Goal: Task Accomplishment & Management: Complete application form

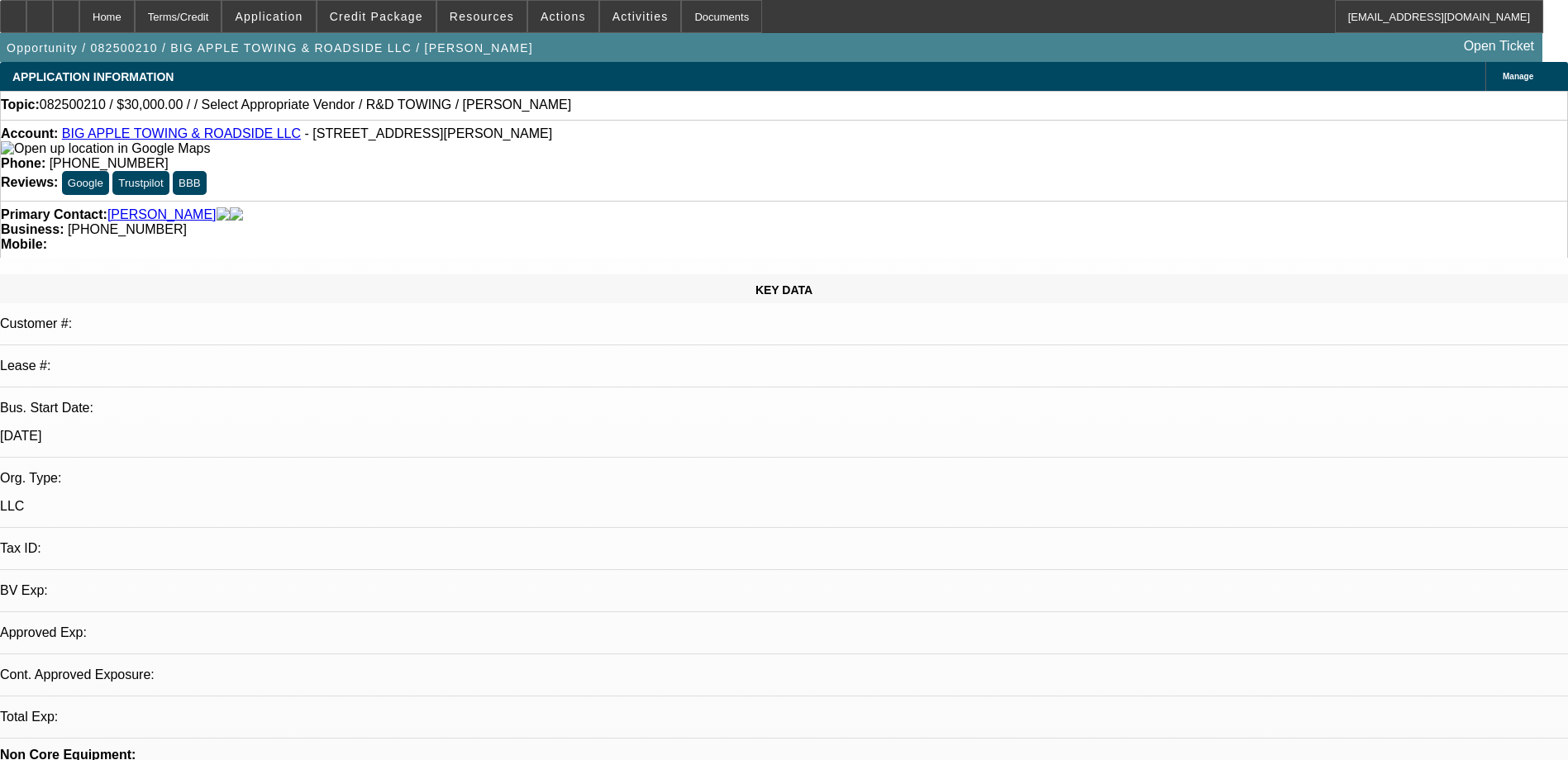
select select "0"
select select "2"
select select "0.1"
select select "1"
select select "2"
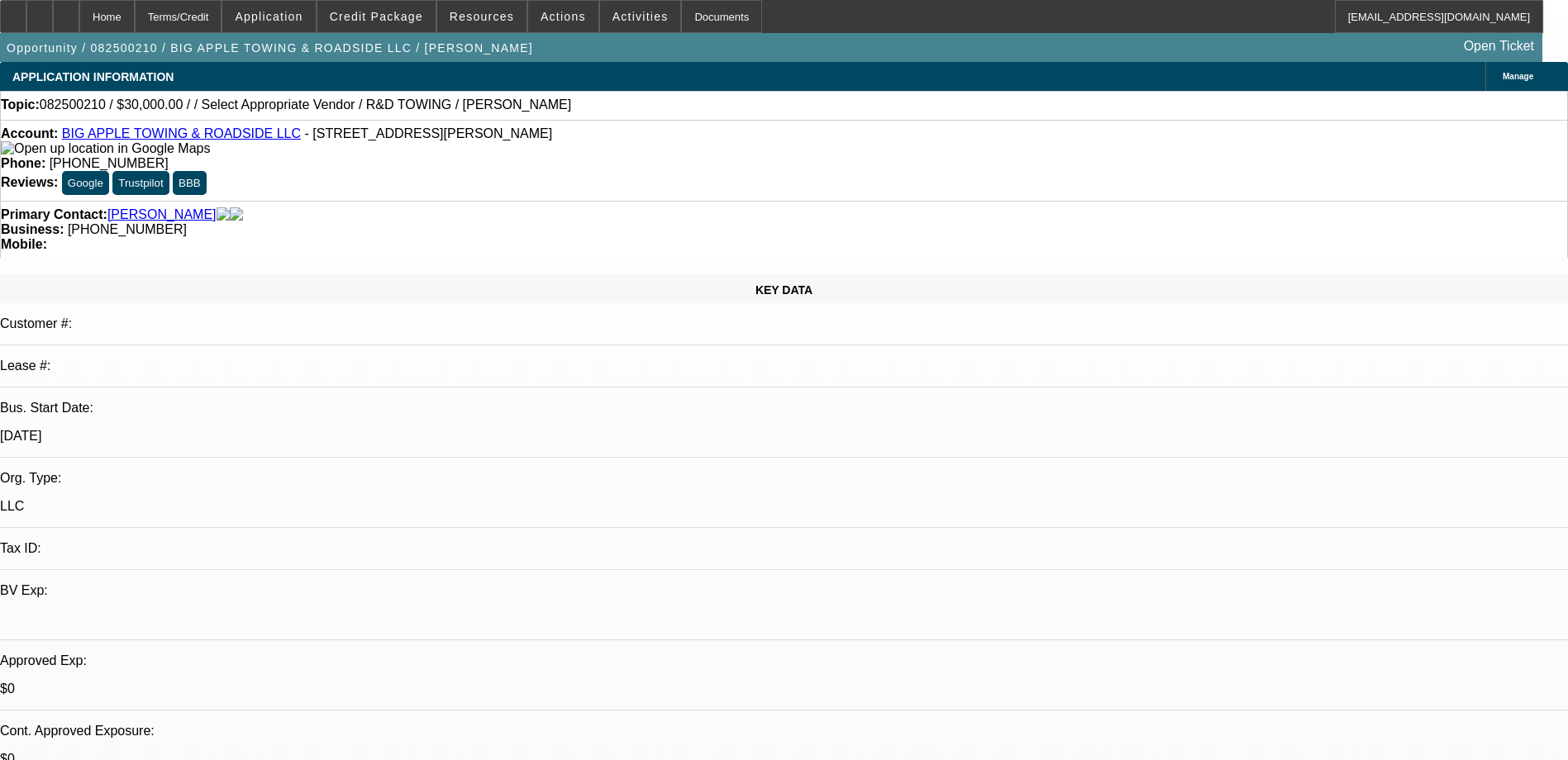
select select "4"
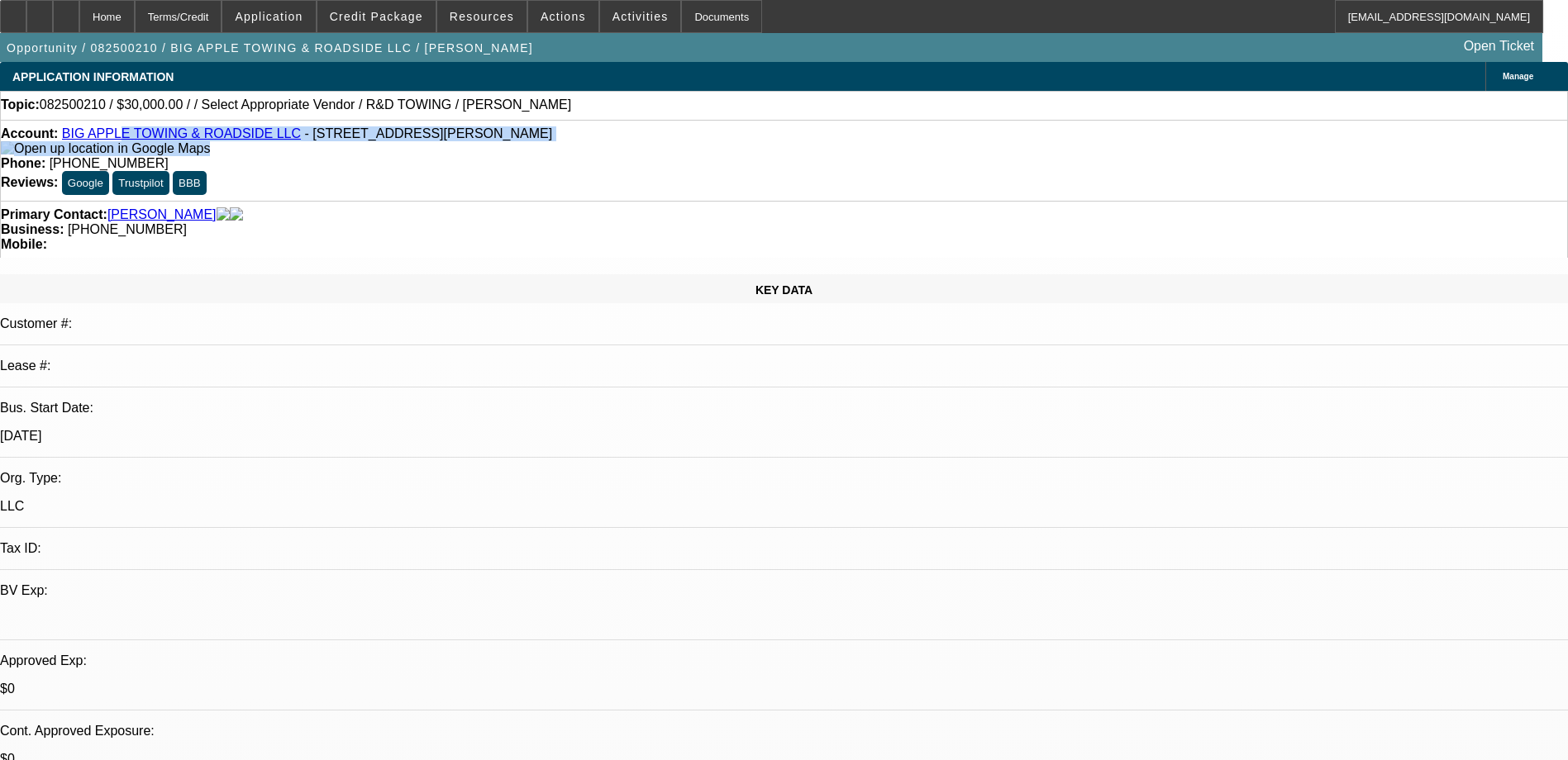
drag, startPoint x: 73, startPoint y: 146, endPoint x: 121, endPoint y: 143, distance: 48.1
click at [121, 143] on div "Account: BIG APPLE TOWING & ROADSIDE LLC - [STREET_ADDRESS][PERSON_NAME]" at bounding box center [784, 142] width 1567 height 30
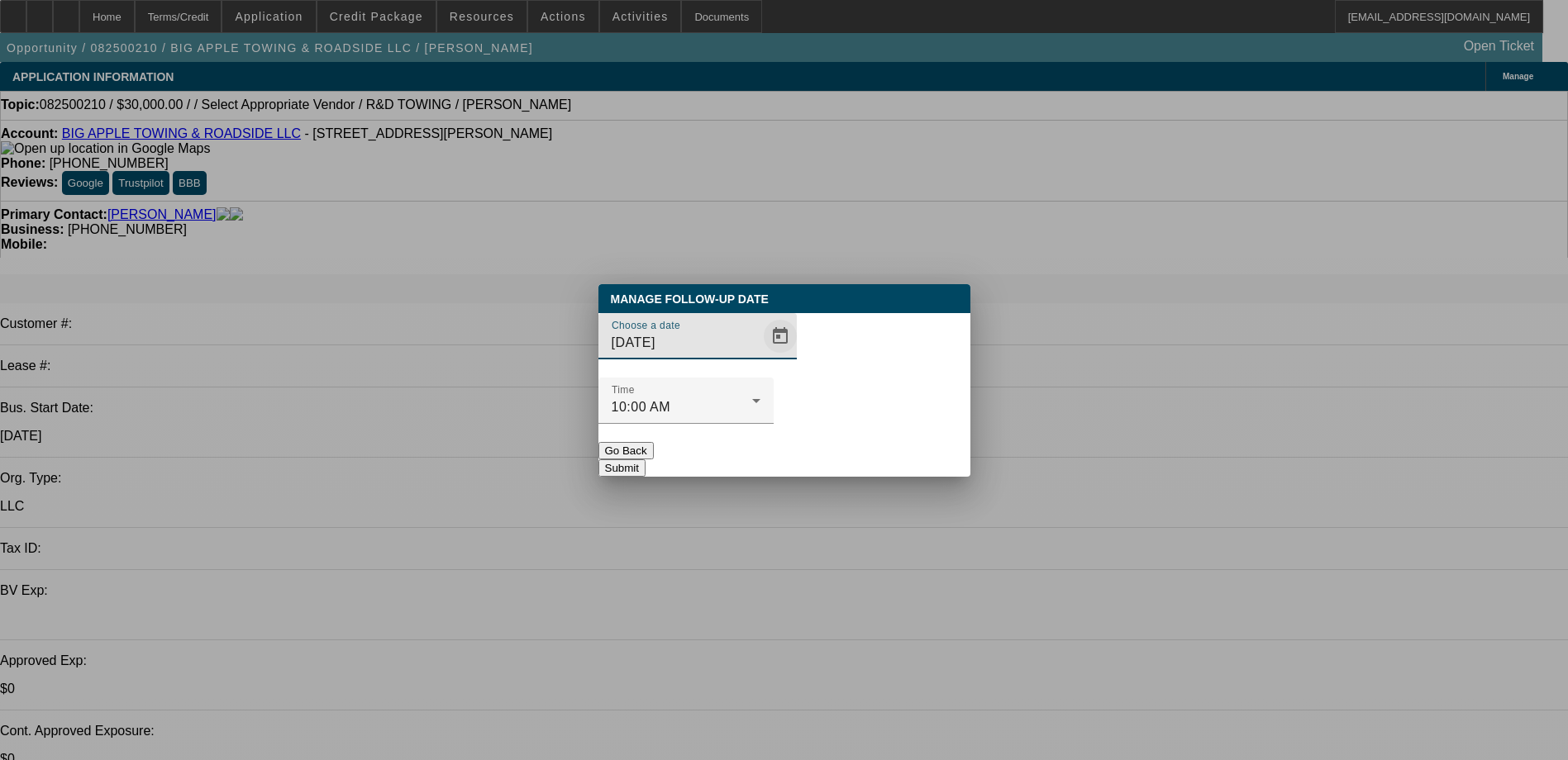
click at [760, 356] on span "Open calendar" at bounding box center [780, 336] width 40 height 40
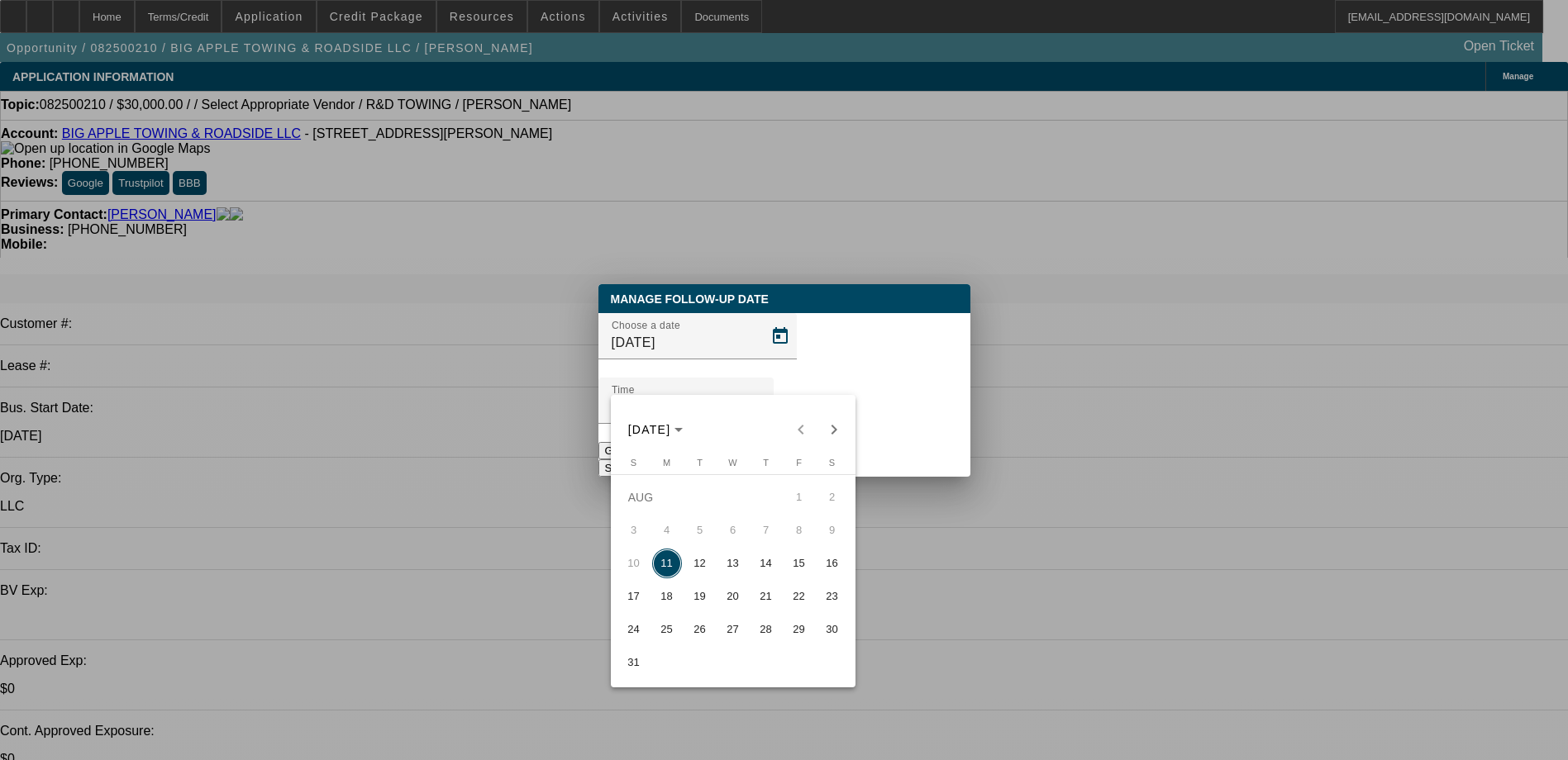
click at [883, 381] on div at bounding box center [784, 380] width 1568 height 760
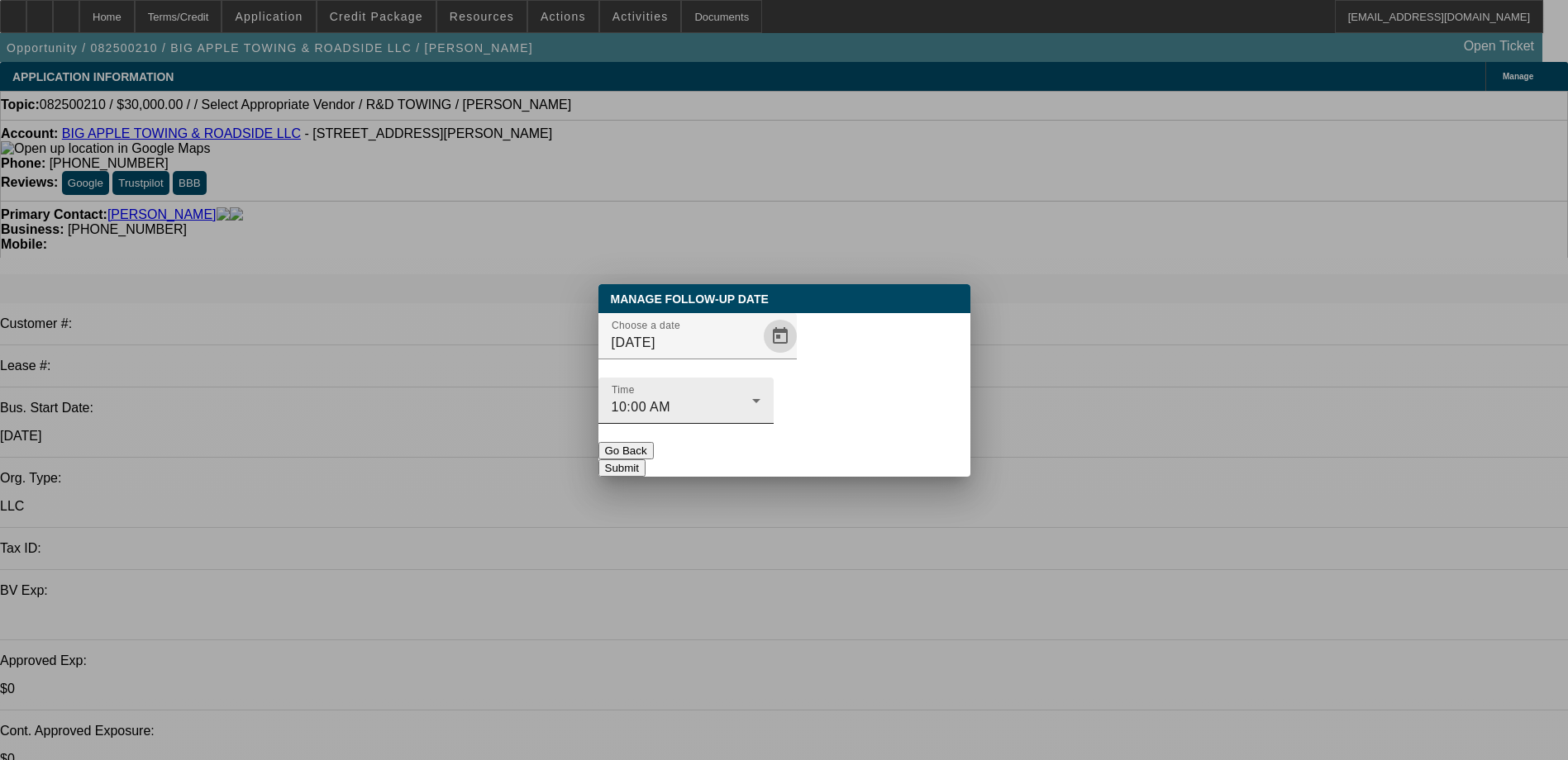
click at [753, 398] on div "10:00 AM" at bounding box center [682, 407] width 141 height 20
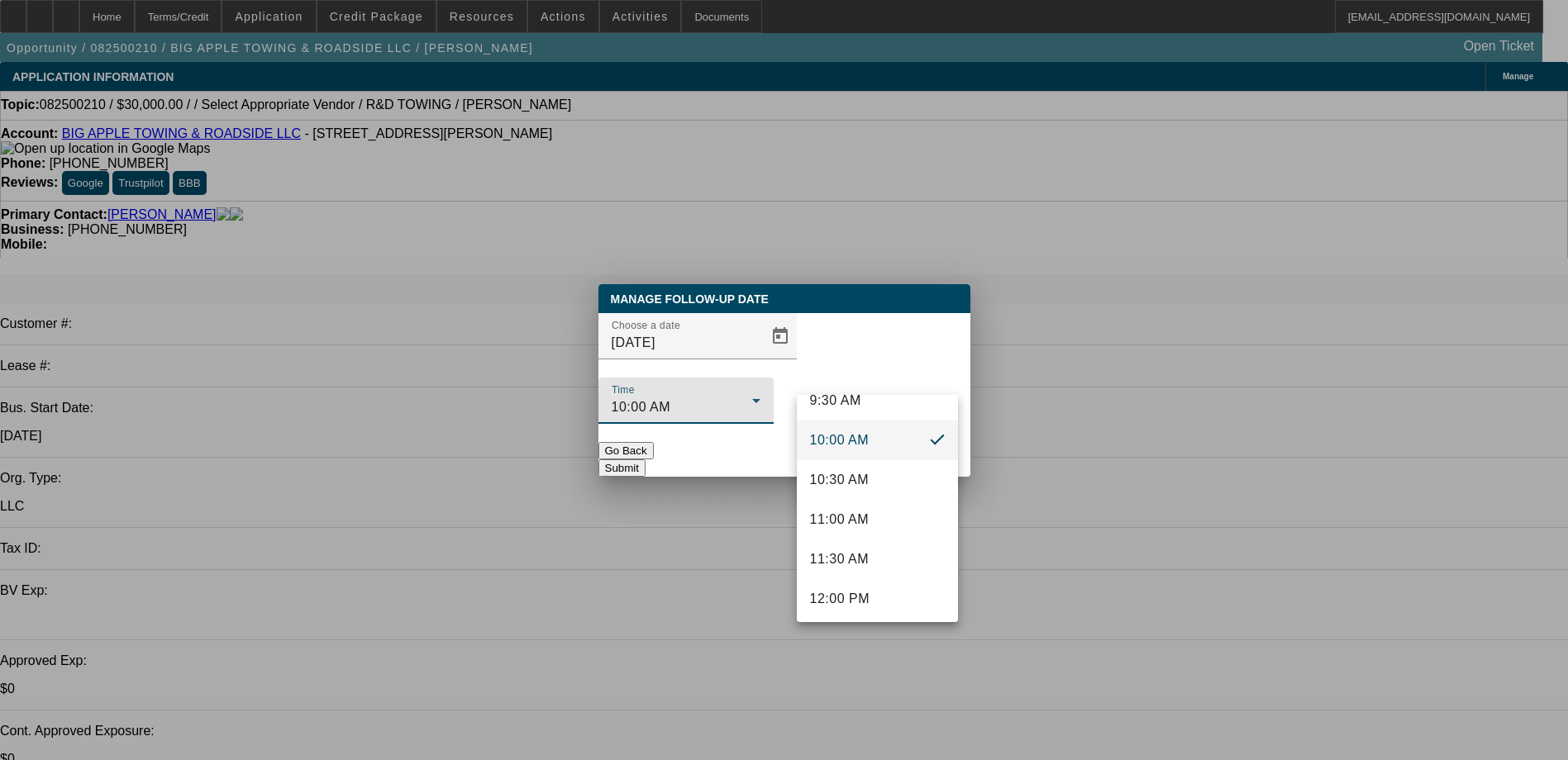
scroll to position [778, 0]
click at [874, 577] on mat-option "12:00 PM" at bounding box center [877, 596] width 161 height 40
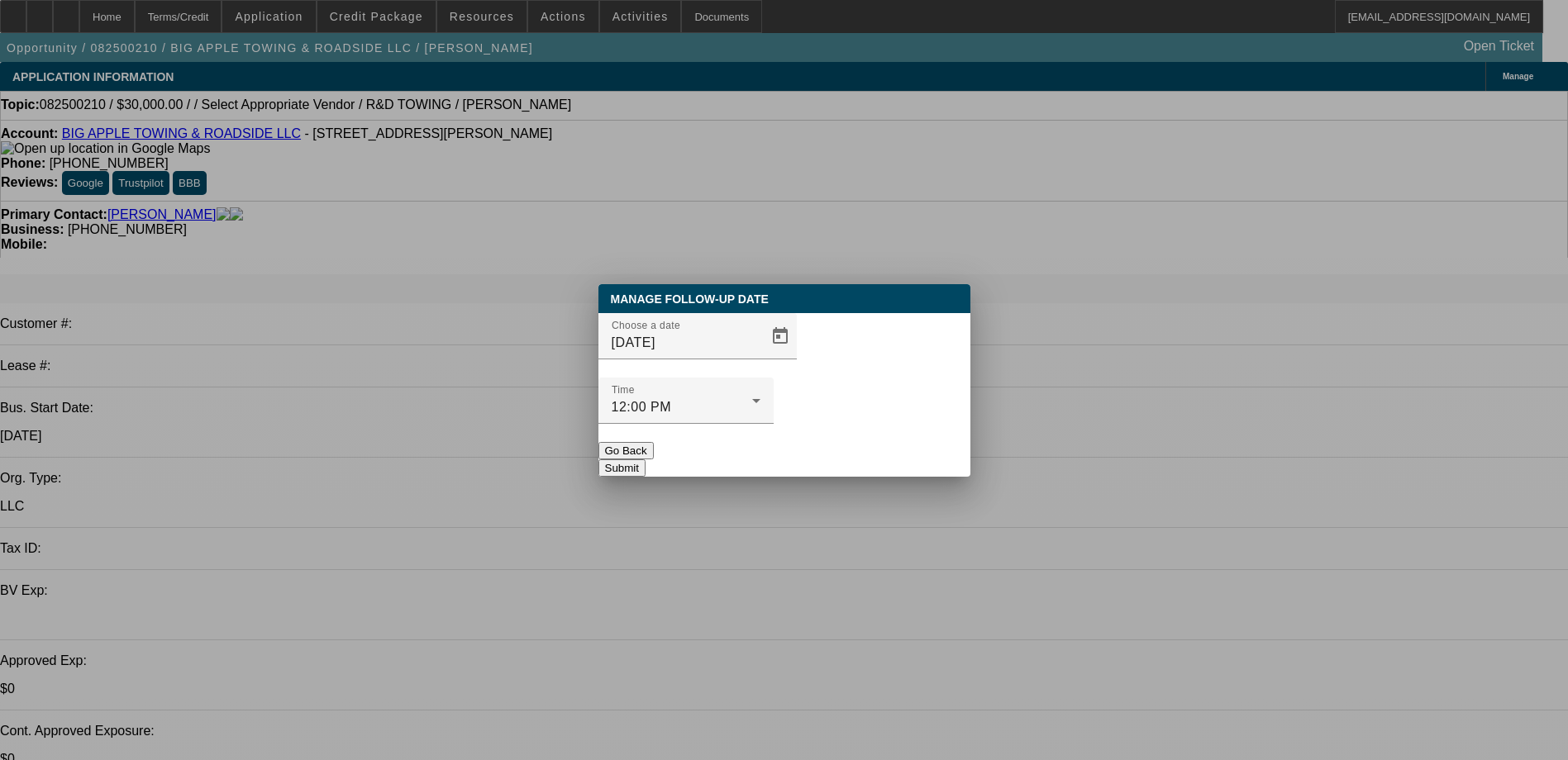
click at [646, 459] on button "Submit" at bounding box center [622, 468] width 48 height 18
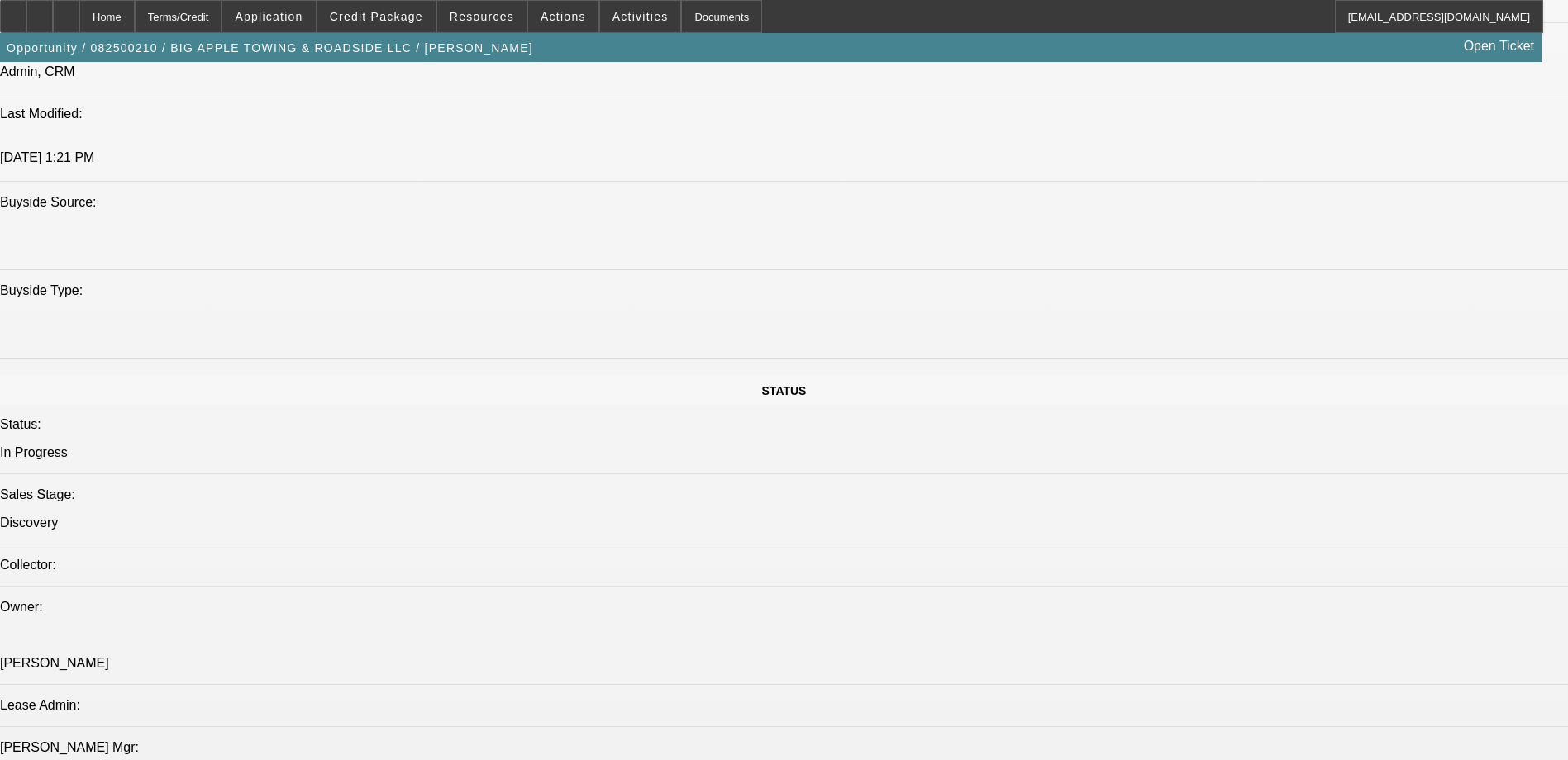
scroll to position [1487, 0]
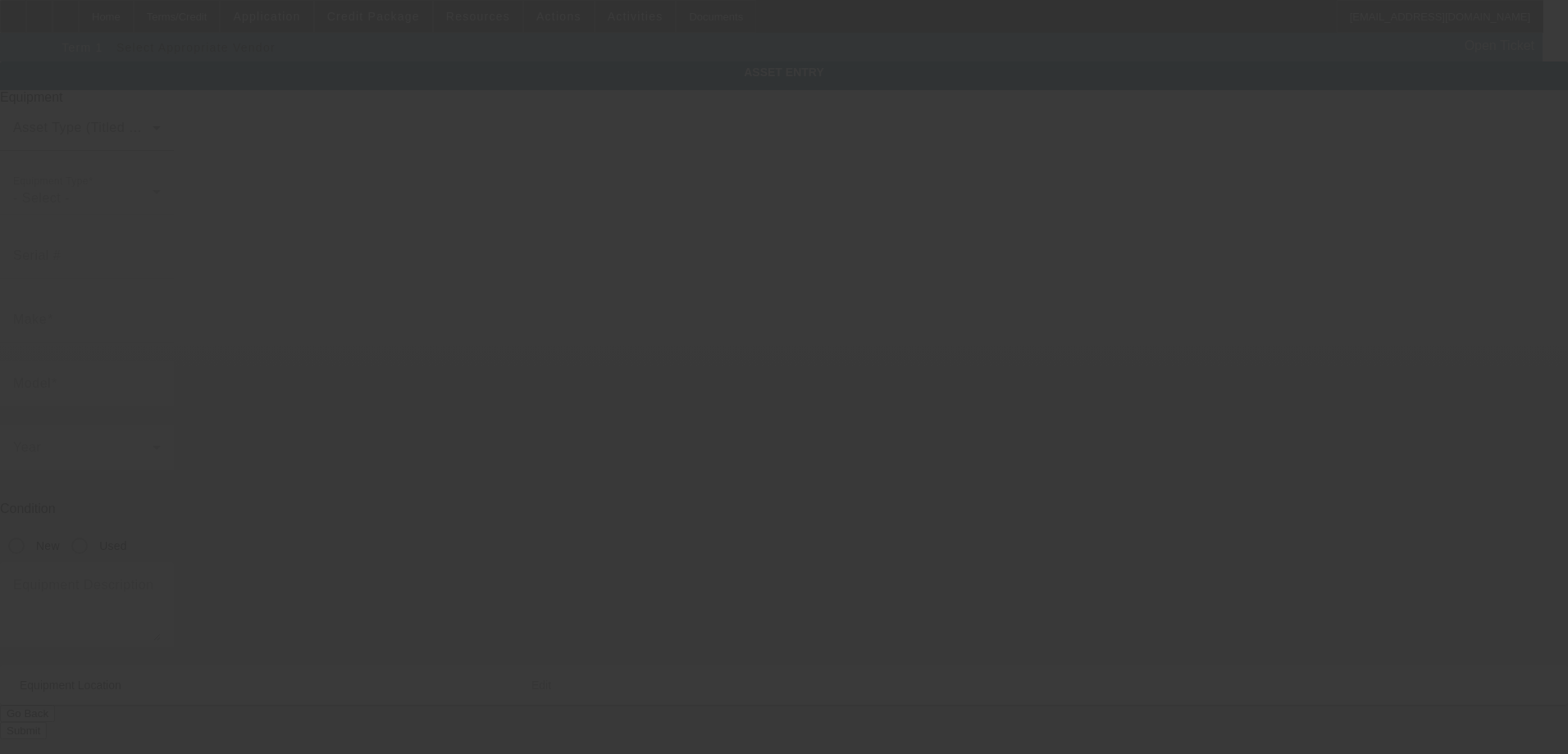
type textarea "[PERSON_NAME] Flatbed Tow truck ; Make: Ford; Model: F600"
type input "[STREET_ADDRESS][PERSON_NAME]"
type input "Deltona"
type input "32725"
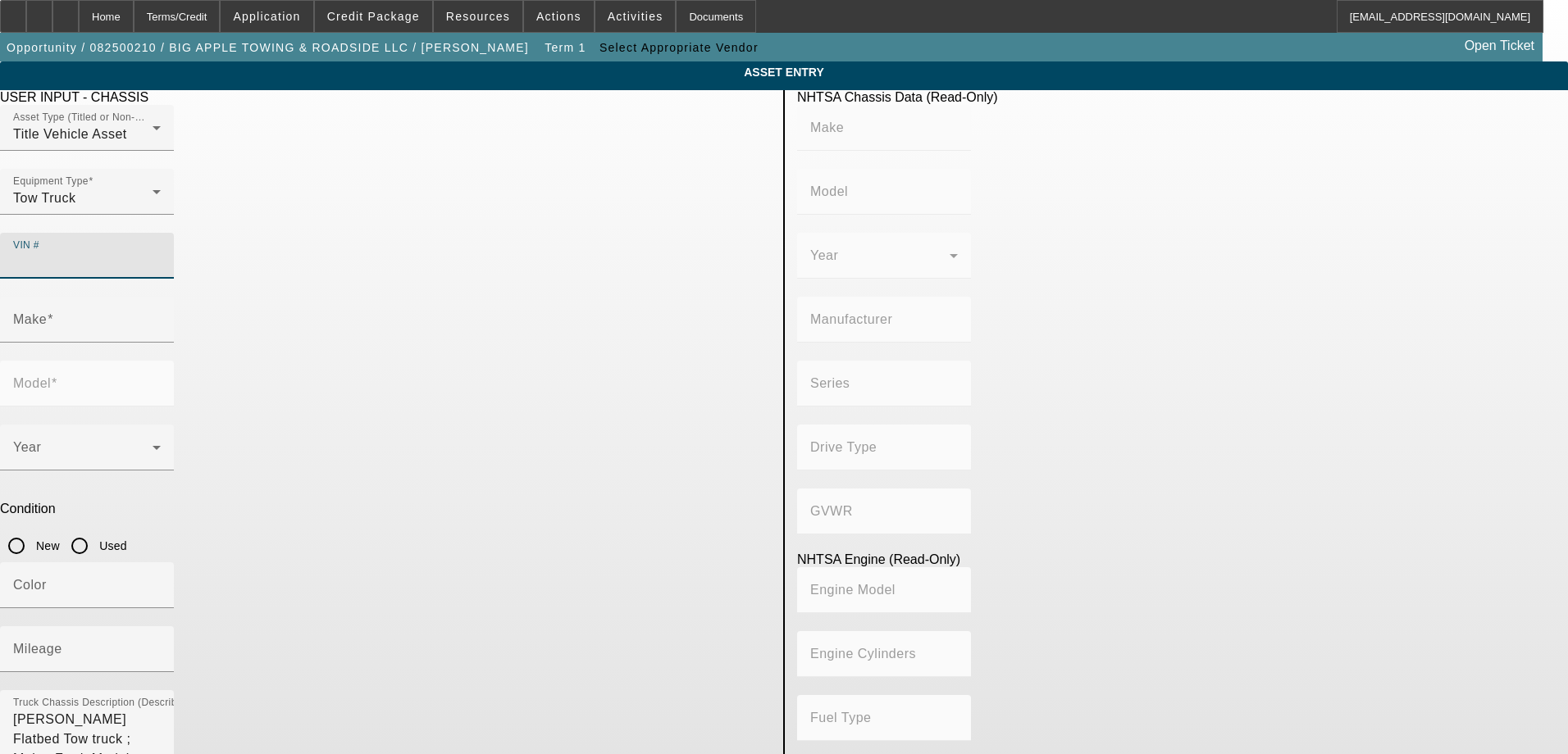
click at [161, 252] on input "VIN #" at bounding box center [87, 261] width 148 height 19
paste input "[US_VEHICLE_IDENTIFICATION_NUMBER]"
type input "[US_VEHICLE_IDENTIFICATION_NUMBER]"
type input "FORD"
type input "F-650"
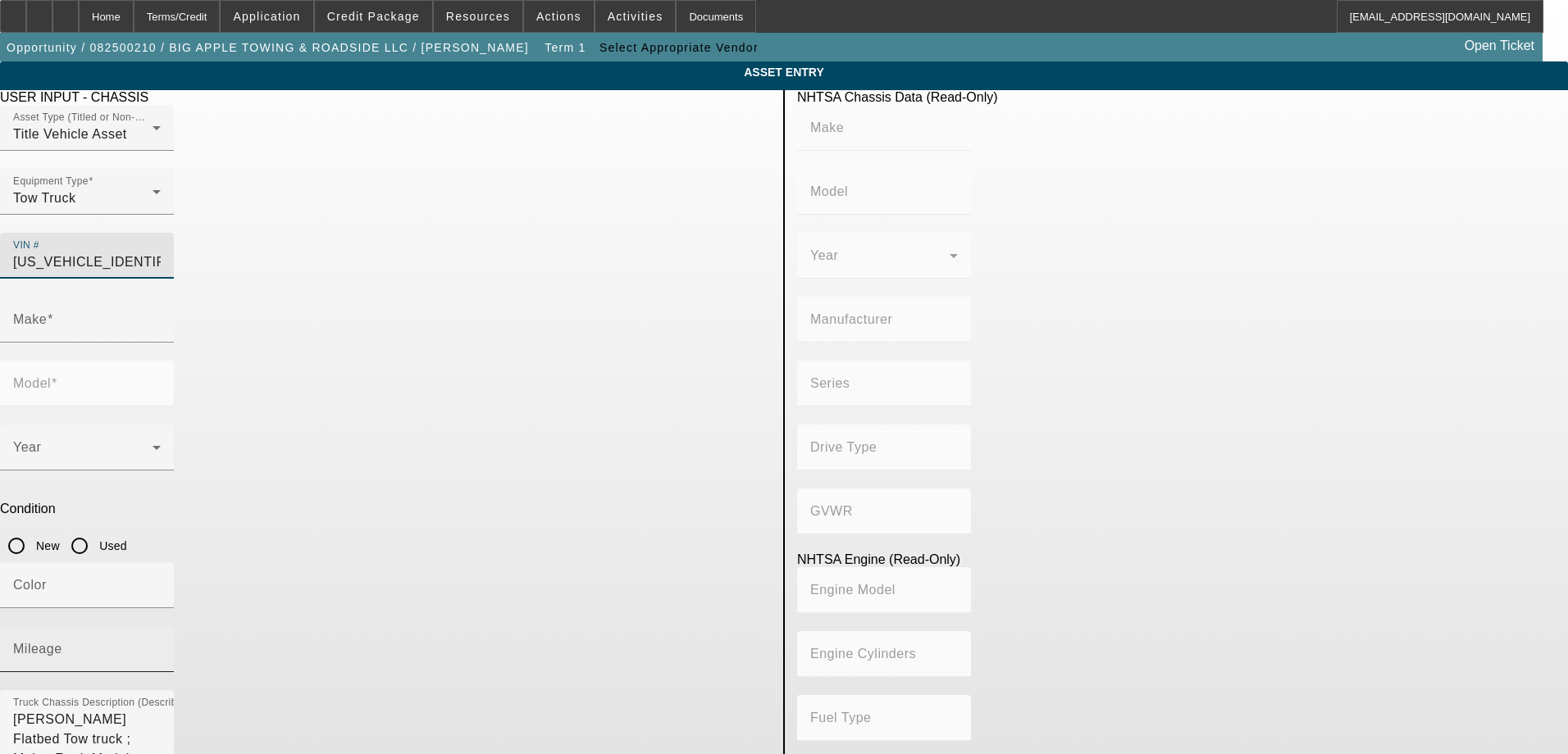
type input "FORD MOTOR COMPANY"
type input "F-Series Super Duty"
type input "4x2"
type input "Class 6: 19,501 - 26,000 lb (8,845 - 11,794 kg)"
type input "8"
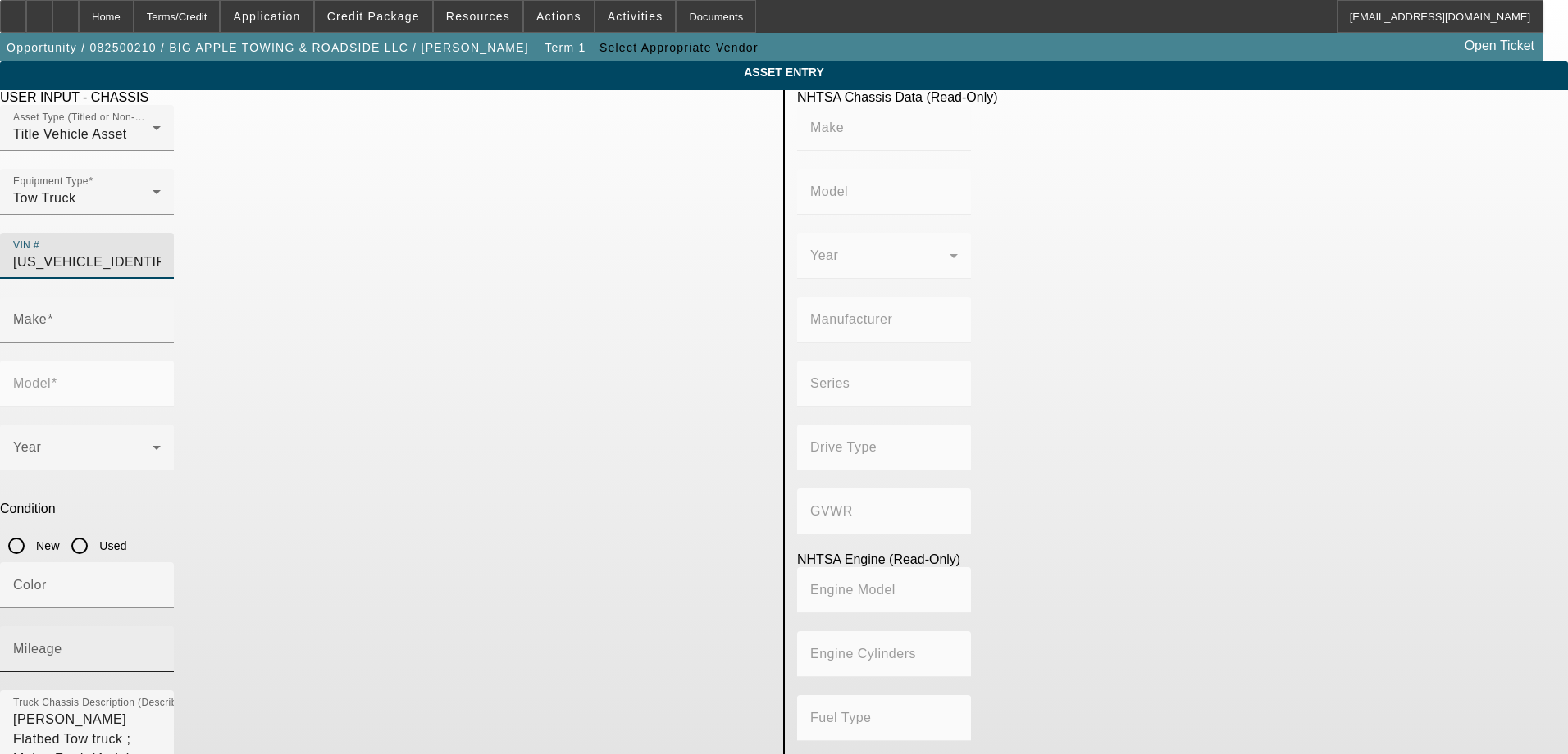
type input "Diesel"
type input "408.85908543470"
type input "6.7"
type input "FORD"
type input "F-650"
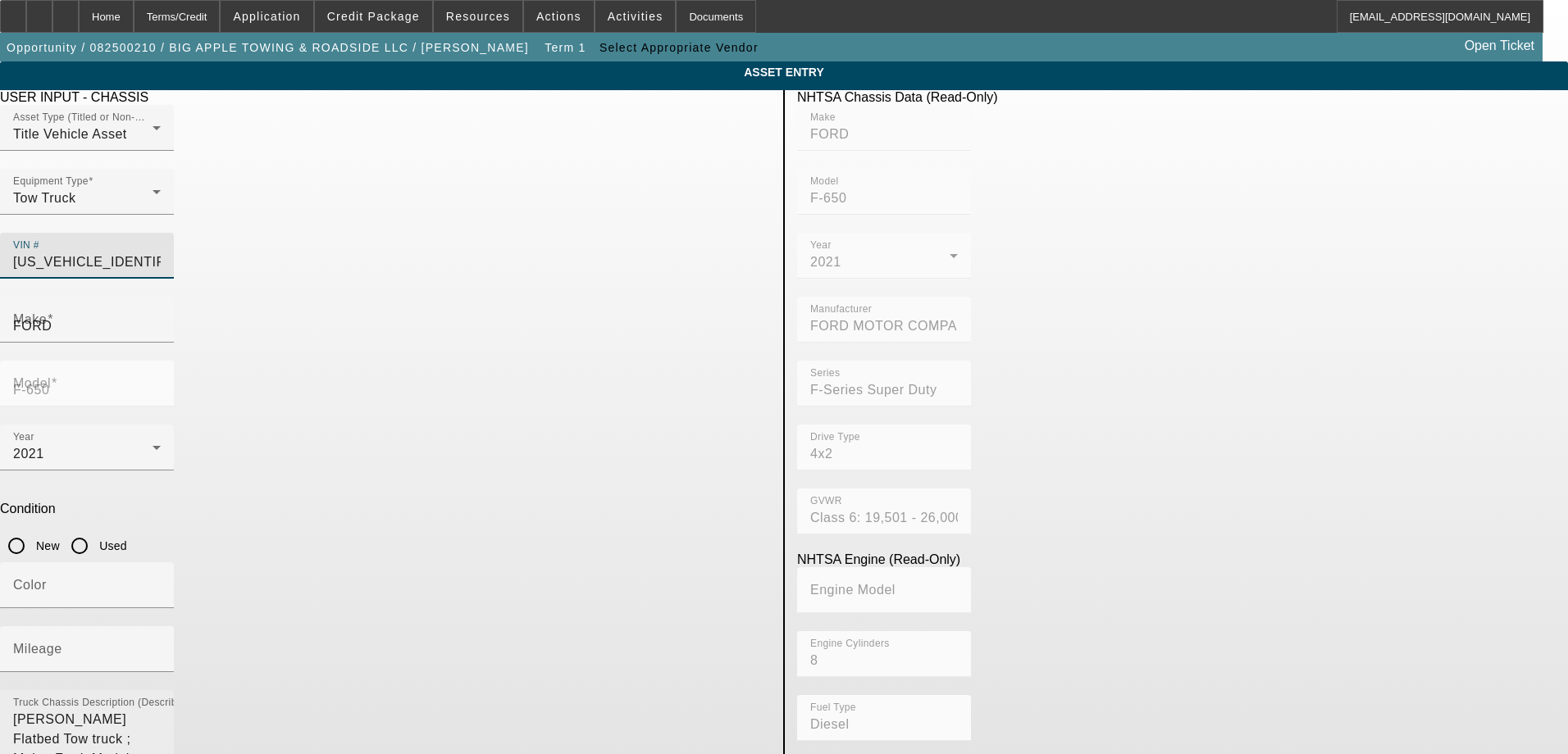
type input "[US_VEHICLE_IDENTIFICATION_NUMBER]"
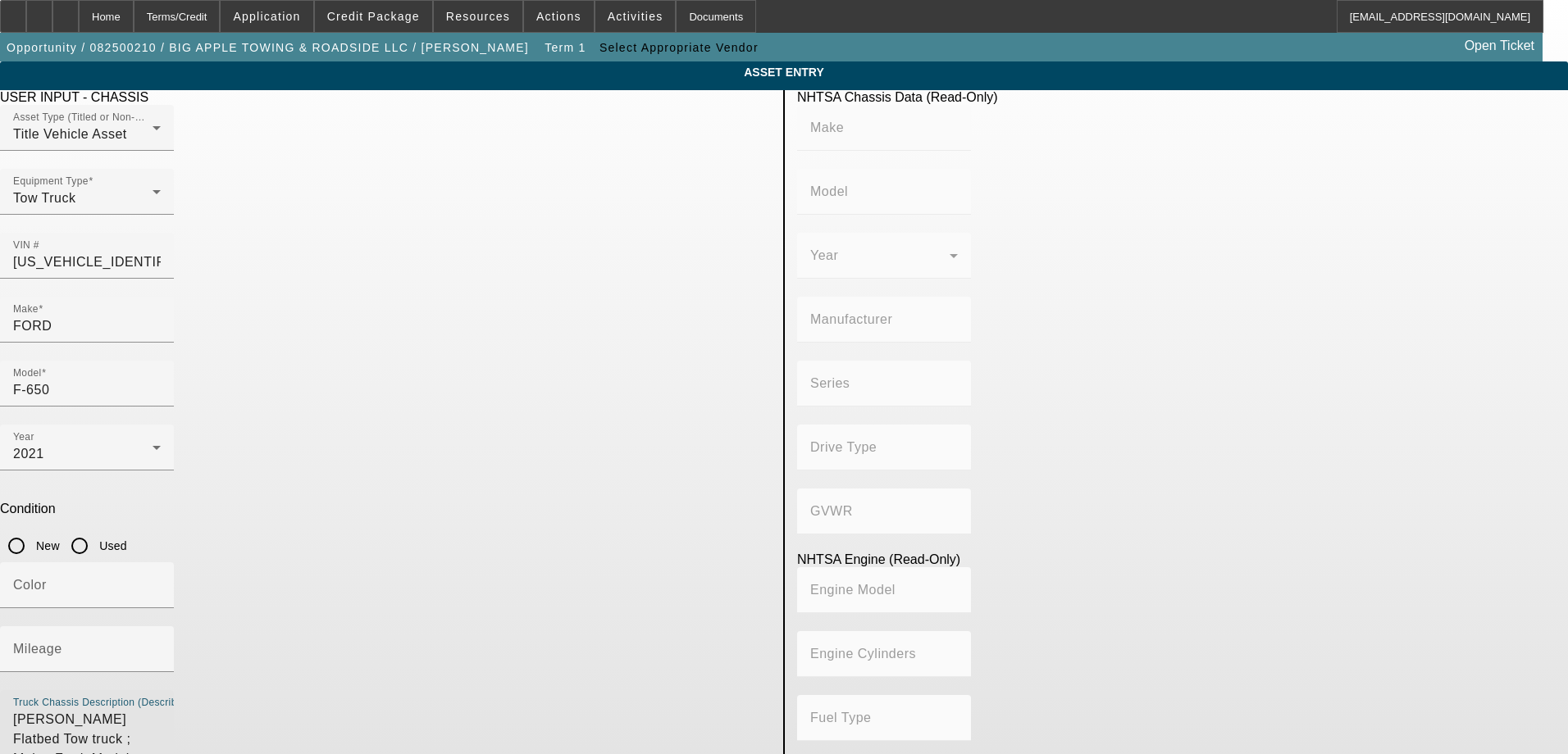
type input "FORD"
type input "F-650"
type input "FORD MOTOR COMPANY"
type input "F-Series Super Duty"
type input "4x2"
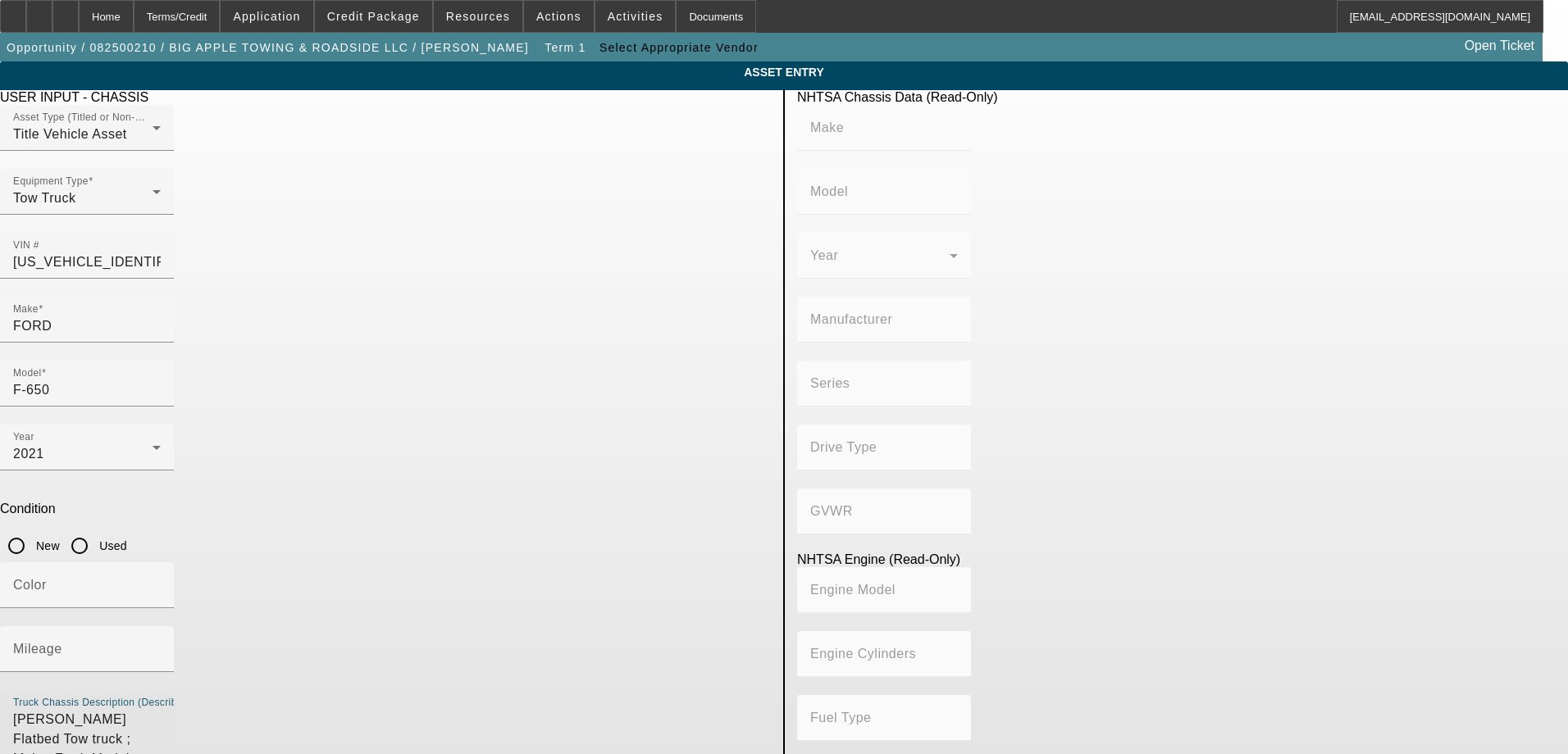
type input "Class 6: 19,501 - 26,000 lb (8,845 - 11,794 kg)"
type input "8"
type input "Diesel"
type input "408.85908543470"
type input "6.7"
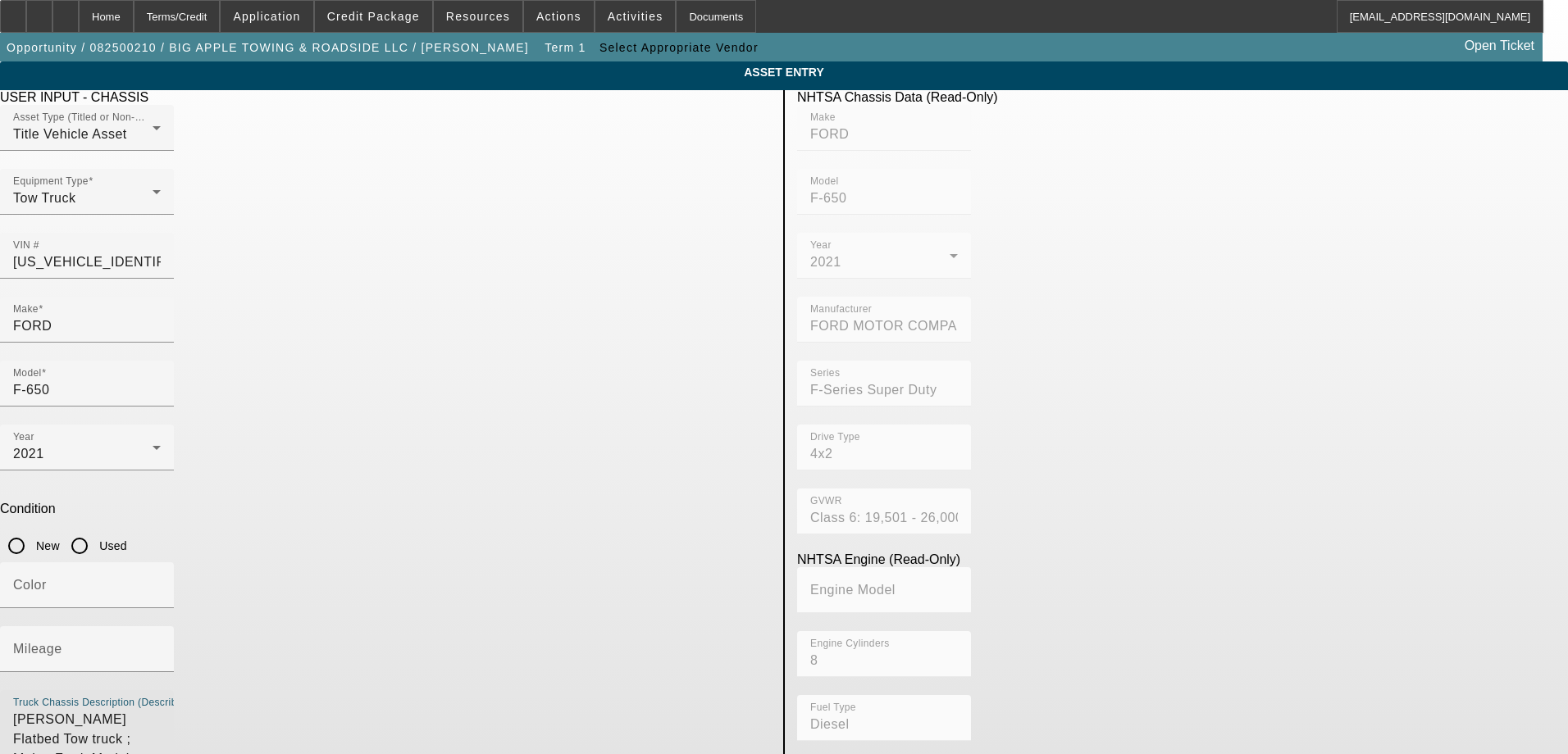
drag, startPoint x: 610, startPoint y: 483, endPoint x: 263, endPoint y: 470, distance: 347.2
click at [263, 470] on app-asset-collateral-manage "ASSET ENTRY Delete asset USER INPUT - CHASSIS Asset Type (Titled or Non-Titled)…" at bounding box center [784, 517] width 1568 height 909
click at [161, 582] on input "Color" at bounding box center [87, 591] width 148 height 19
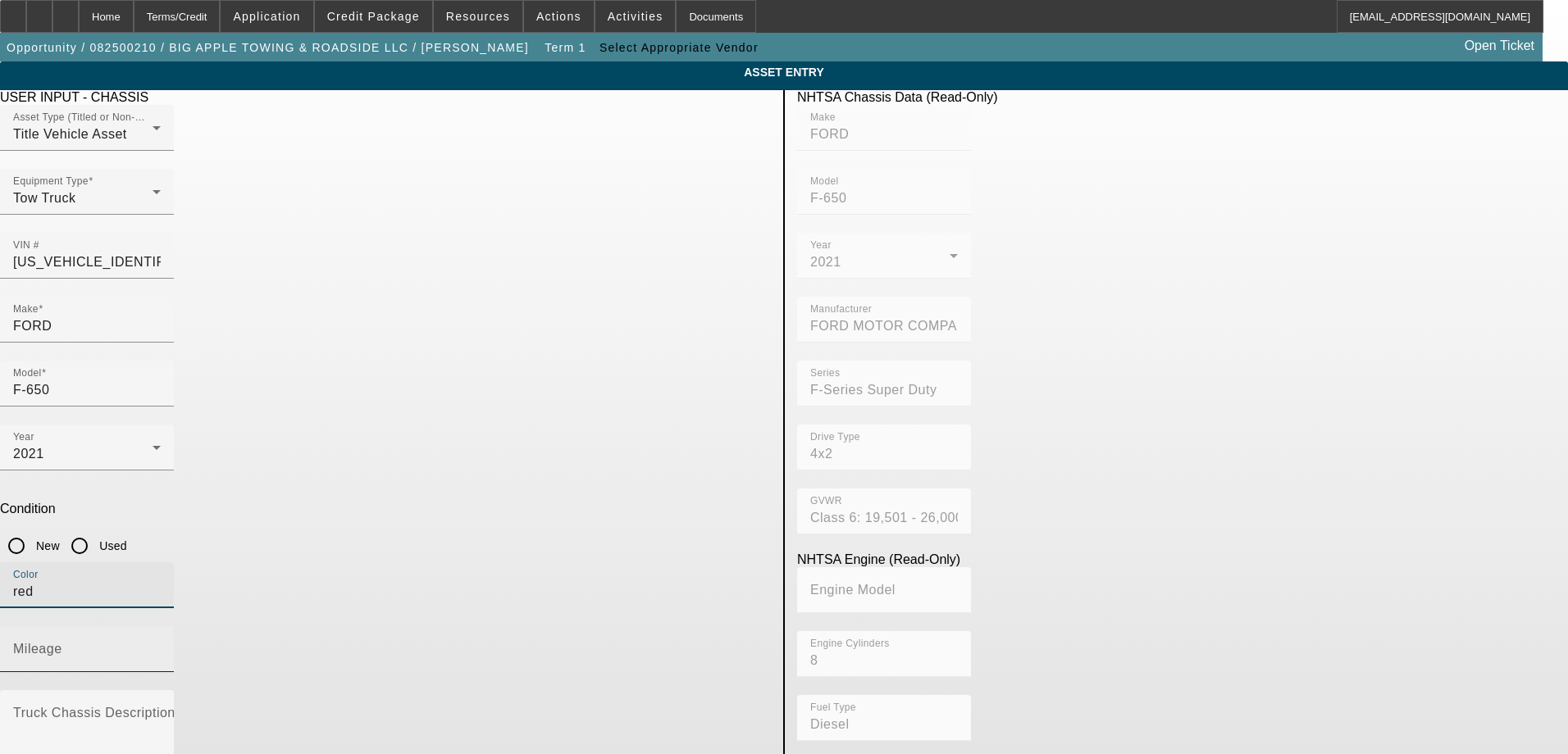
type input "red"
click at [62, 642] on mat-label "Mileage" at bounding box center [37, 649] width 49 height 14
click at [161, 646] on input "Mileage" at bounding box center [87, 655] width 148 height 19
type input "78858"
click at [726, 502] on div "Condition New Used" at bounding box center [385, 532] width 771 height 61
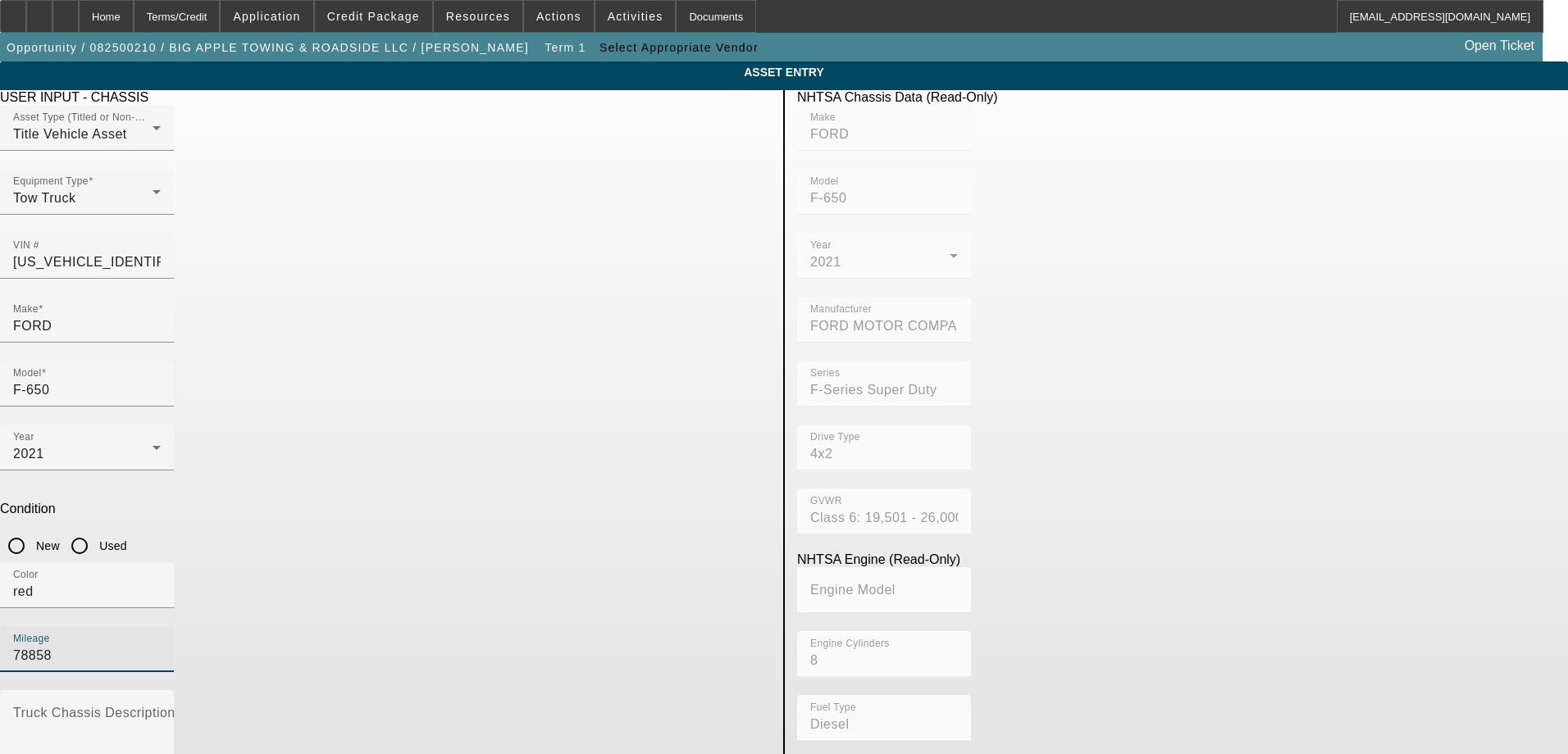
drag, startPoint x: 625, startPoint y: 425, endPoint x: 533, endPoint y: 424, distance: 92.0
click at [533, 563] on div "Color red [GEOGRAPHIC_DATA] 78858" at bounding box center [385, 626] width 771 height 128
click at [96, 529] on input "Used" at bounding box center [79, 545] width 32 height 32
radio input "true"
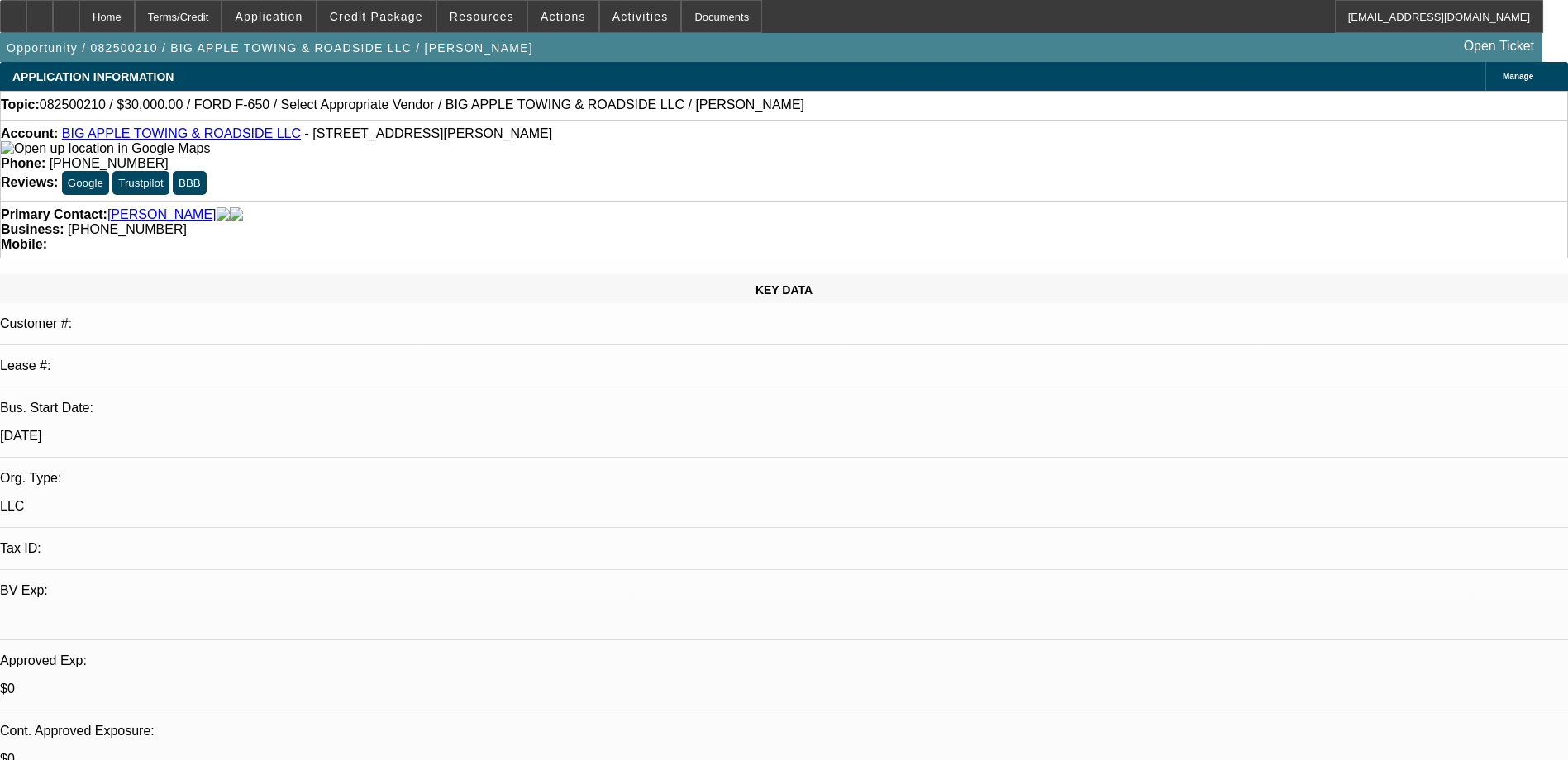
select select "0"
select select "2"
select select "0.1"
select select "4"
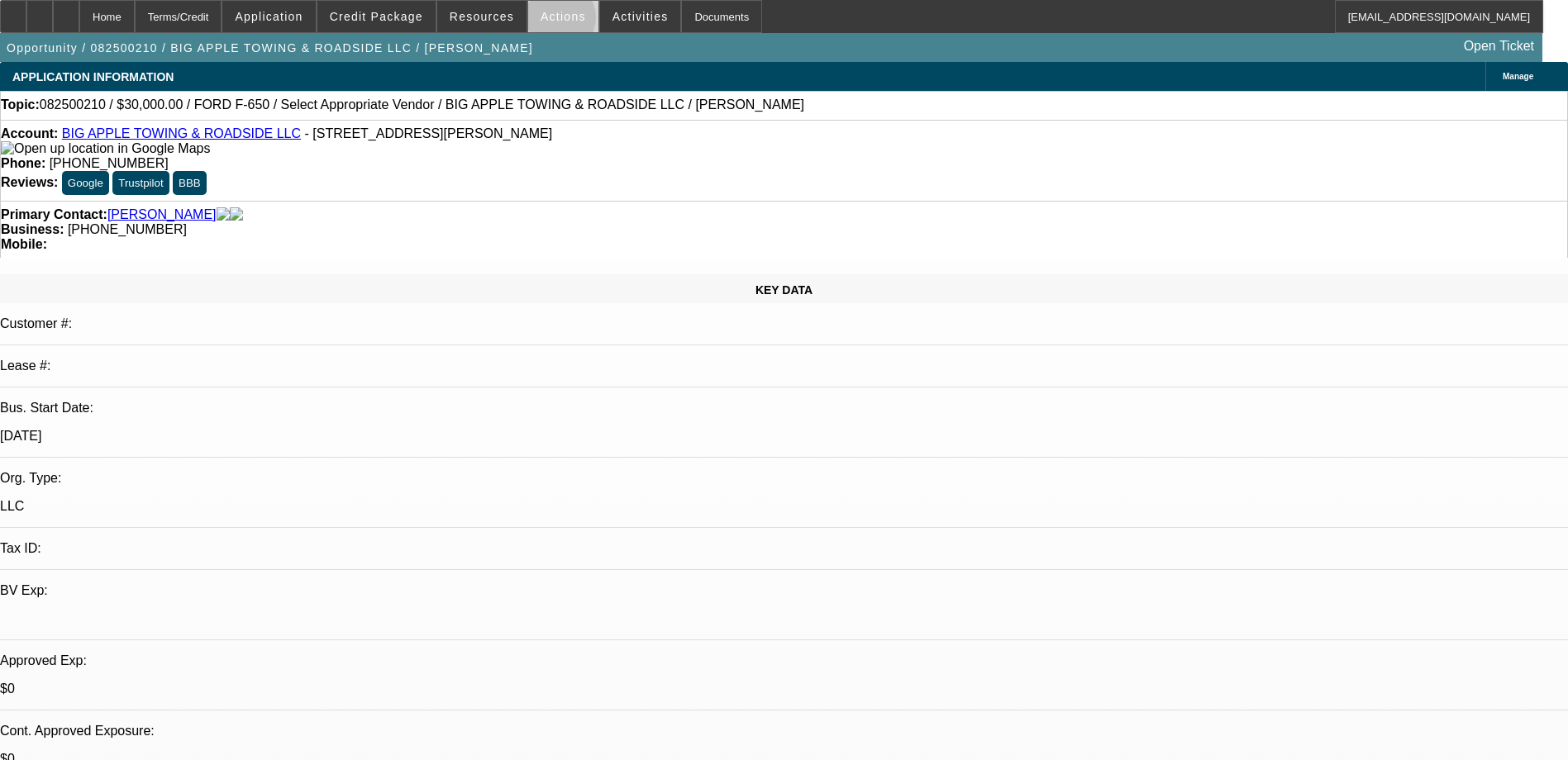
click at [553, 21] on span "Actions" at bounding box center [563, 17] width 46 height 13
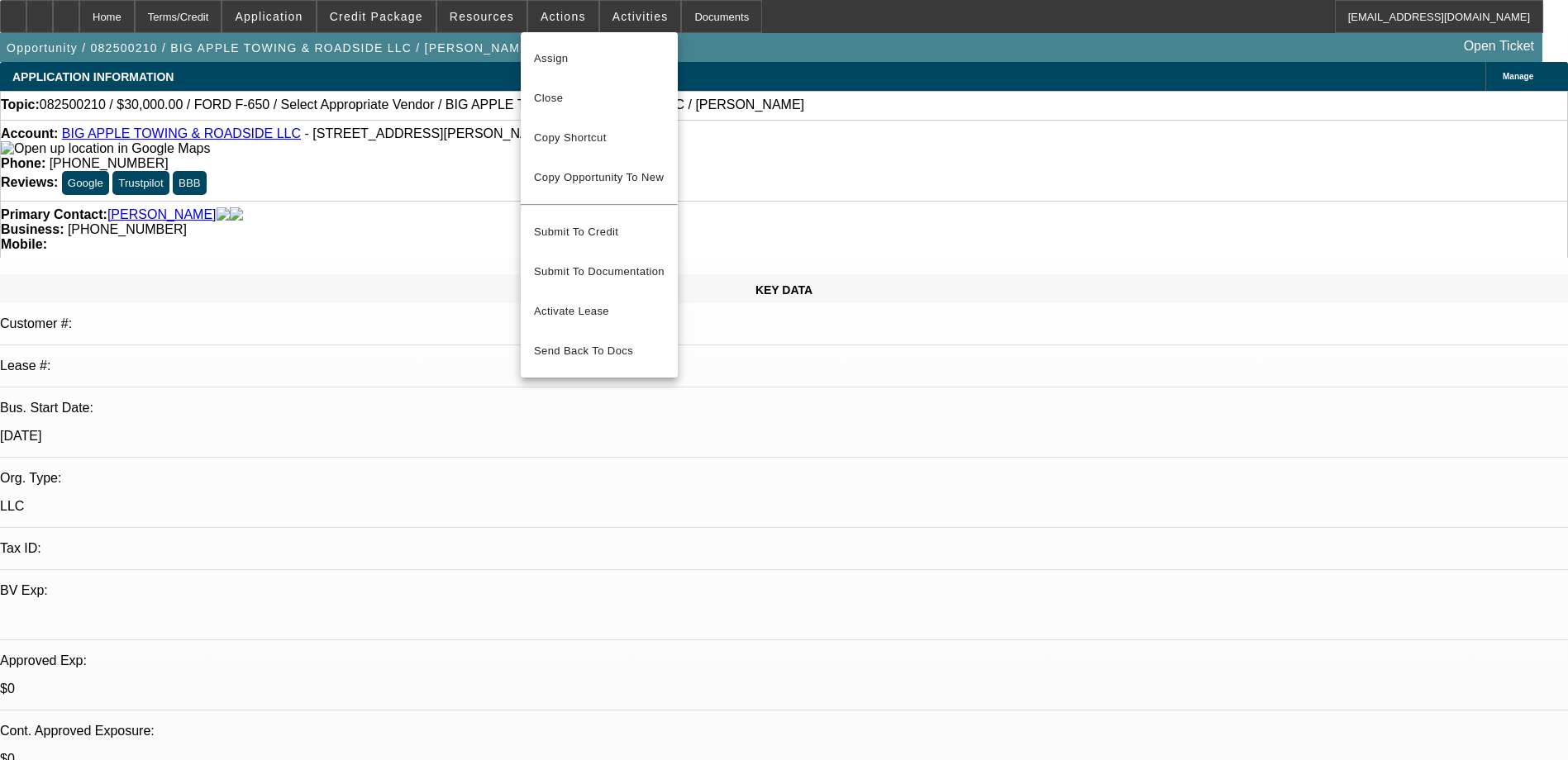
click at [415, 21] on div at bounding box center [784, 380] width 1568 height 760
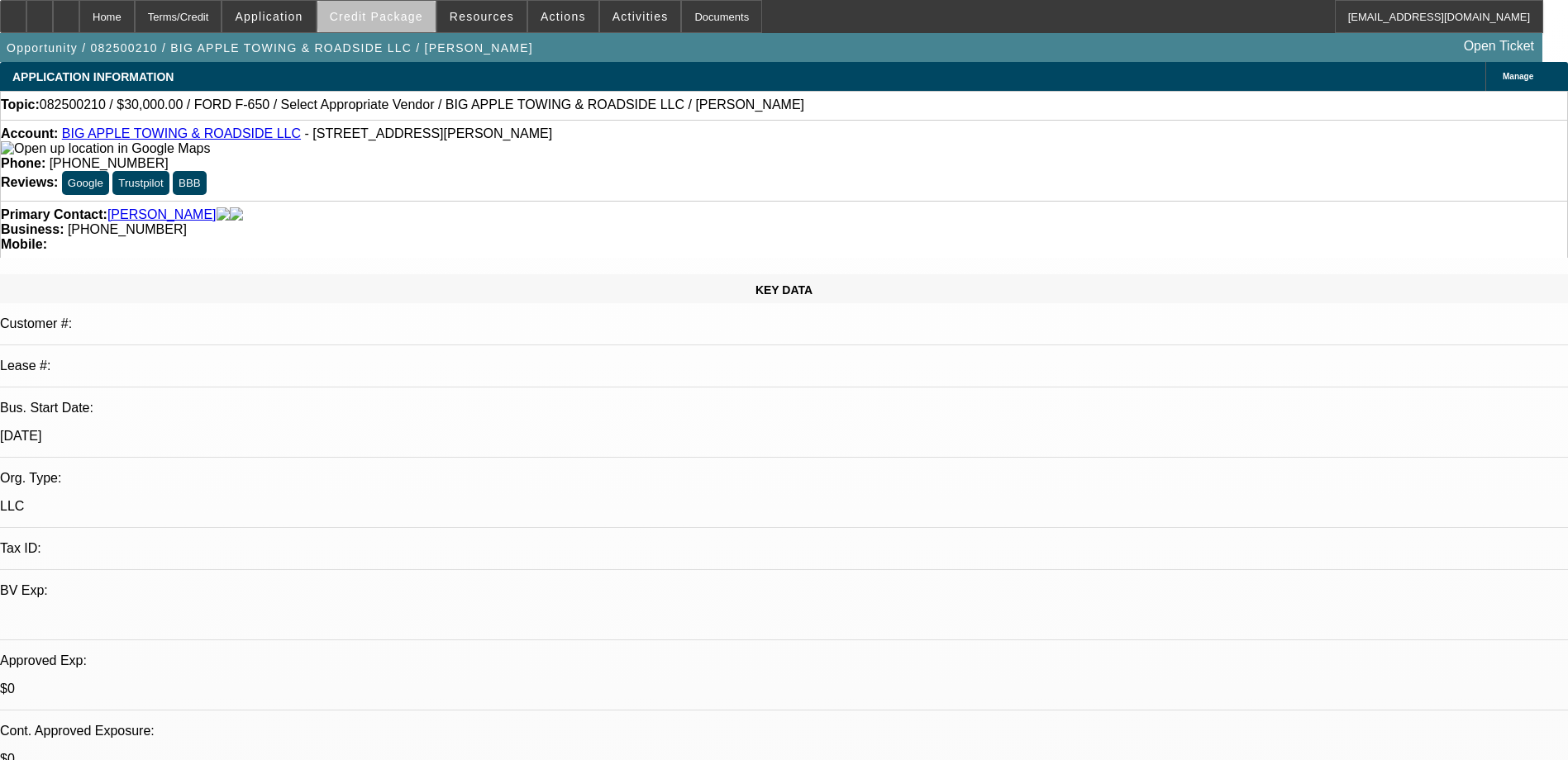
click at [409, 18] on span "Credit Package" at bounding box center [376, 17] width 93 height 13
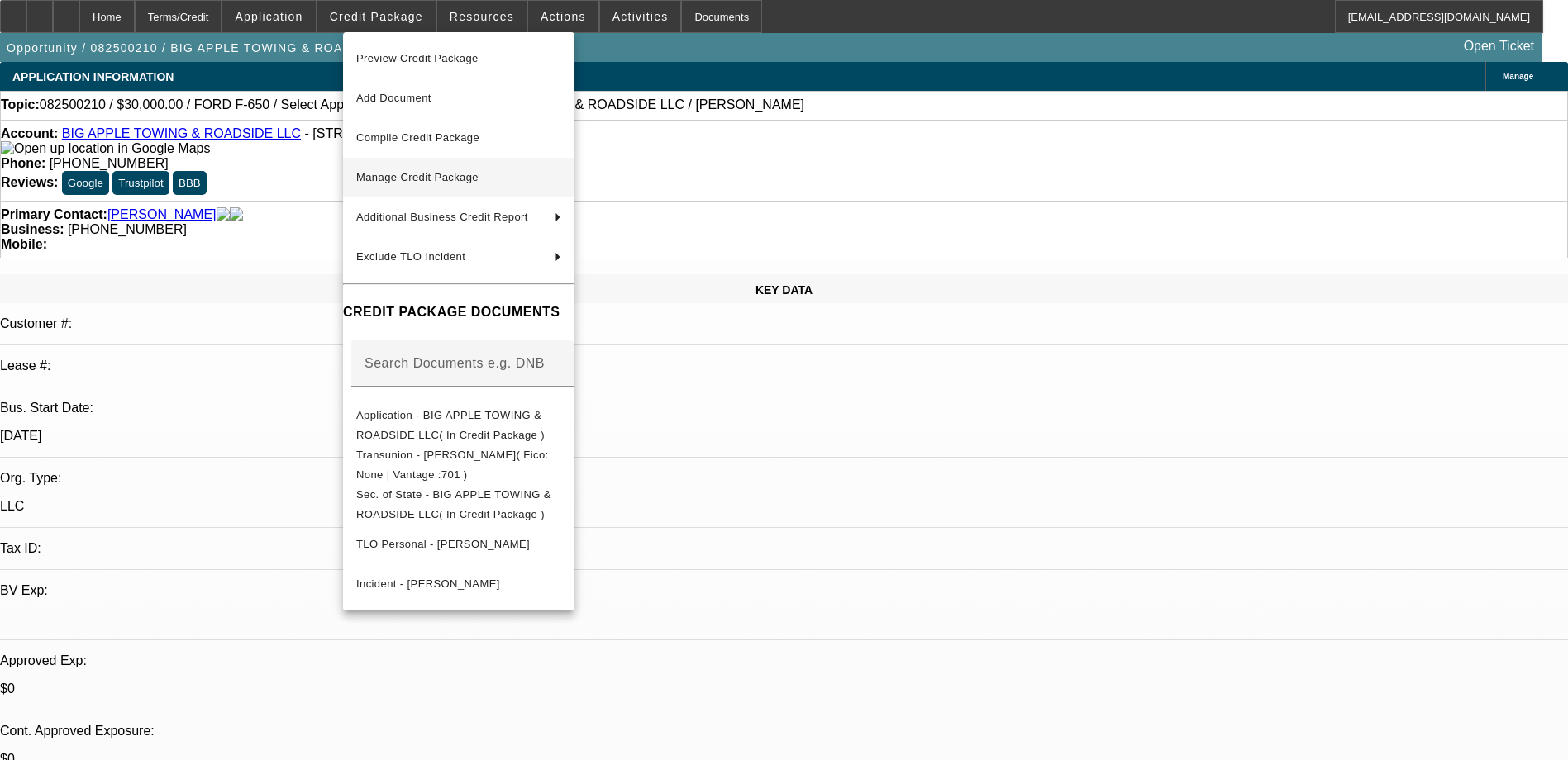
click at [405, 178] on span "Manage Credit Package" at bounding box center [416, 177] width 122 height 12
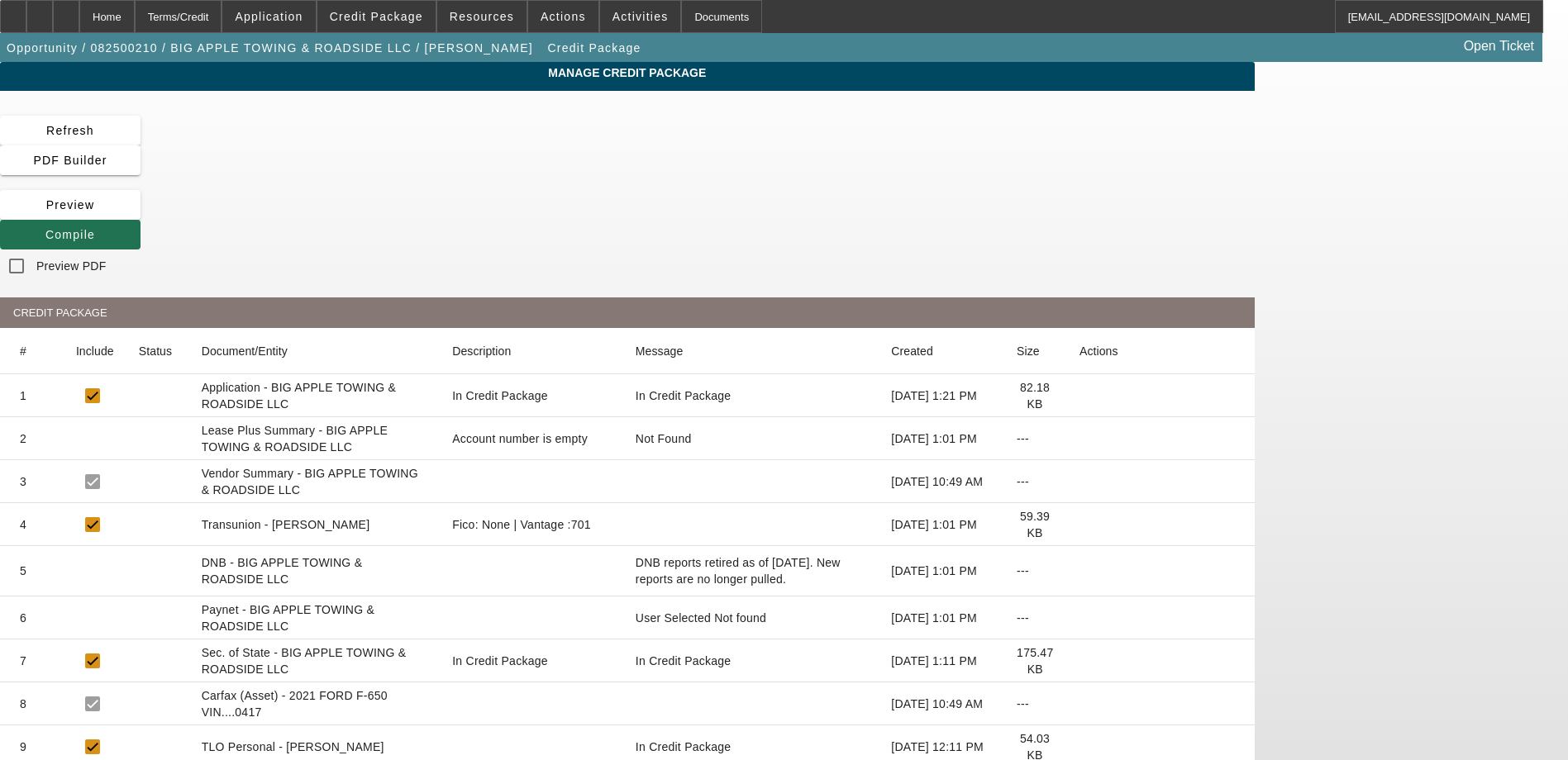
click at [95, 228] on span "Compile" at bounding box center [70, 235] width 49 height 13
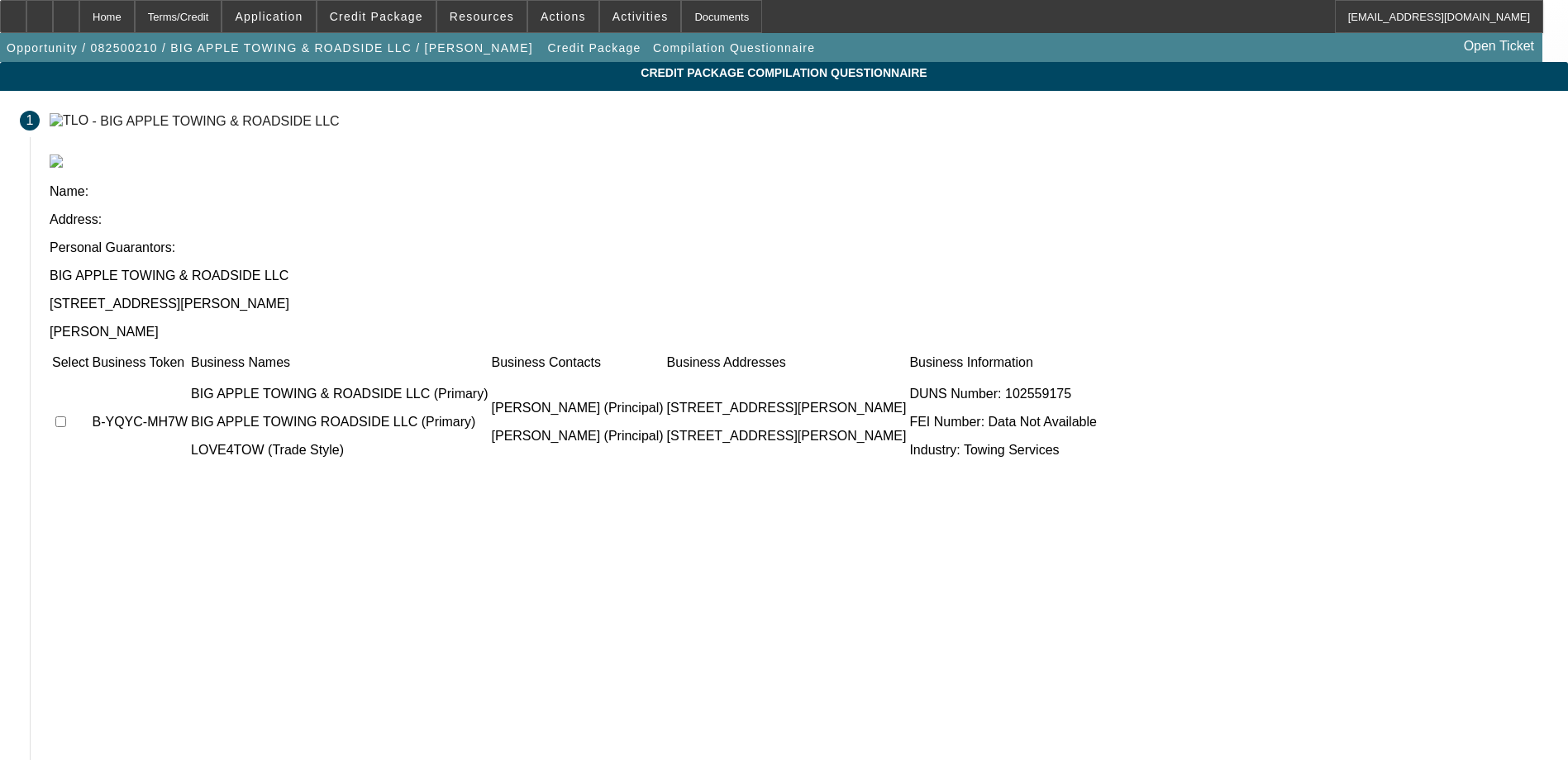
click at [66, 416] on input "checkbox" at bounding box center [61, 422] width 11 height 11
checkbox input "true"
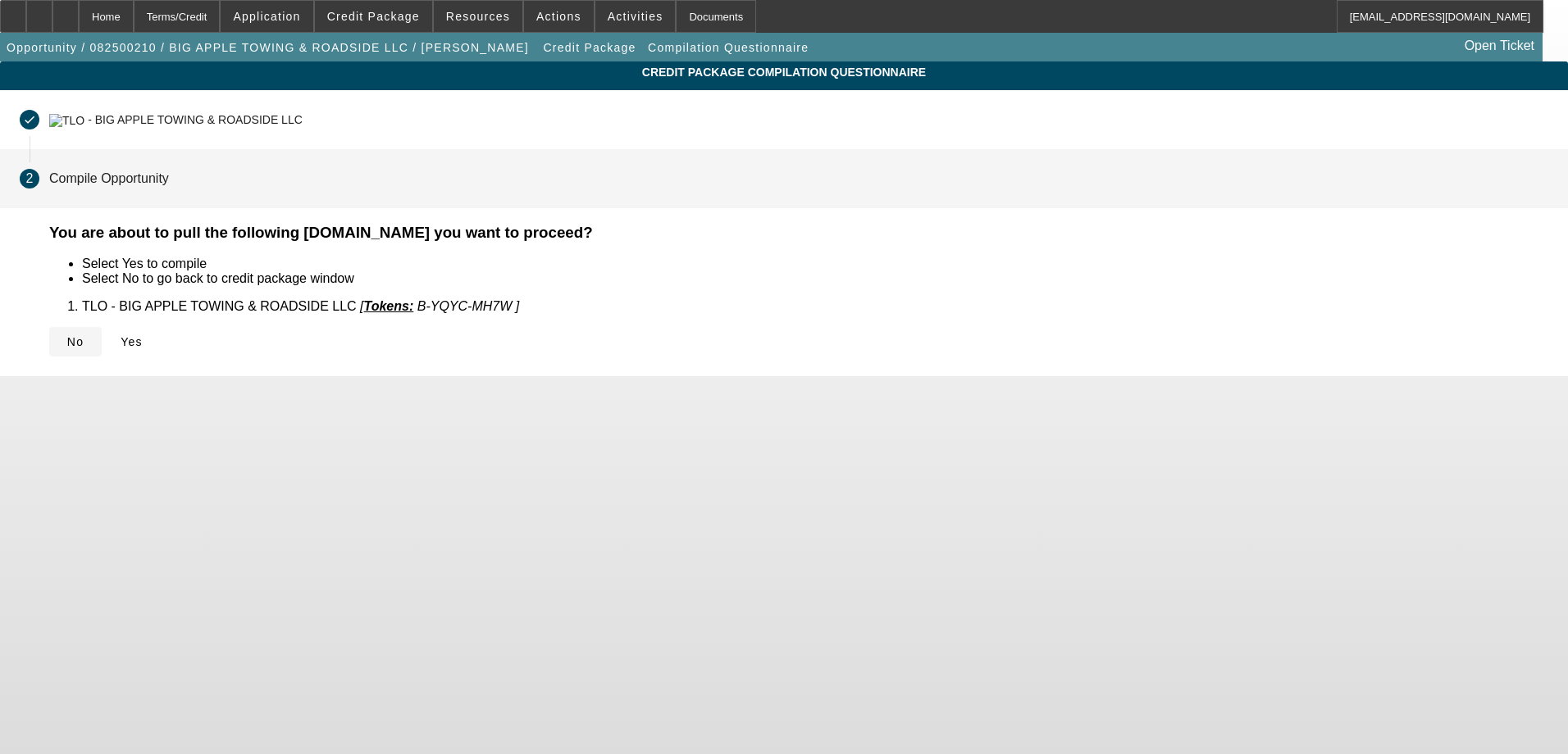
click at [102, 347] on span at bounding box center [75, 342] width 53 height 40
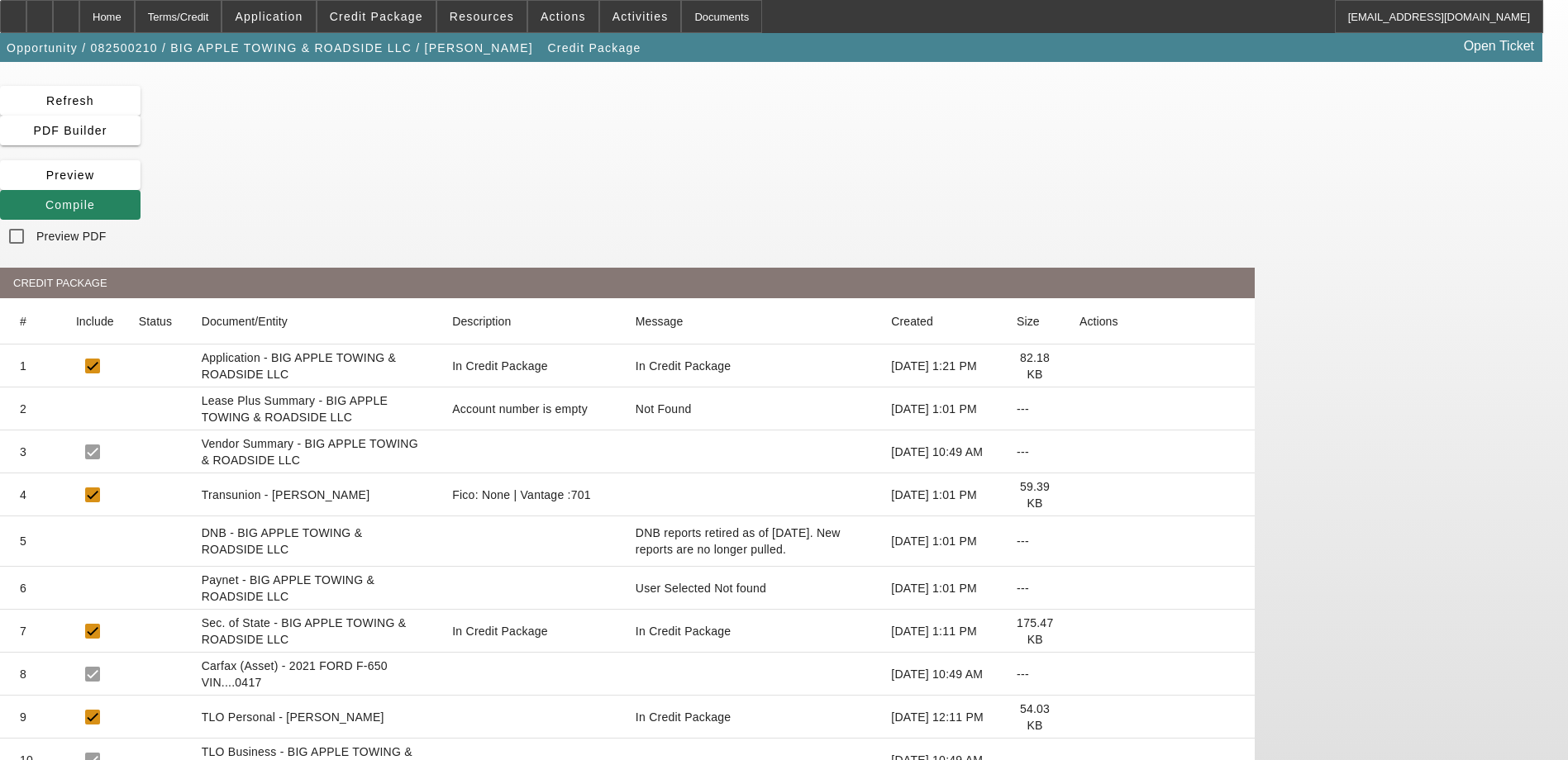
scroll to position [46, 0]
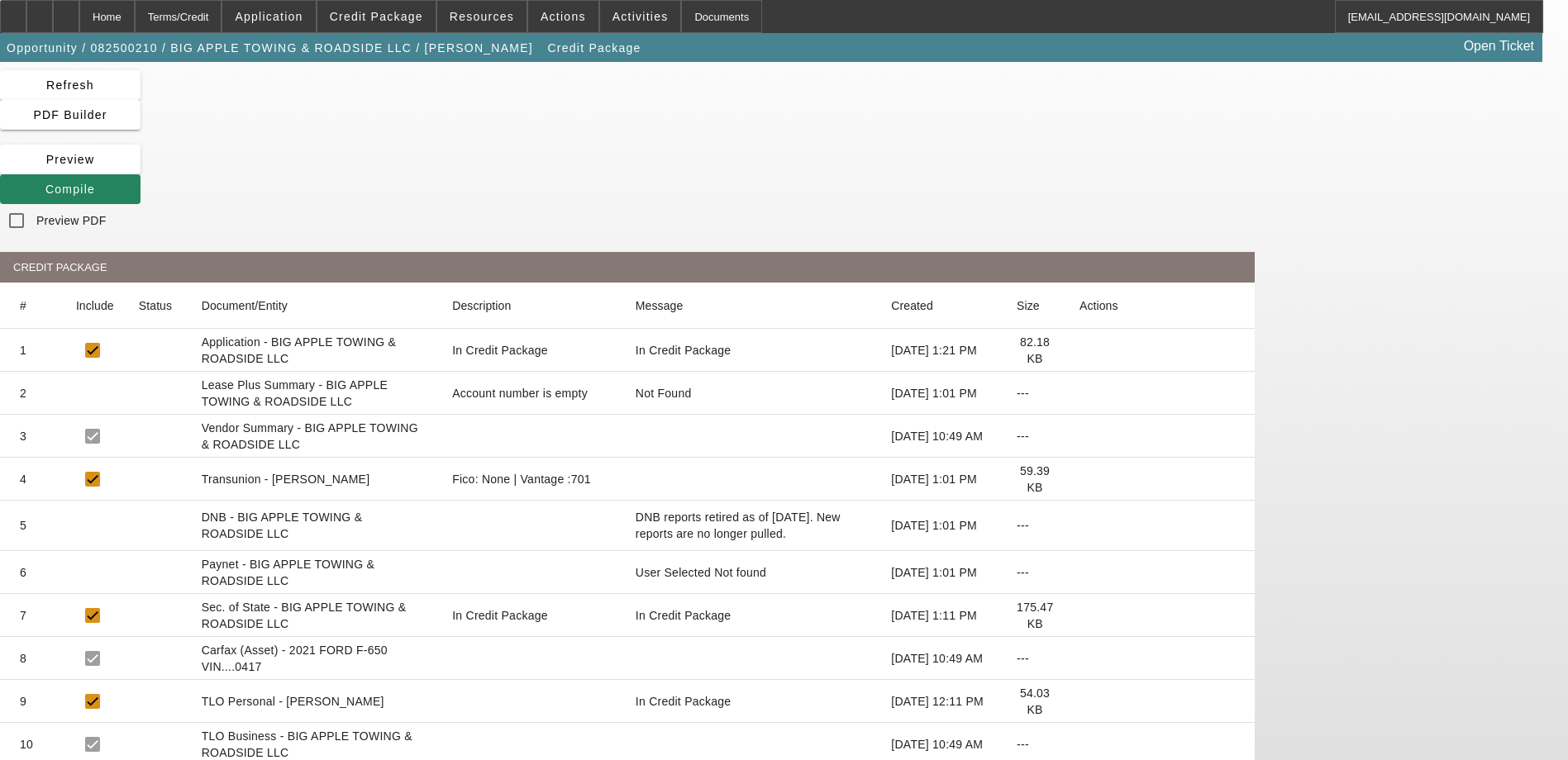
click at [139, 658] on icon at bounding box center [139, 658] width 0 height 0
click at [135, 20] on div "Home" at bounding box center [106, 16] width 55 height 33
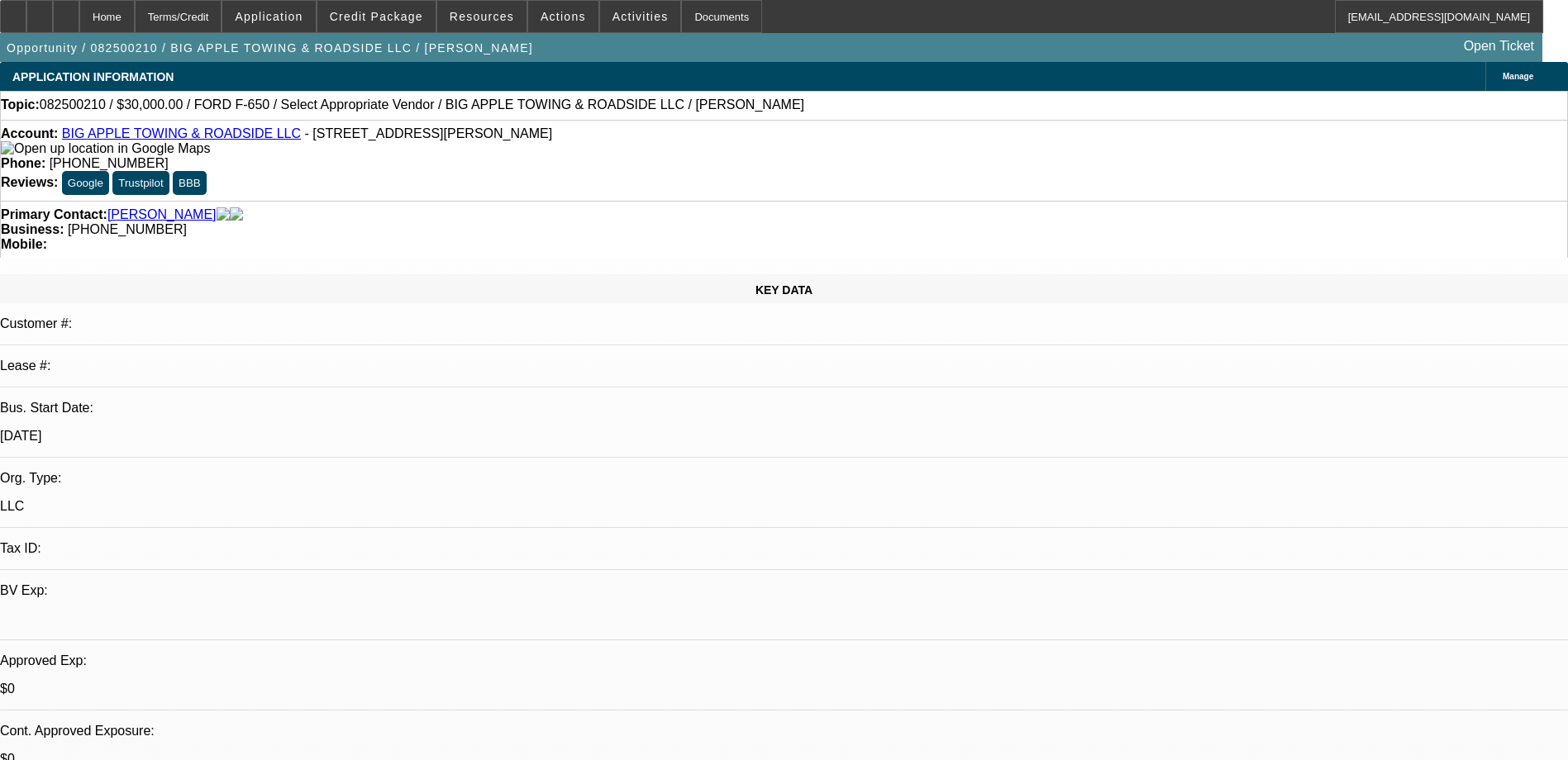
select select "0"
select select "2"
select select "0.1"
select select "4"
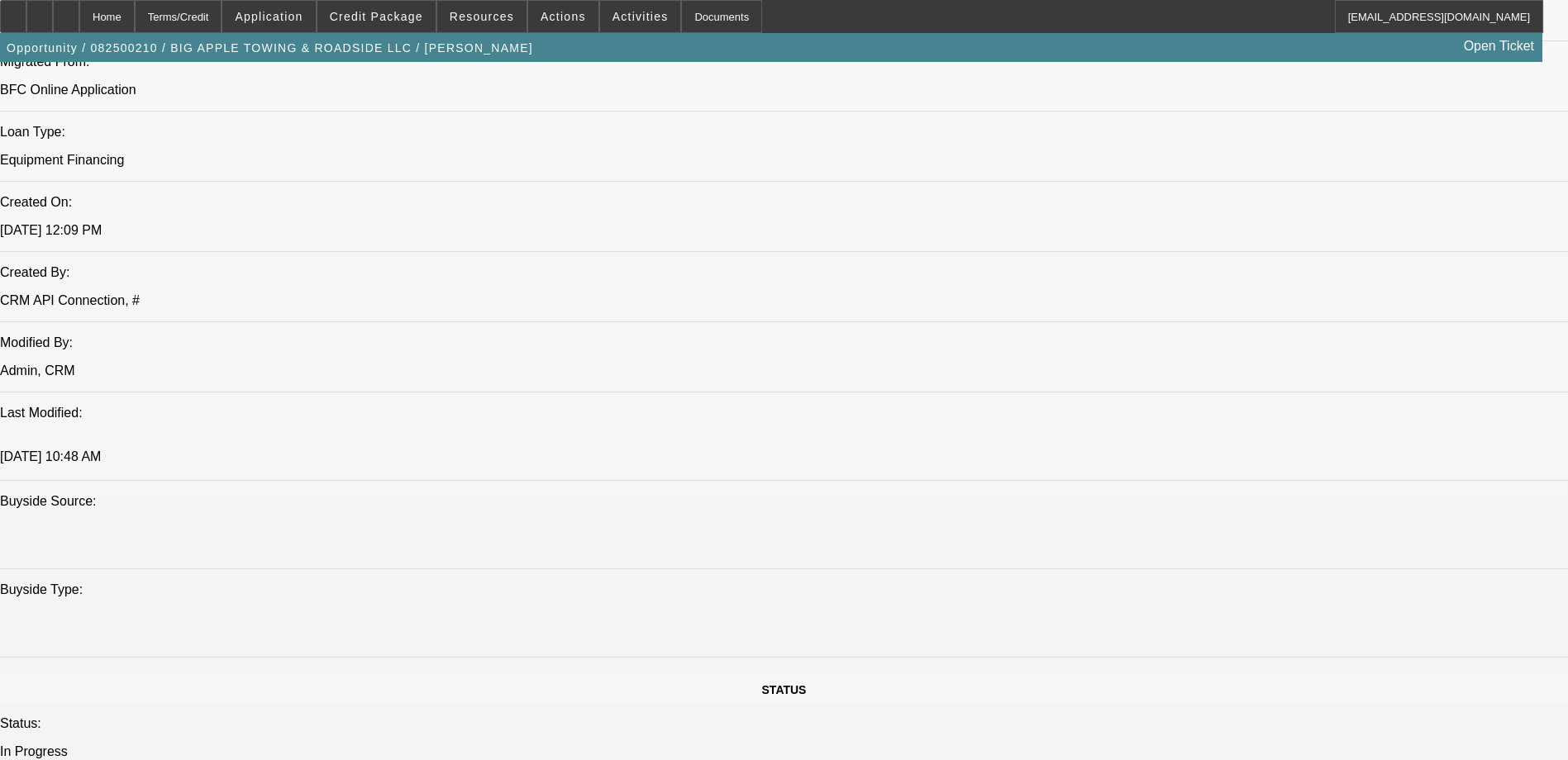
scroll to position [1323, 0]
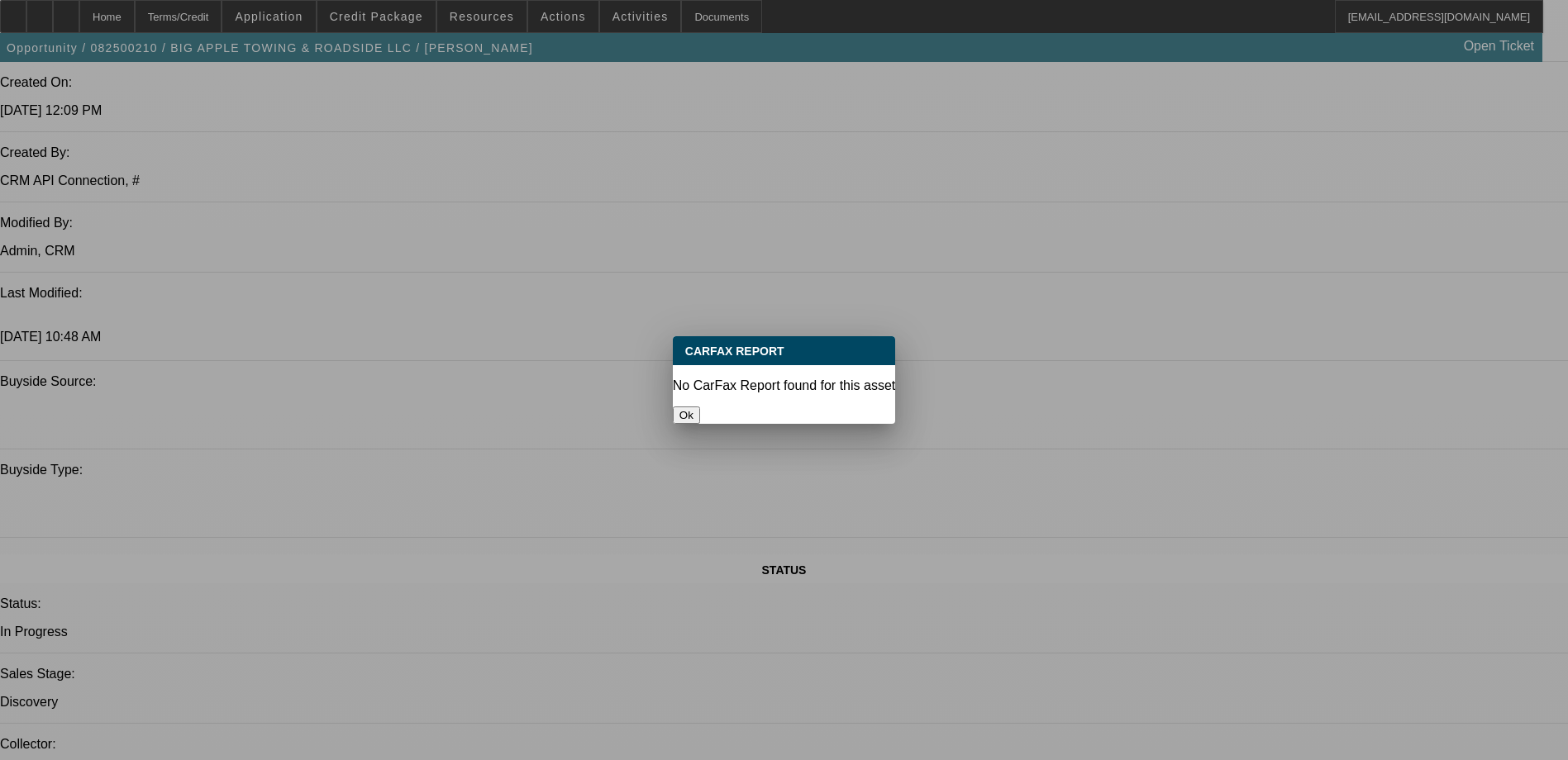
click at [701, 408] on button "Ok" at bounding box center [686, 415] width 27 height 18
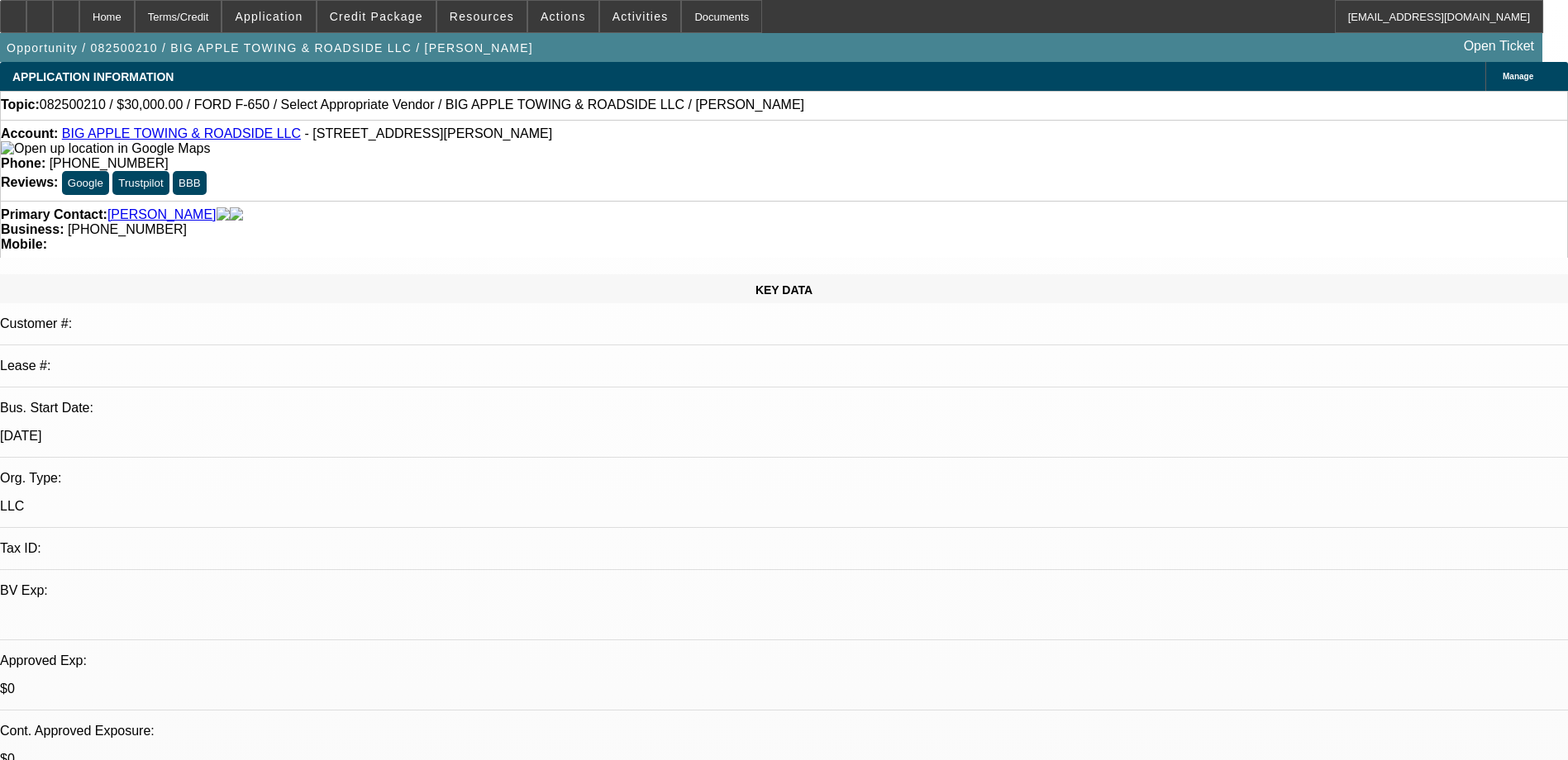
scroll to position [1323, 0]
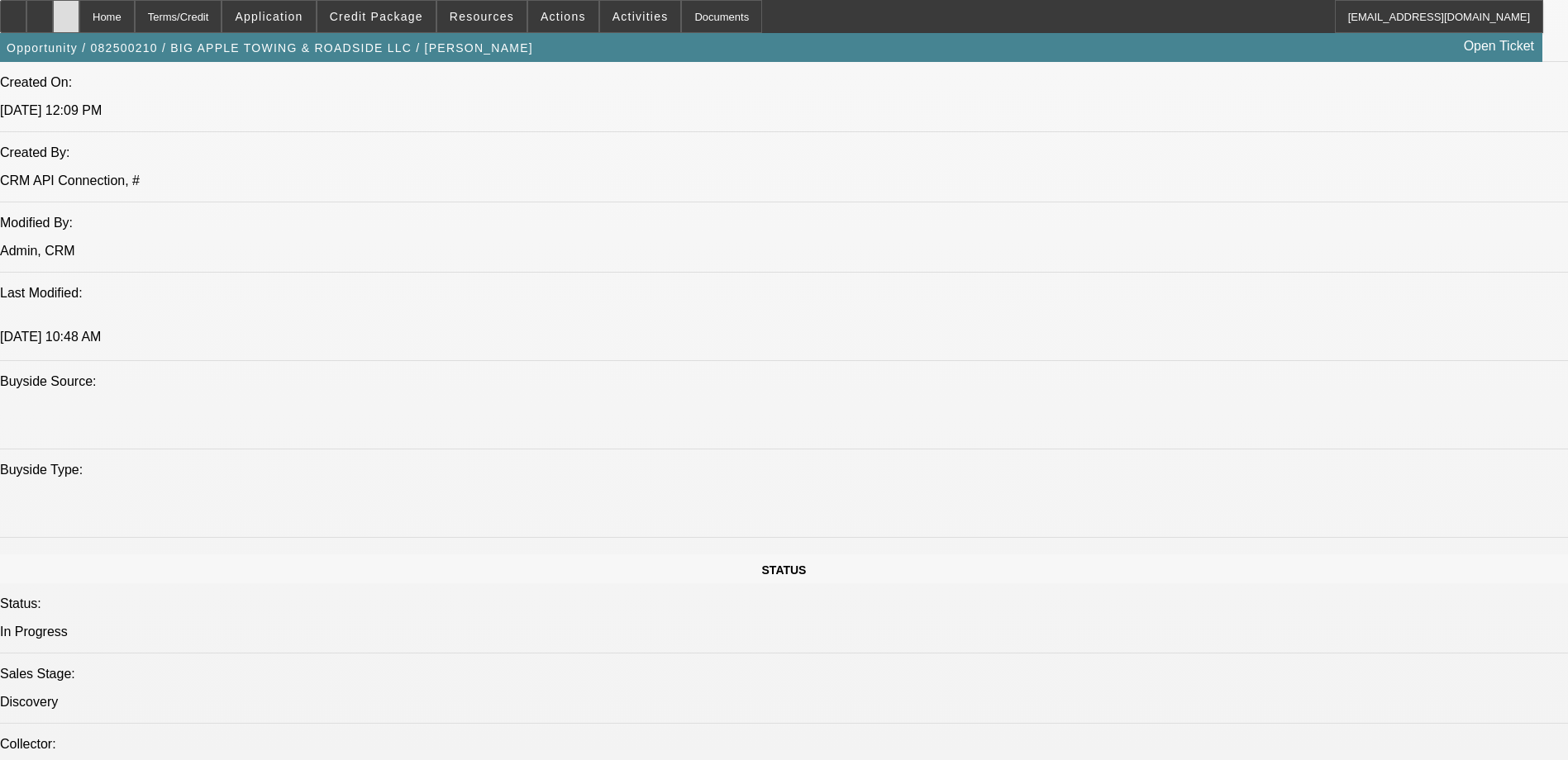
click at [79, 12] on div at bounding box center [66, 16] width 26 height 33
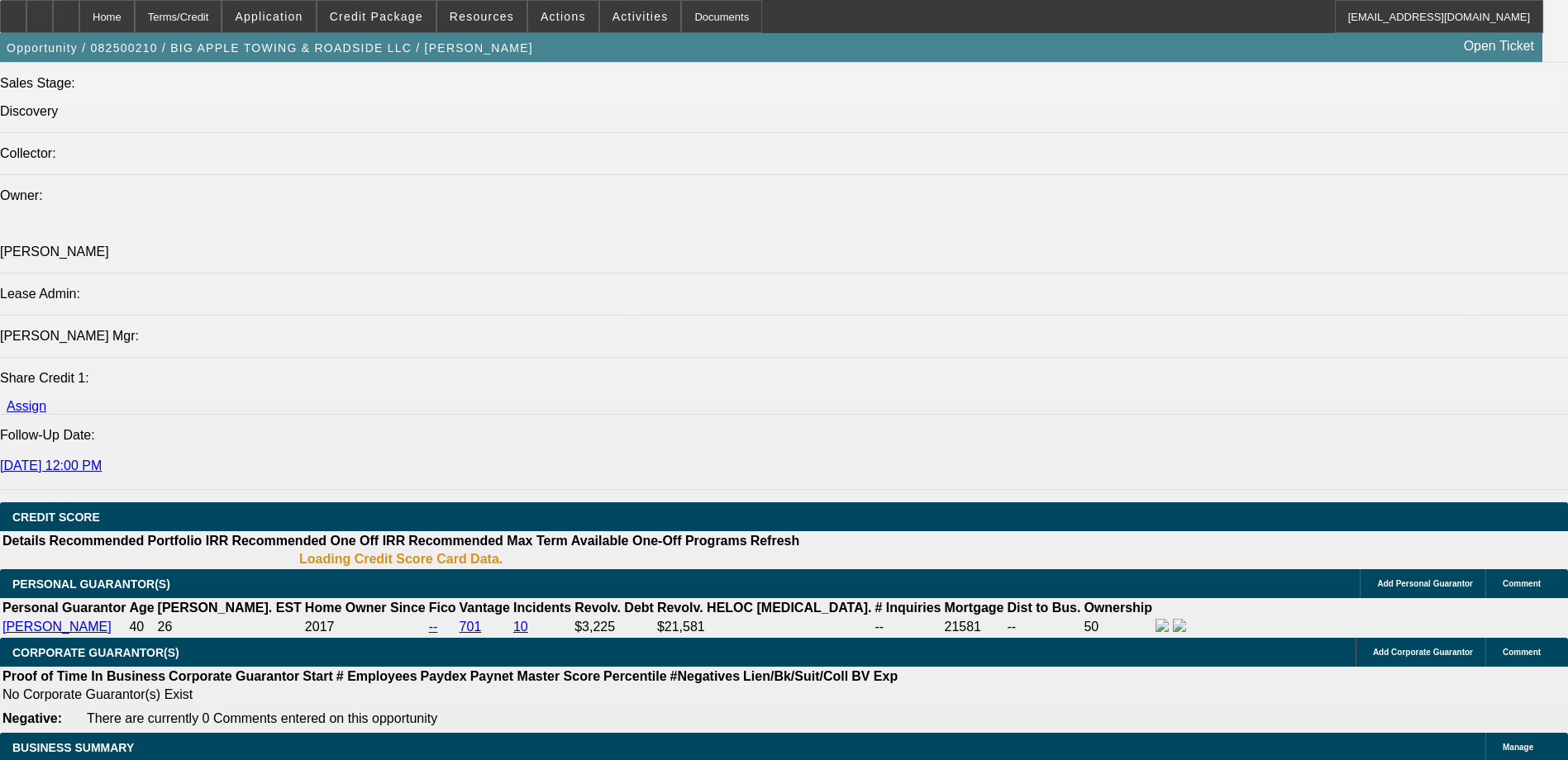
select select "0"
select select "2"
select select "0.1"
select select "4"
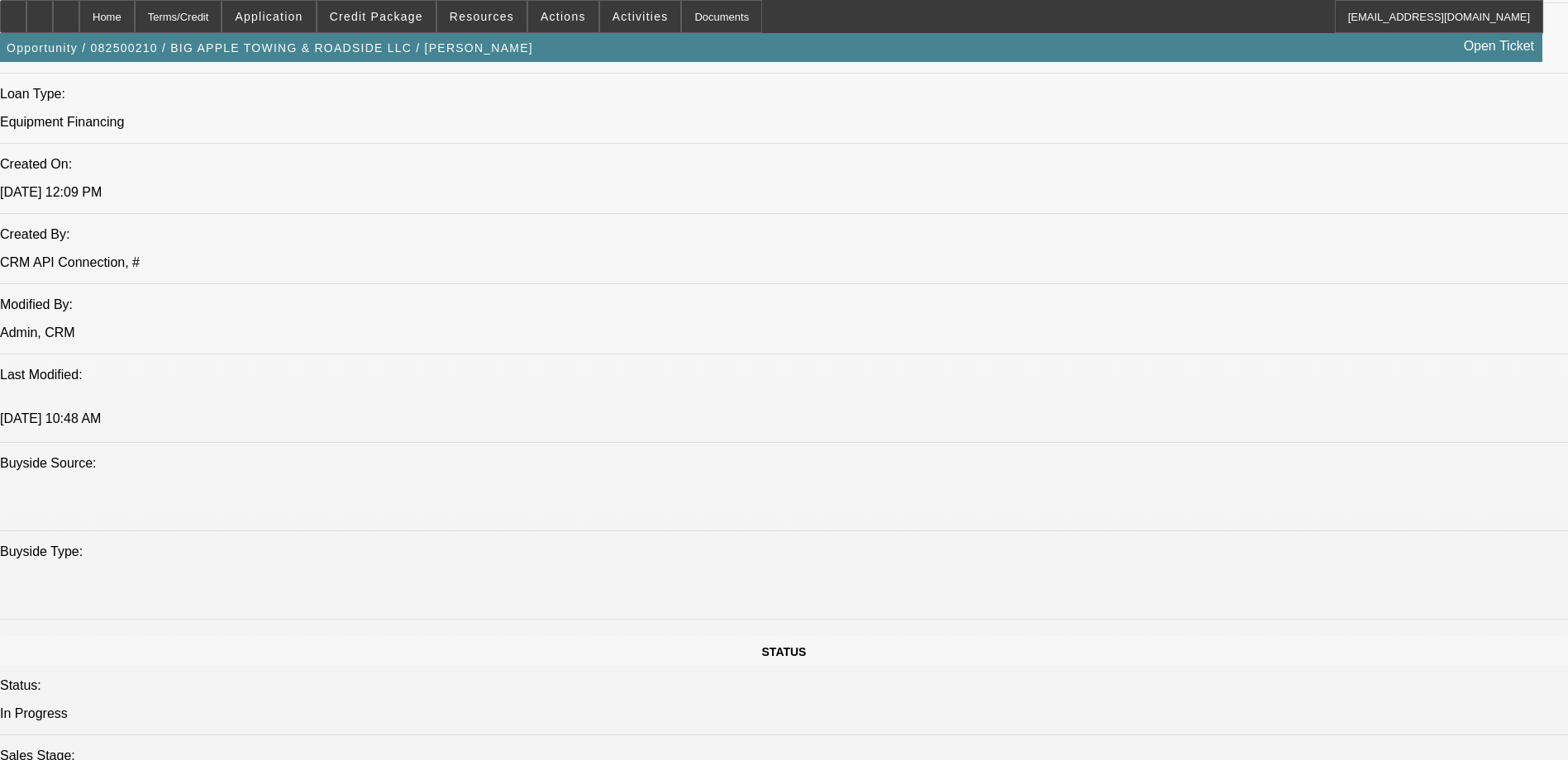
scroll to position [1240, 0]
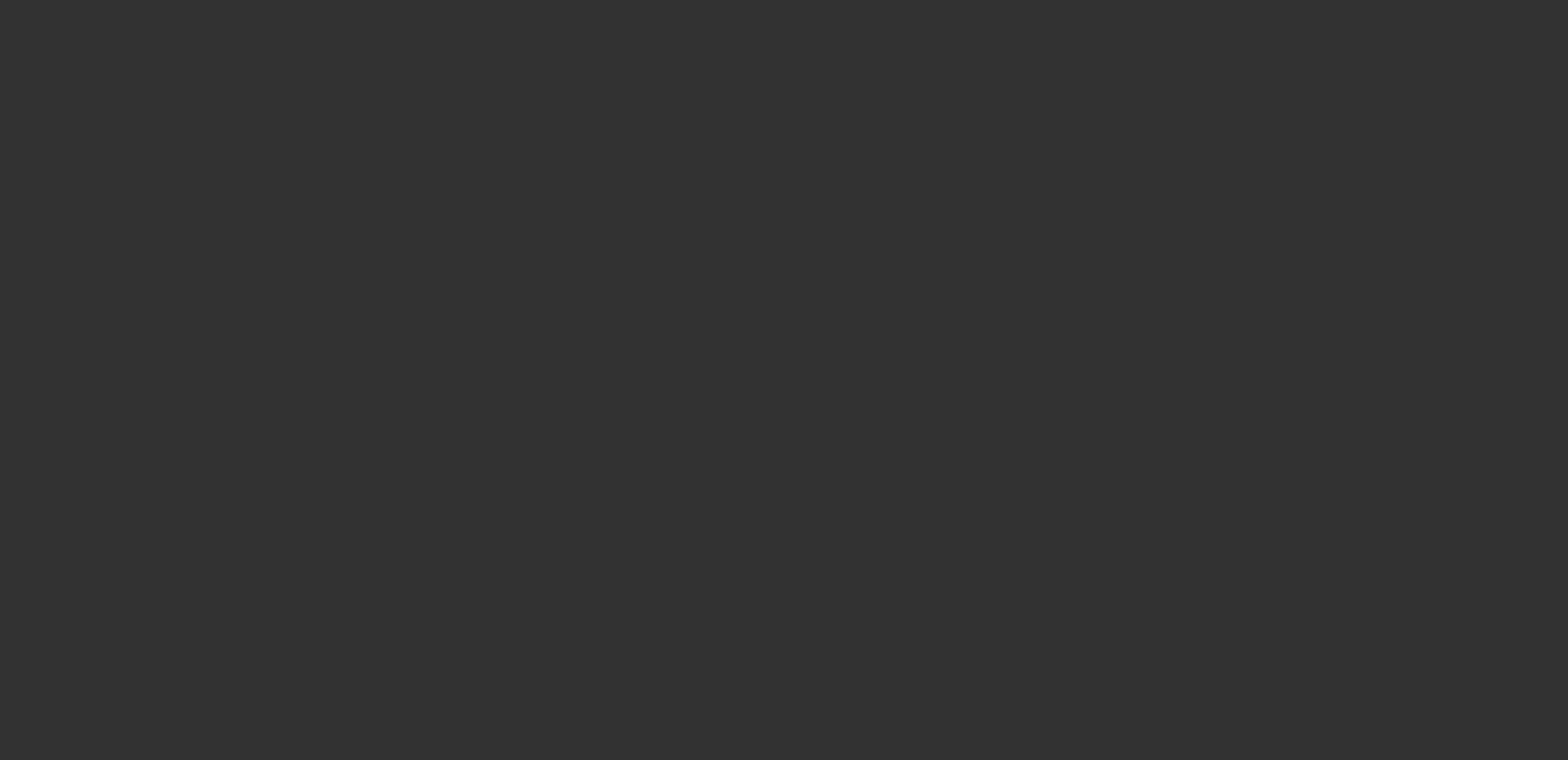
scroll to position [0, 0]
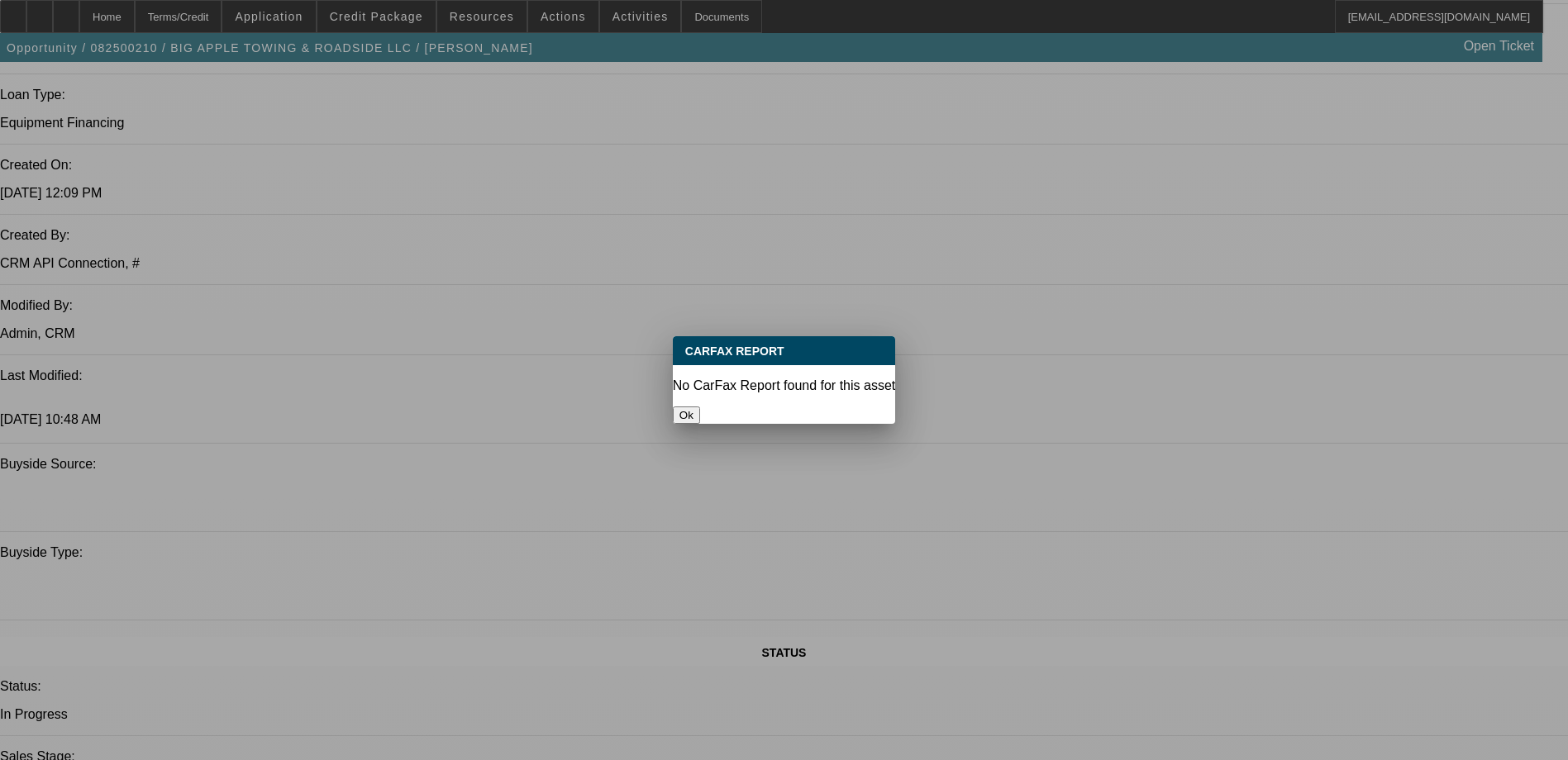
click at [701, 407] on button "Ok" at bounding box center [686, 415] width 27 height 18
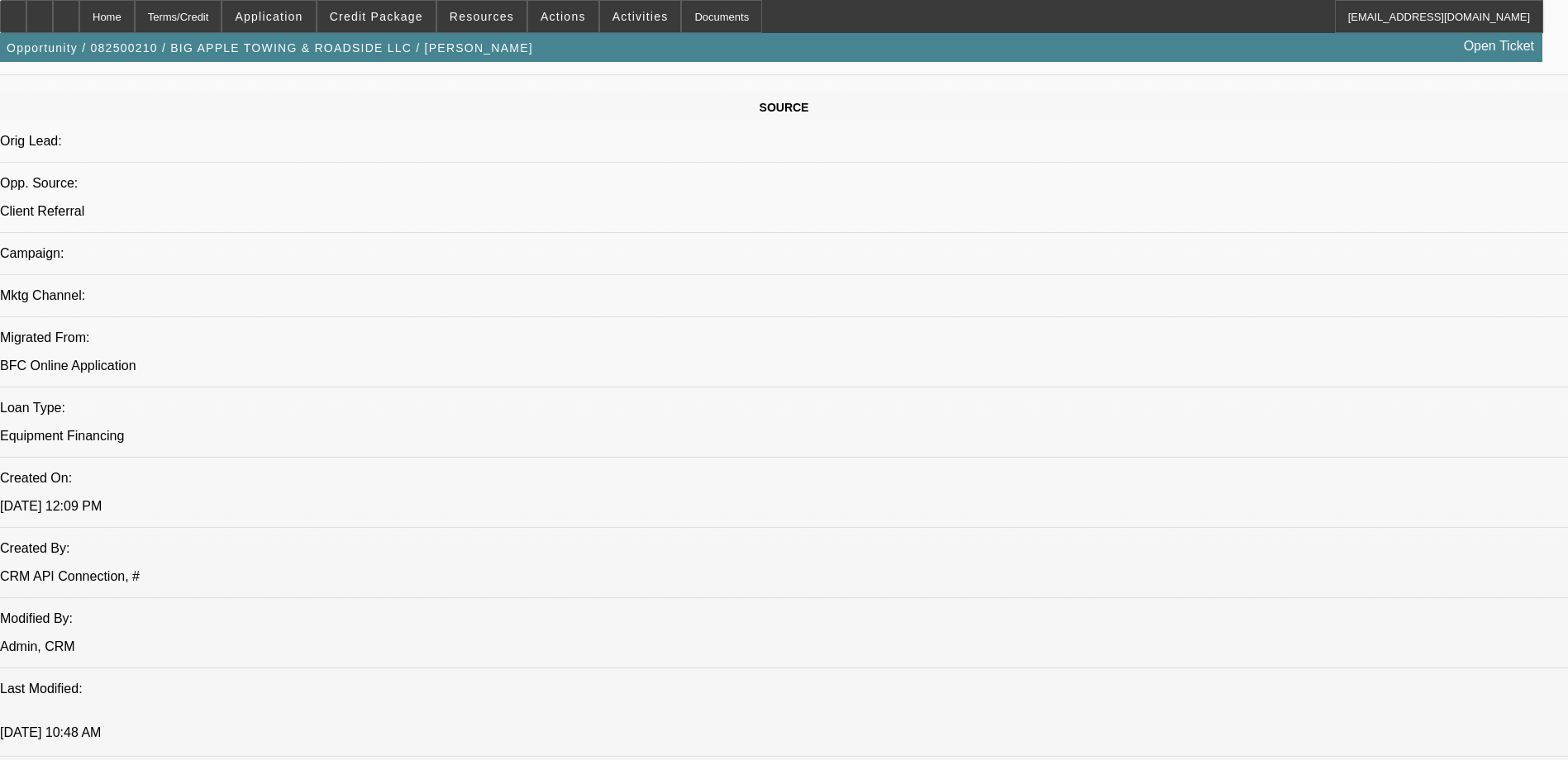
scroll to position [744, 0]
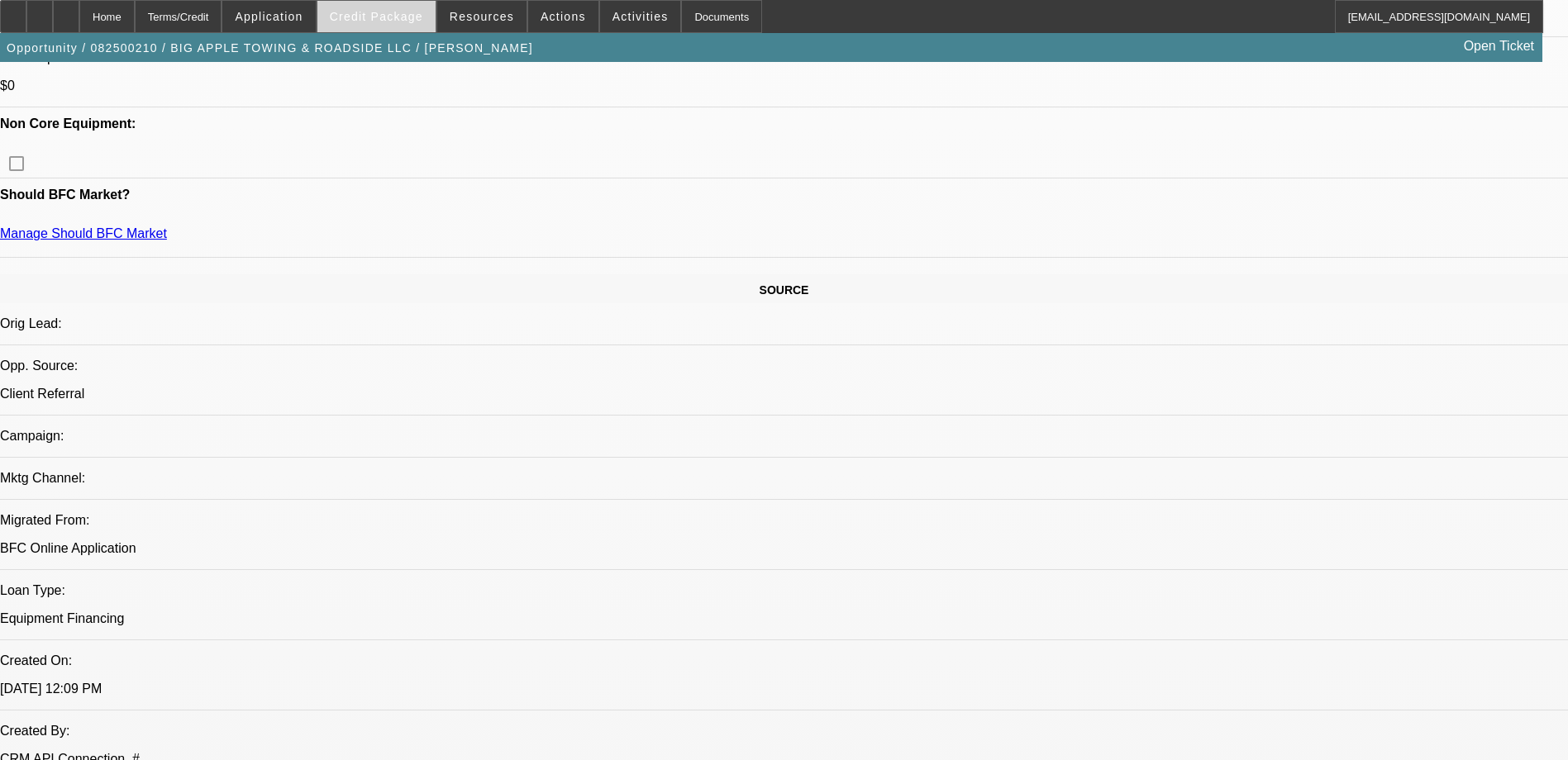
click at [419, 20] on span "Credit Package" at bounding box center [376, 17] width 93 height 13
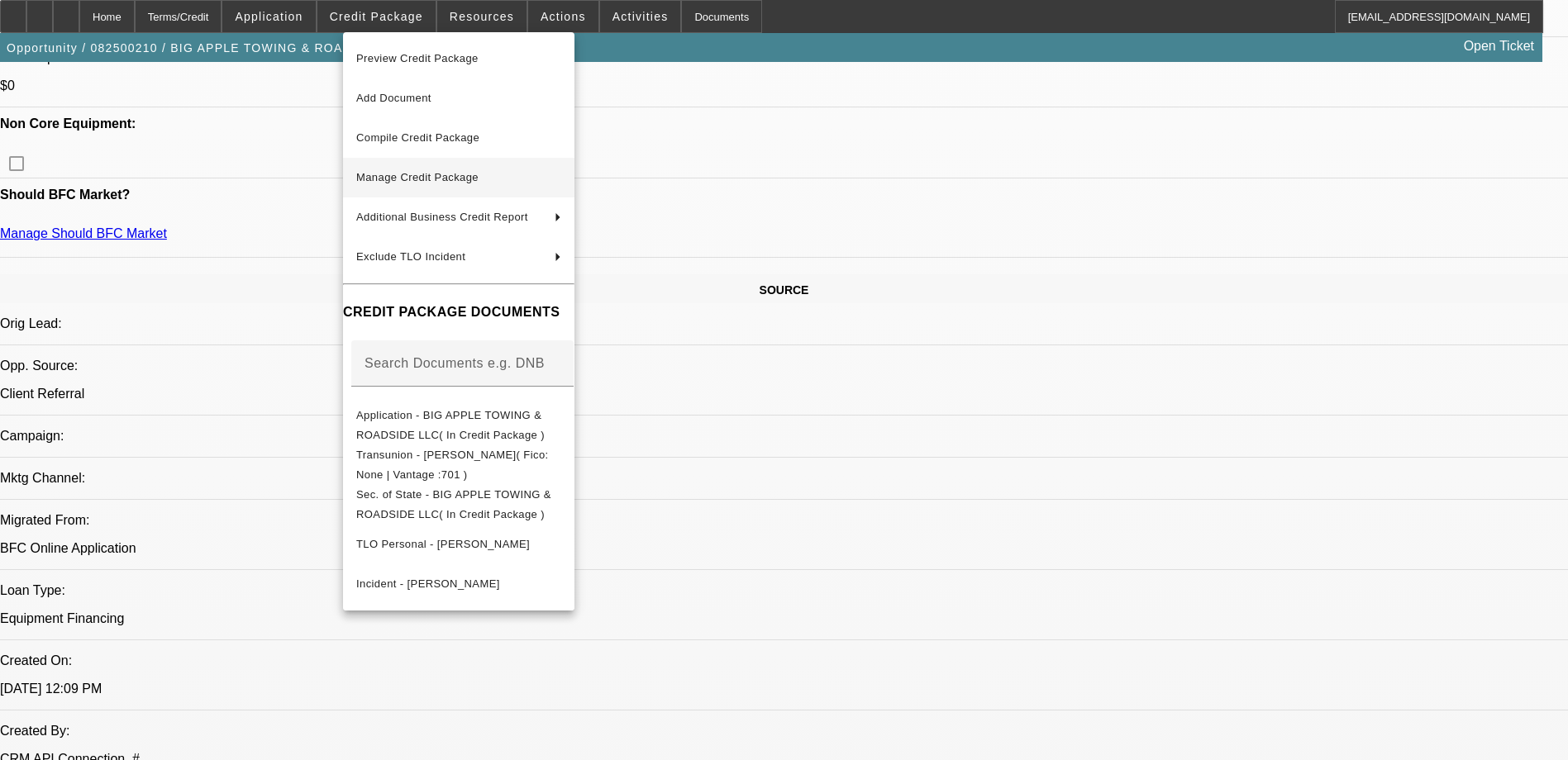
click at [422, 183] on span "Manage Credit Package" at bounding box center [416, 177] width 122 height 12
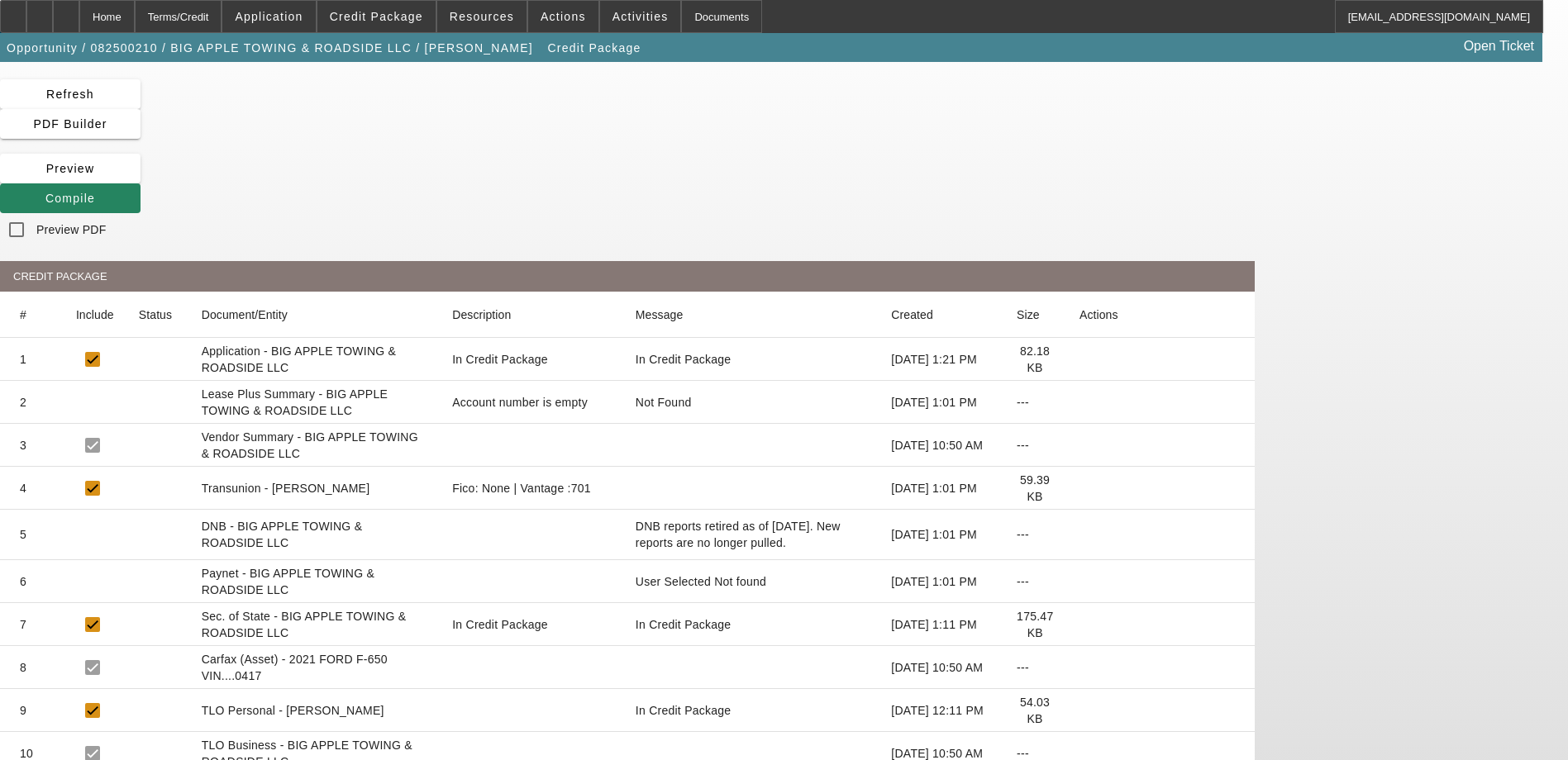
scroll to position [46, 0]
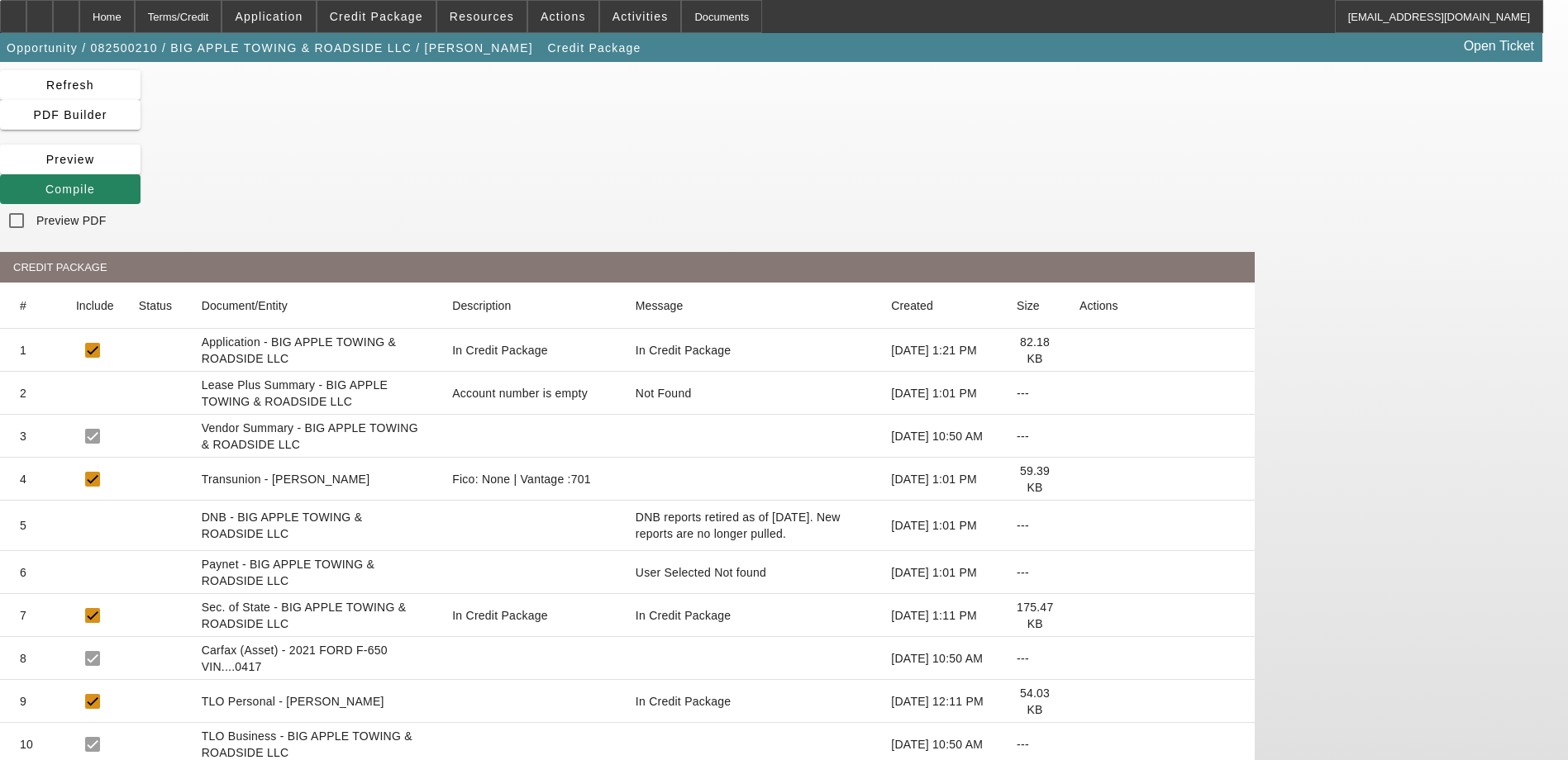
click at [139, 658] on icon at bounding box center [139, 658] width 0 height 0
click at [95, 183] on span "Compile" at bounding box center [70, 189] width 49 height 13
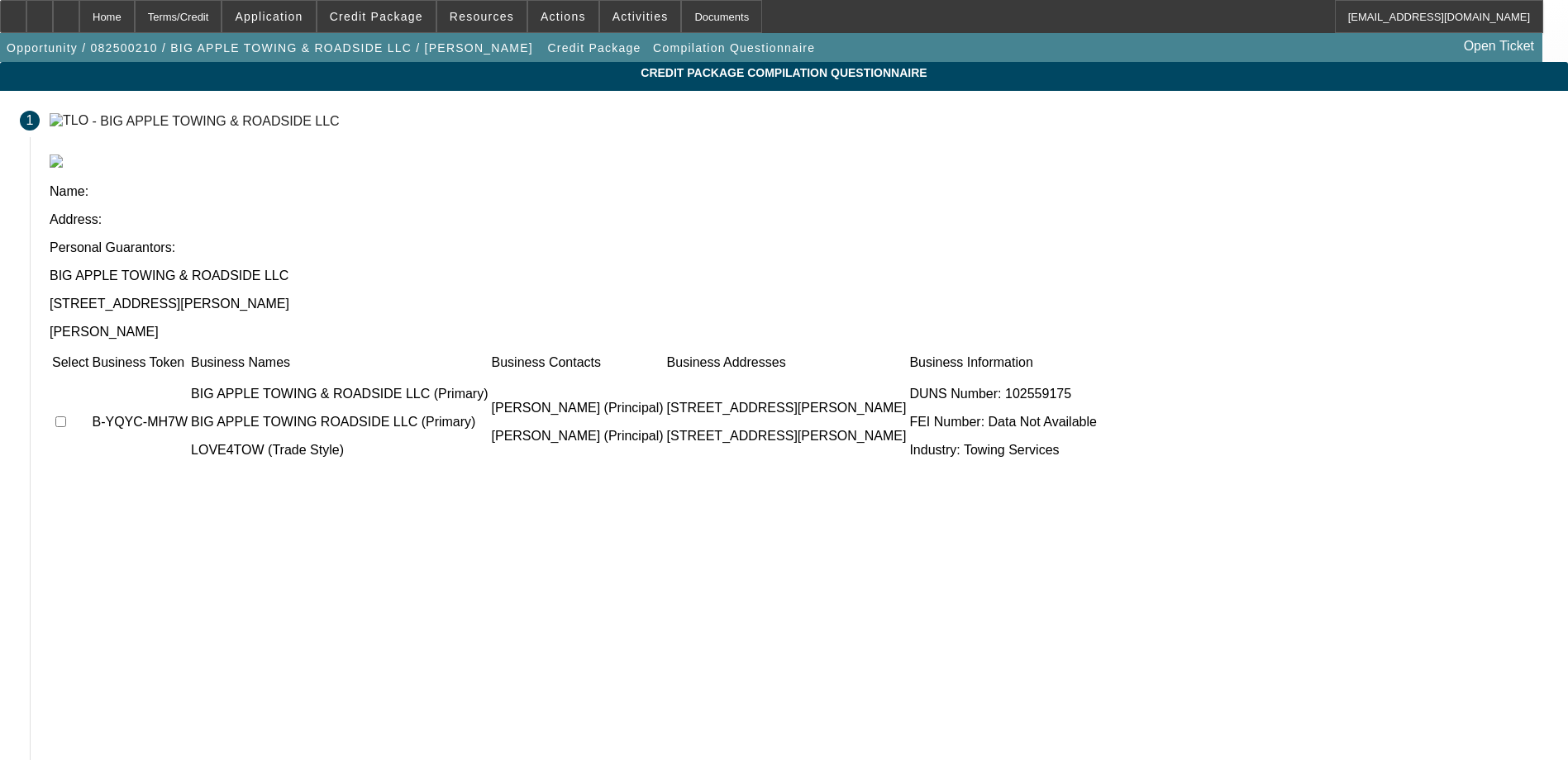
click at [89, 373] on td at bounding box center [70, 422] width 38 height 99
click at [66, 416] on input "checkbox" at bounding box center [61, 422] width 11 height 11
checkbox input "true"
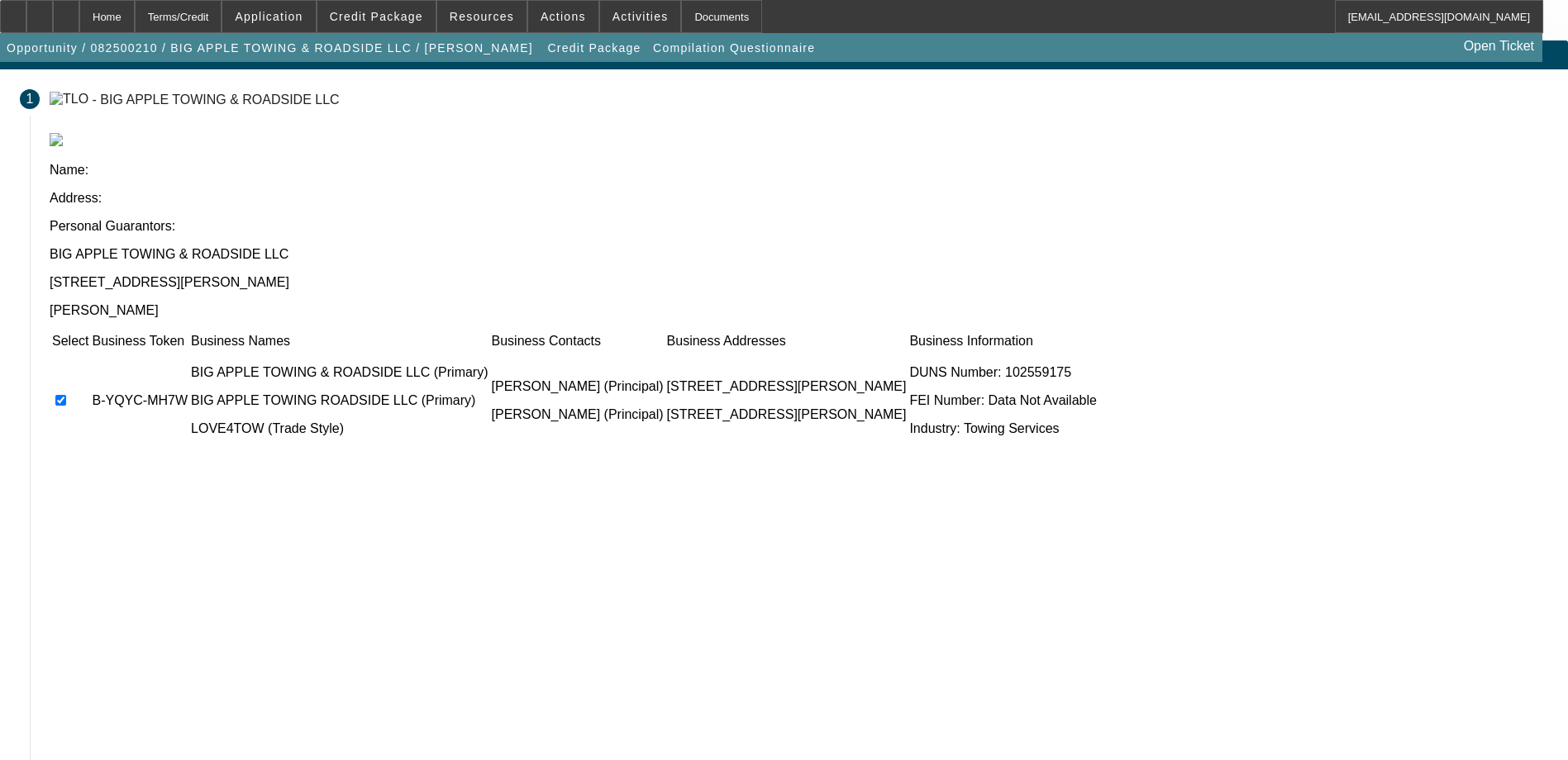
scroll to position [26, 0]
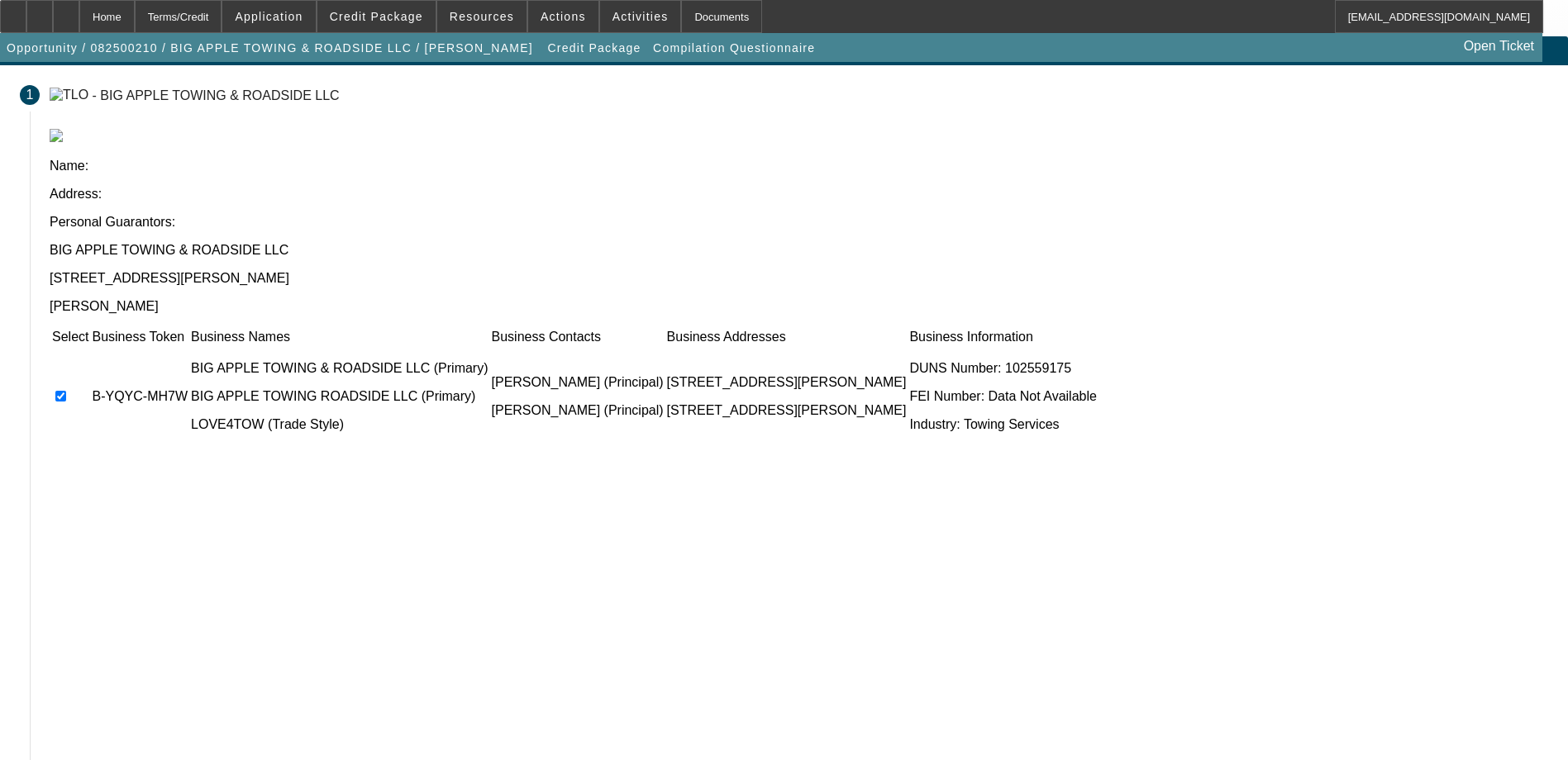
drag, startPoint x: 1121, startPoint y: 672, endPoint x: 1016, endPoint y: 638, distance: 110.4
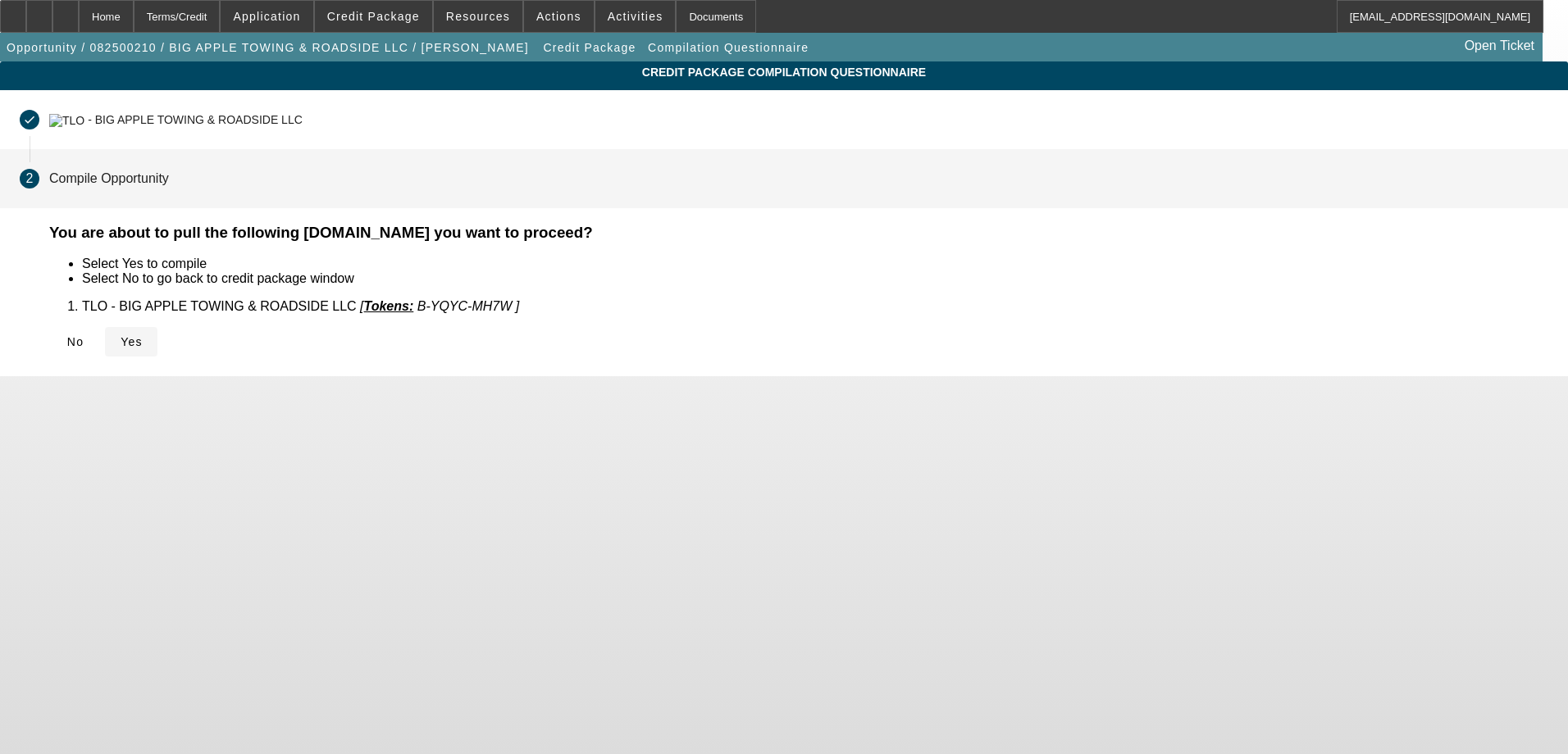
click at [120, 339] on icon at bounding box center [120, 342] width 0 height 13
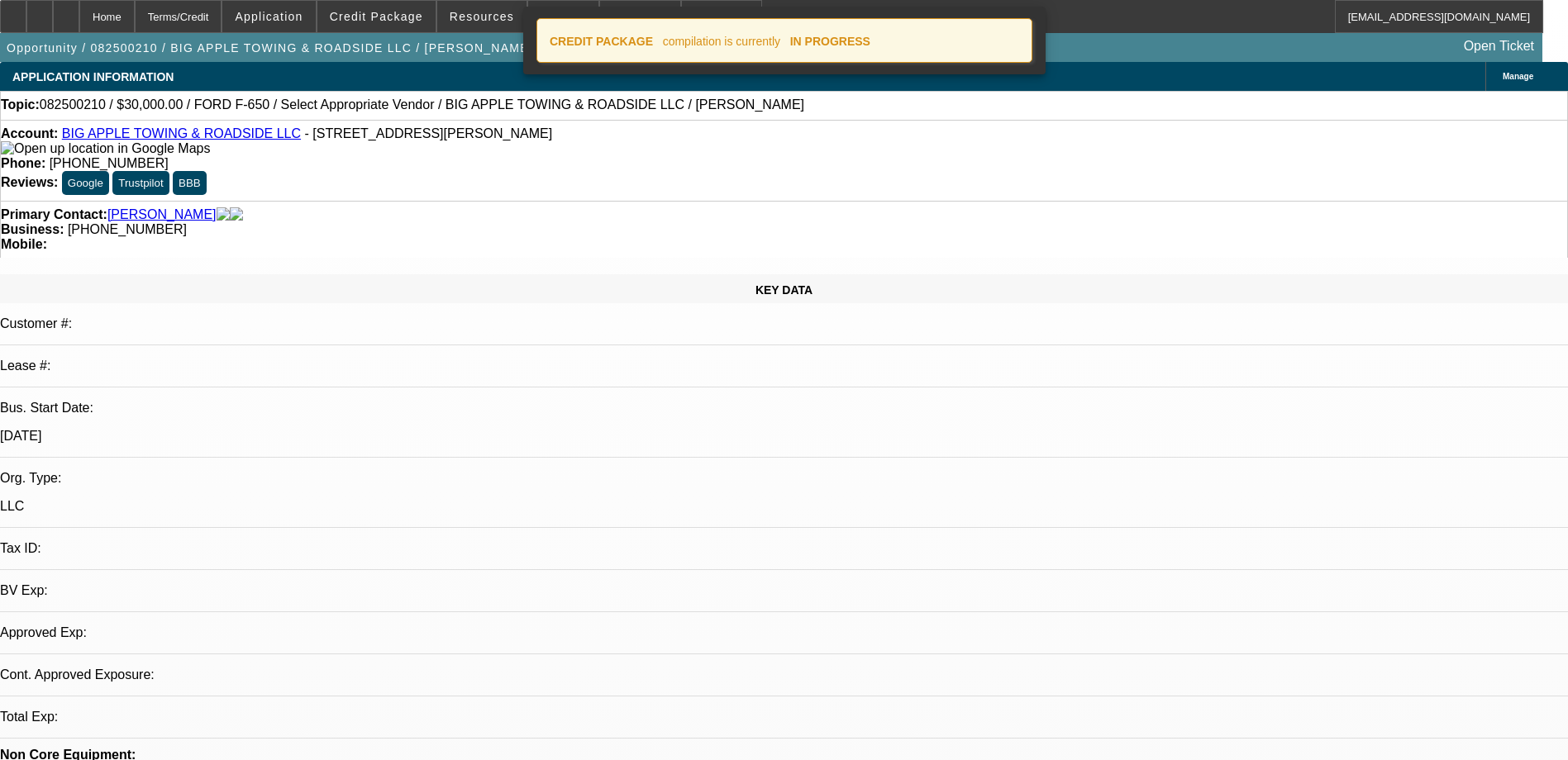
select select "0"
select select "2"
select select "0.1"
select select "4"
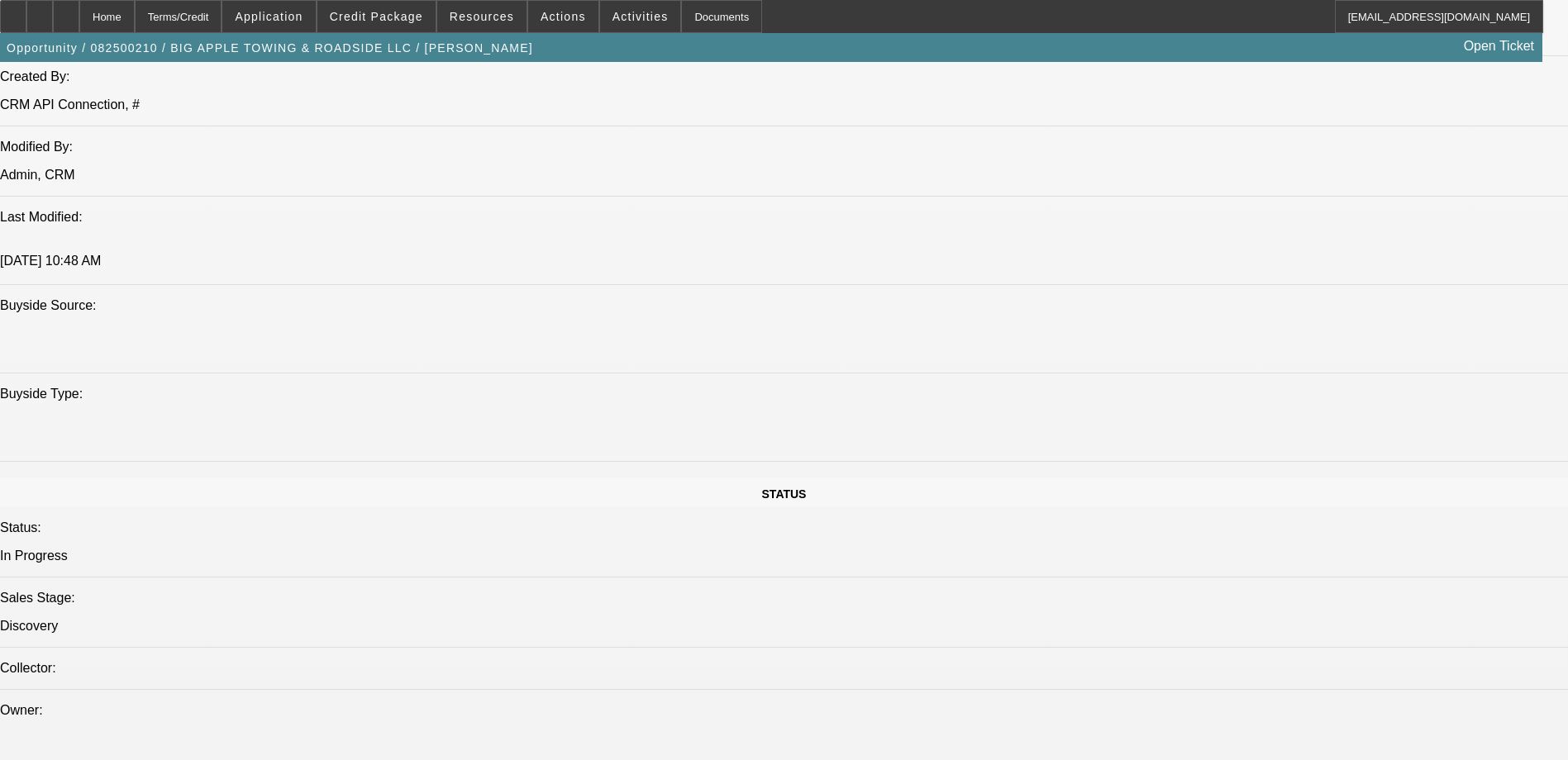
scroll to position [1405, 0]
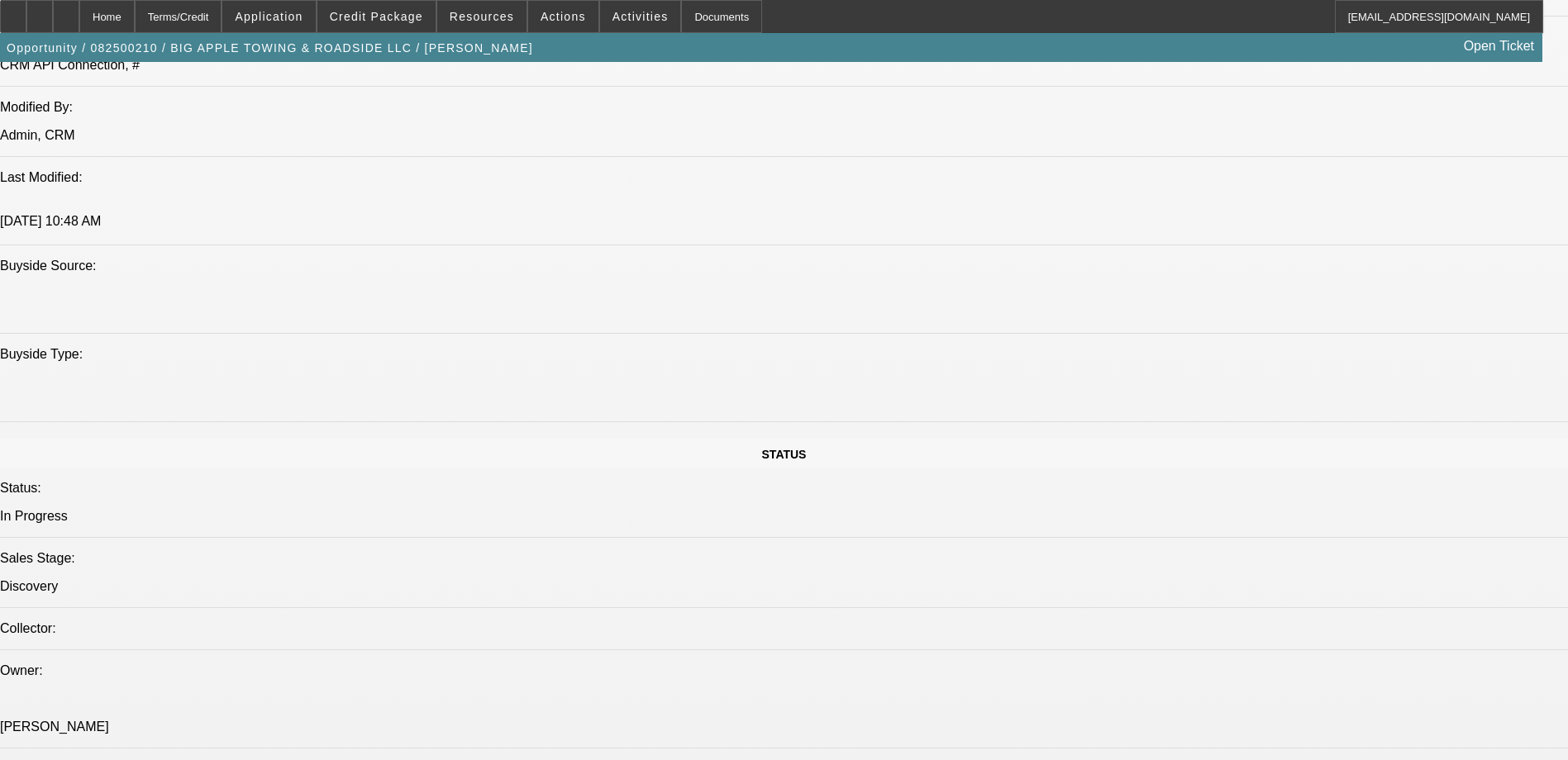
scroll to position [1430, 0]
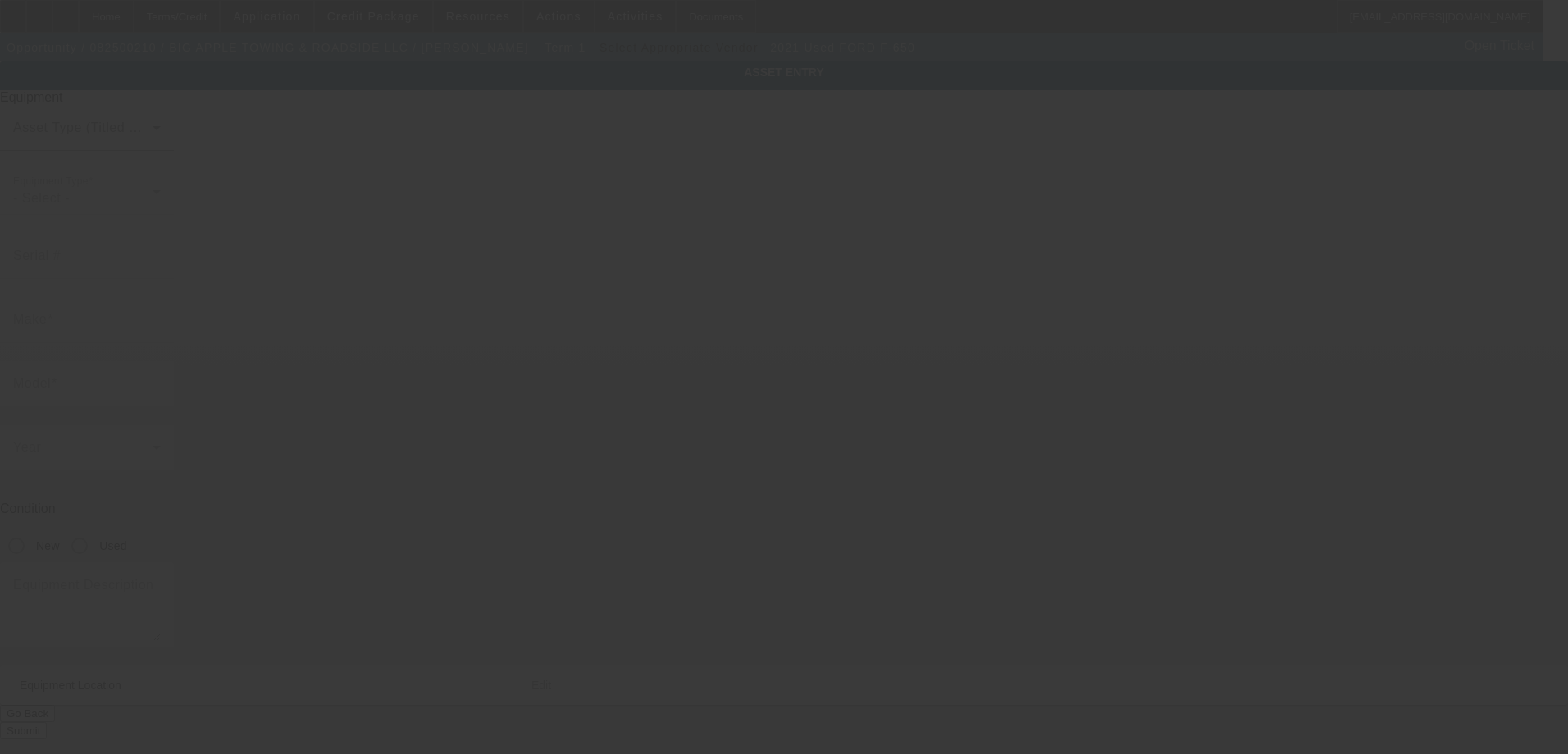
type input "[US_VEHICLE_IDENTIFICATION_NUMBER]"
type input "Ford"
type input "F-650"
radio input "true"
type input "[STREET_ADDRESS][PERSON_NAME]"
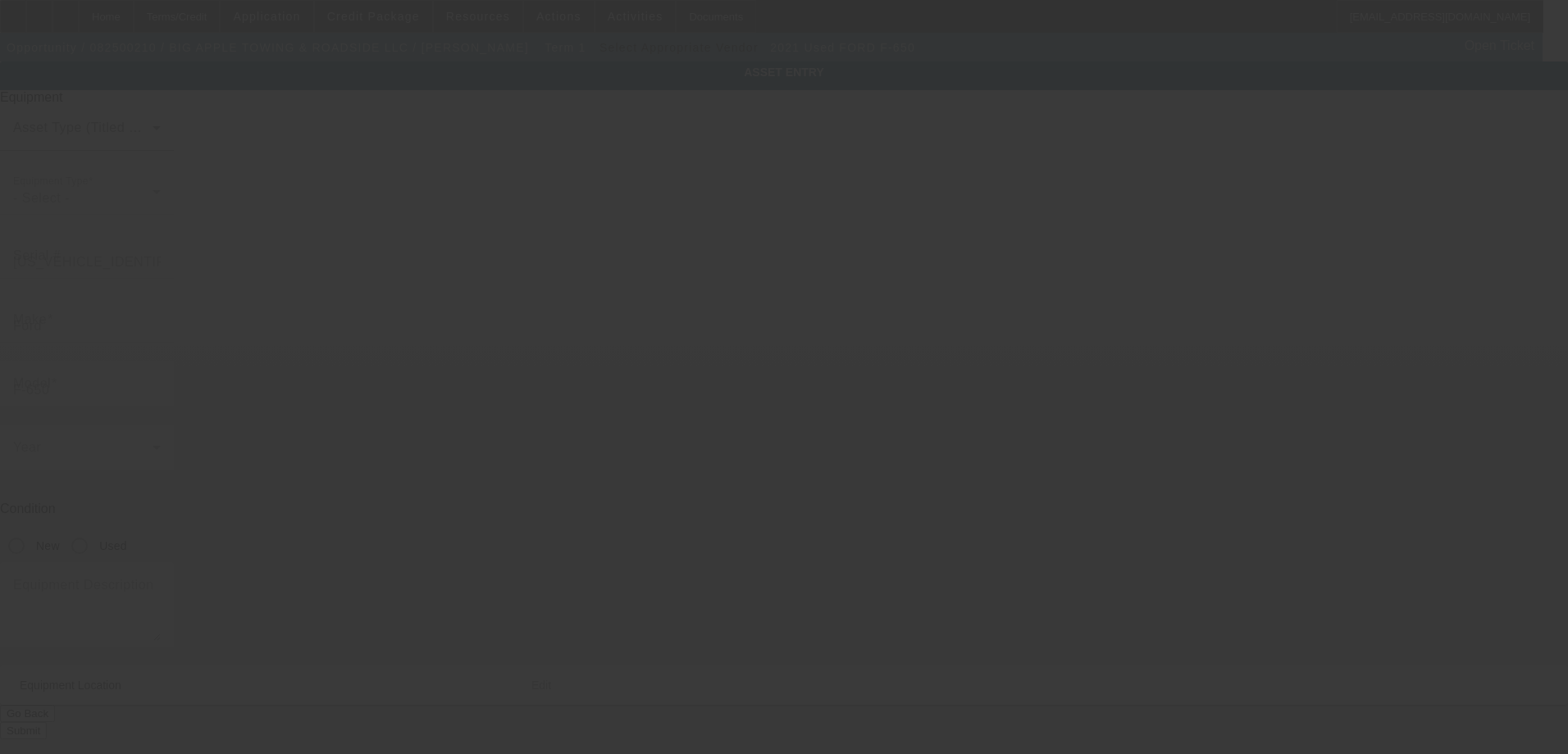
type input "Deltona"
type input "32725"
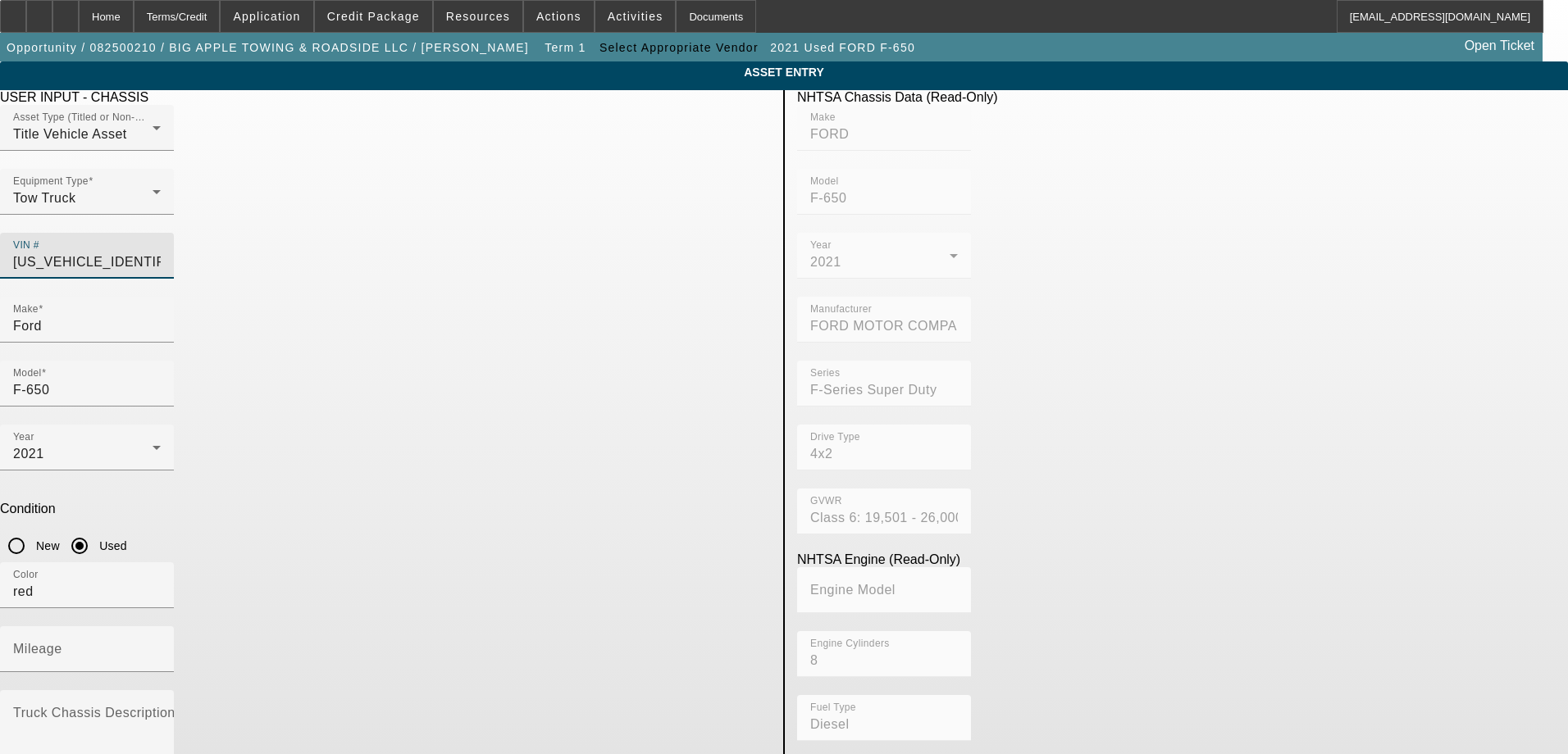
drag, startPoint x: 690, startPoint y: 231, endPoint x: 444, endPoint y: 259, distance: 247.6
click at [444, 259] on div "Asset Type (Titled or Non-Titled) Title Vehicle Asset Equipment Type Tow Truck …" at bounding box center [385, 201] width 771 height 192
click at [1503, 18] on span "Delete asset" at bounding box center [1527, 15] width 49 height 9
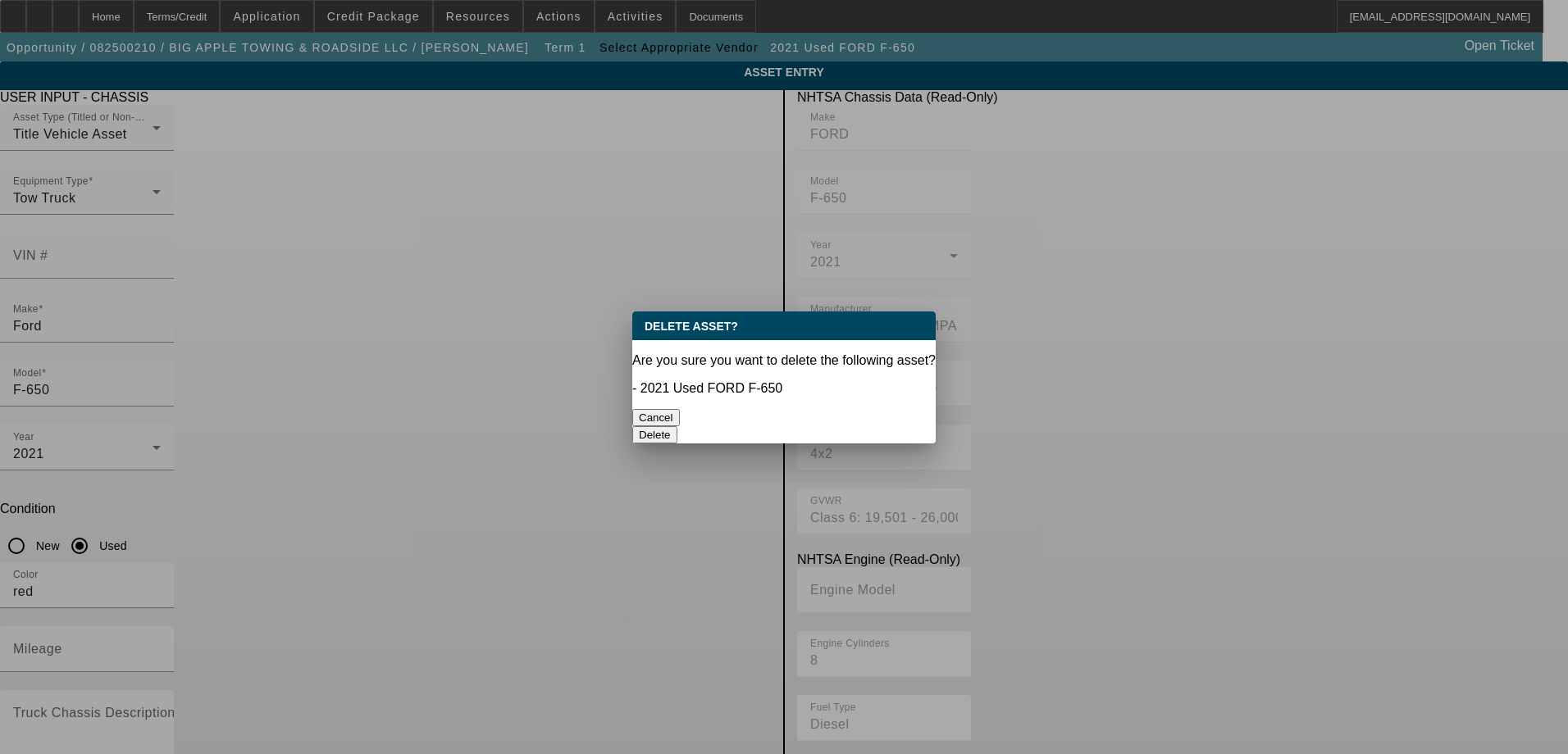
click at [677, 426] on button "Delete" at bounding box center [654, 434] width 45 height 18
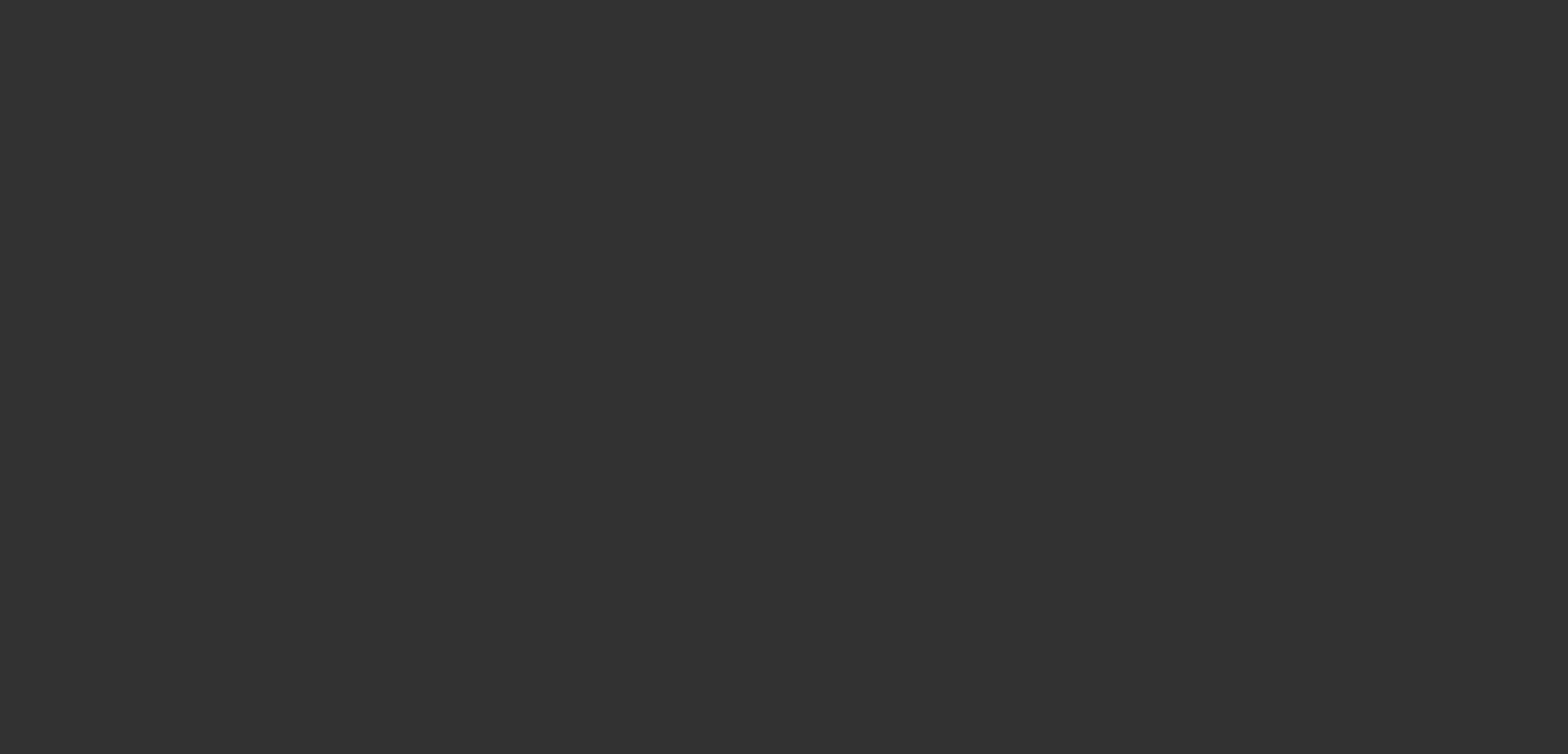
select select "0"
select select "2"
select select "0.1"
select select "4"
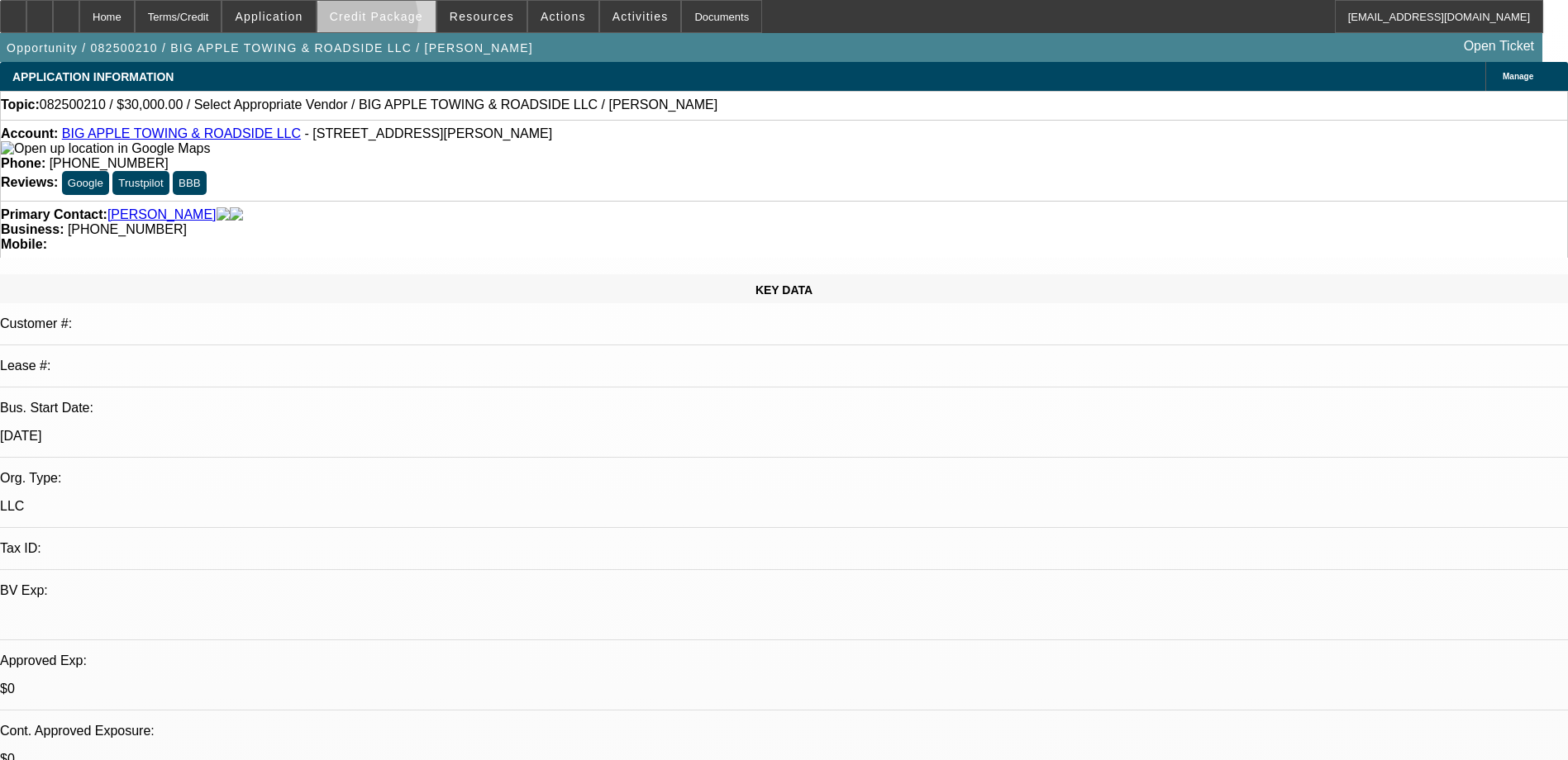
click at [384, 23] on span at bounding box center [376, 16] width 118 height 40
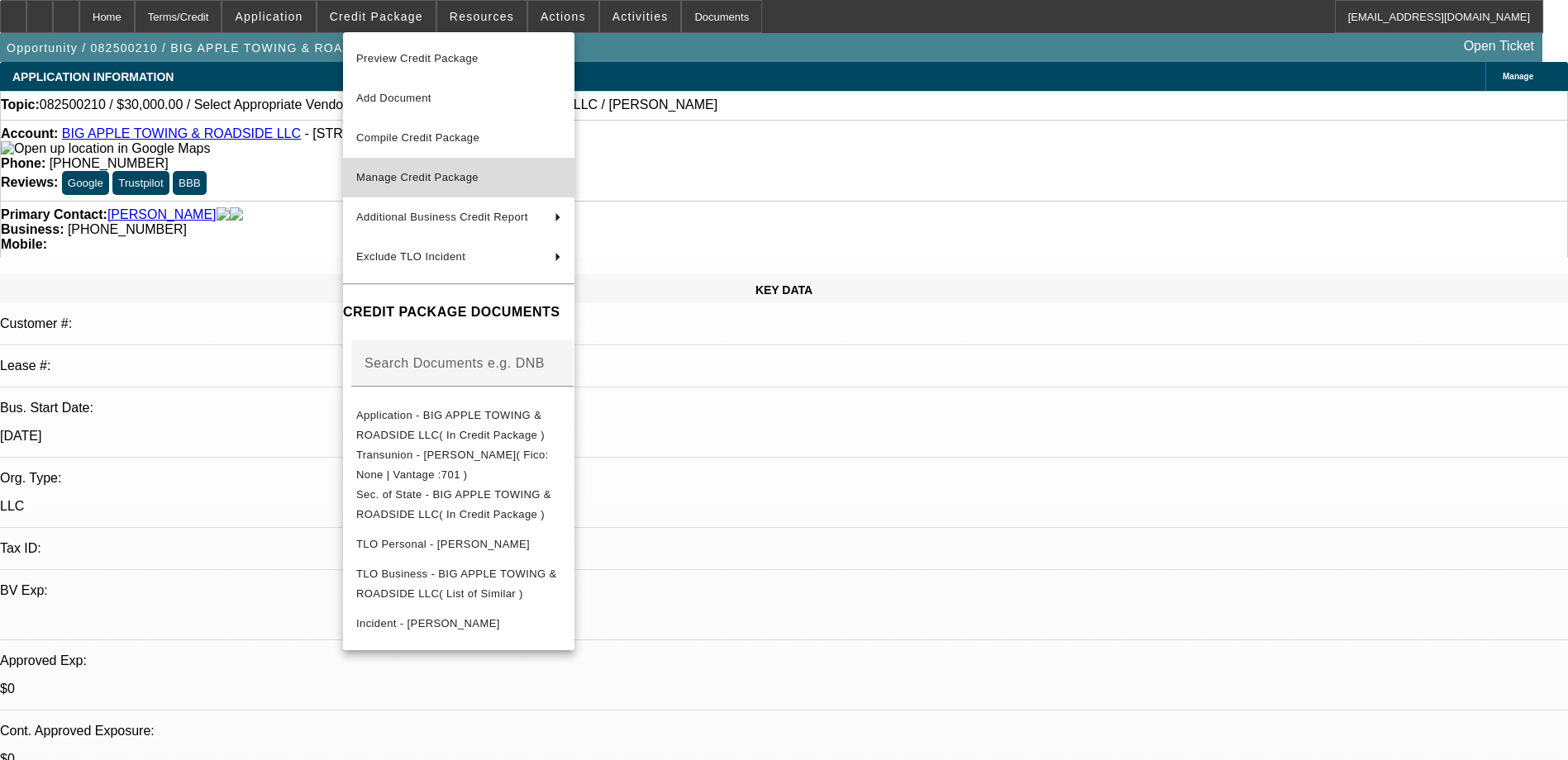
click at [431, 186] on span "Manage Credit Package" at bounding box center [458, 177] width 205 height 20
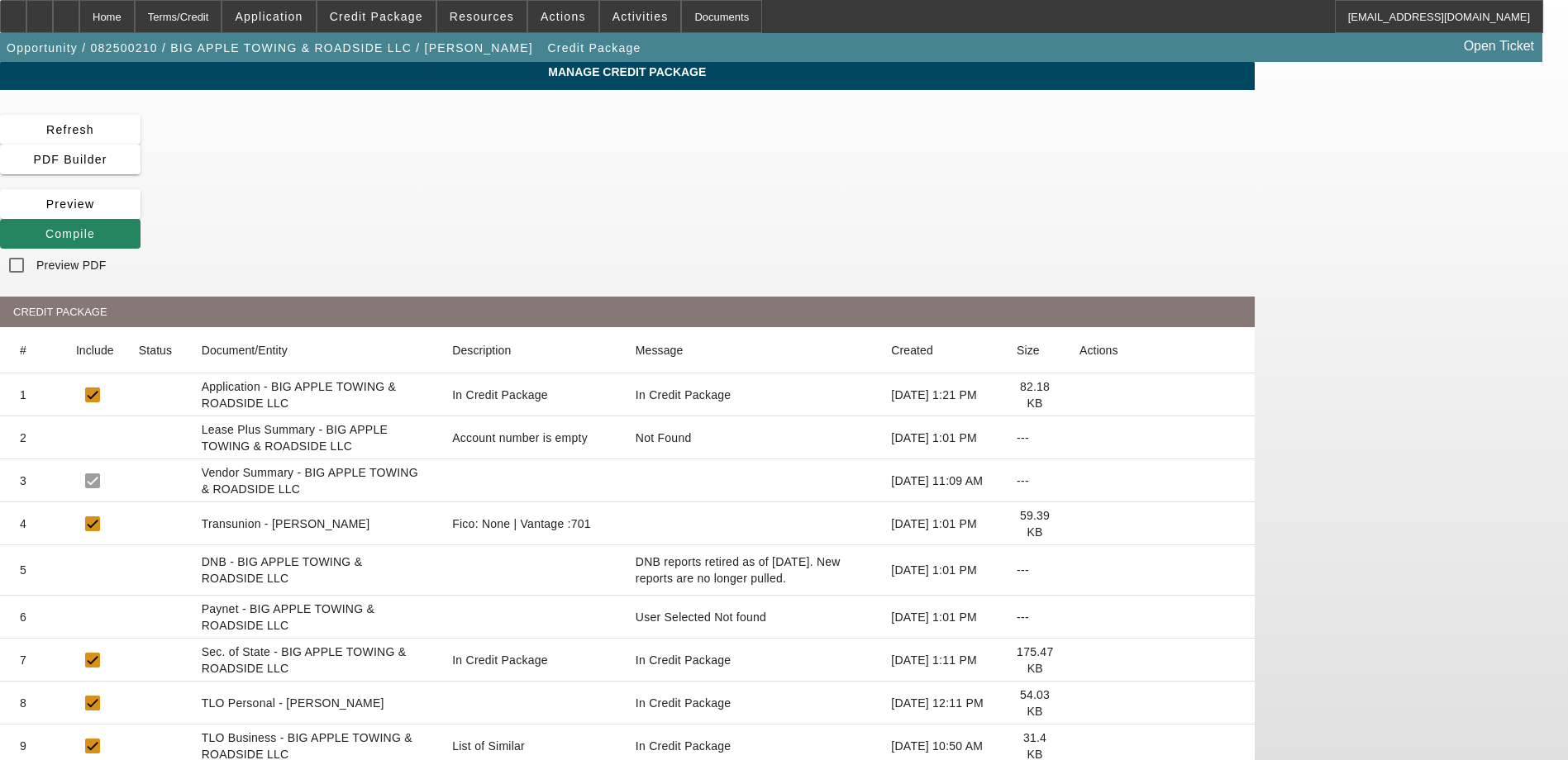
scroll to position [3, 0]
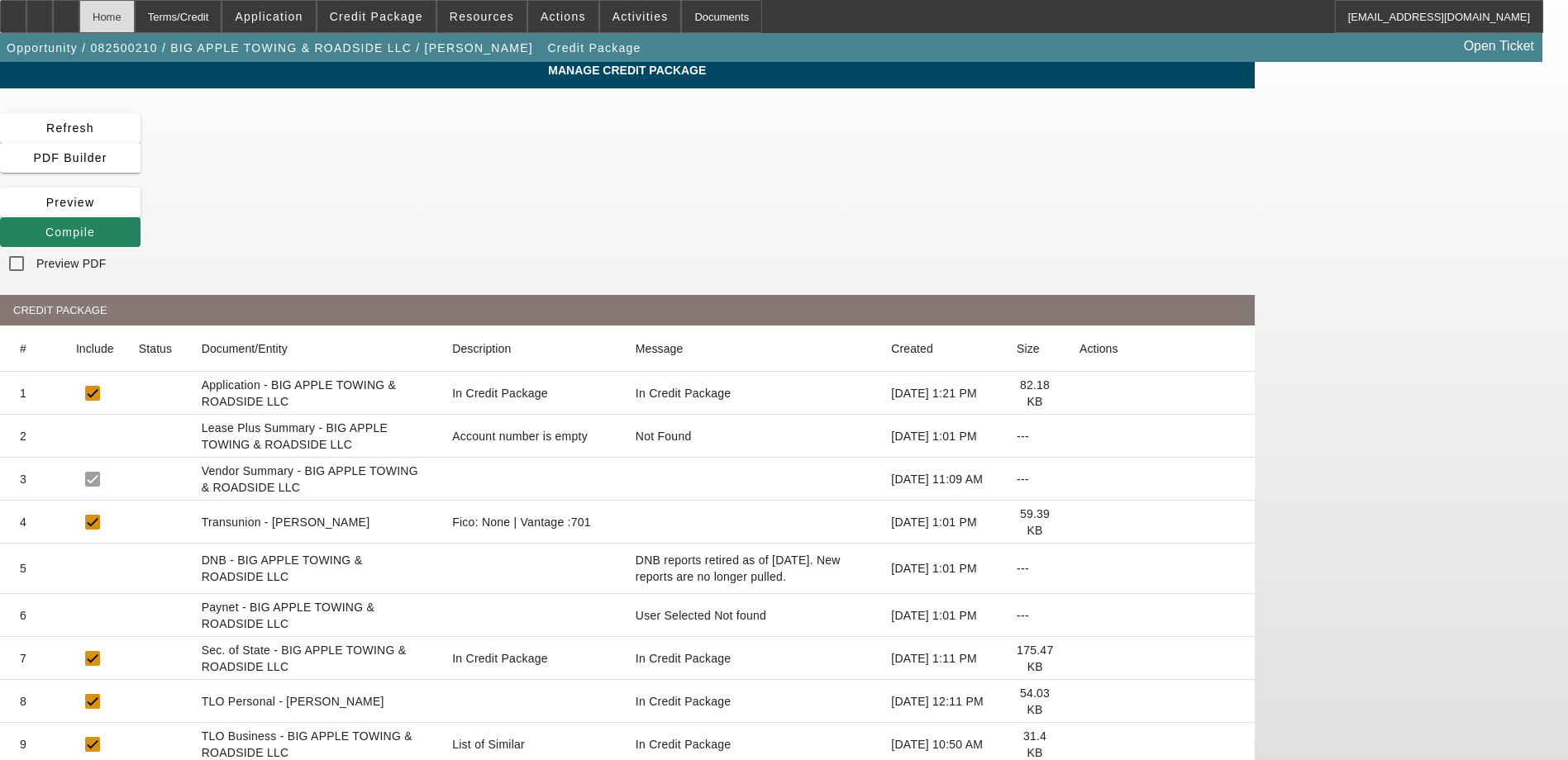
click at [135, 19] on div "Home" at bounding box center [106, 16] width 55 height 33
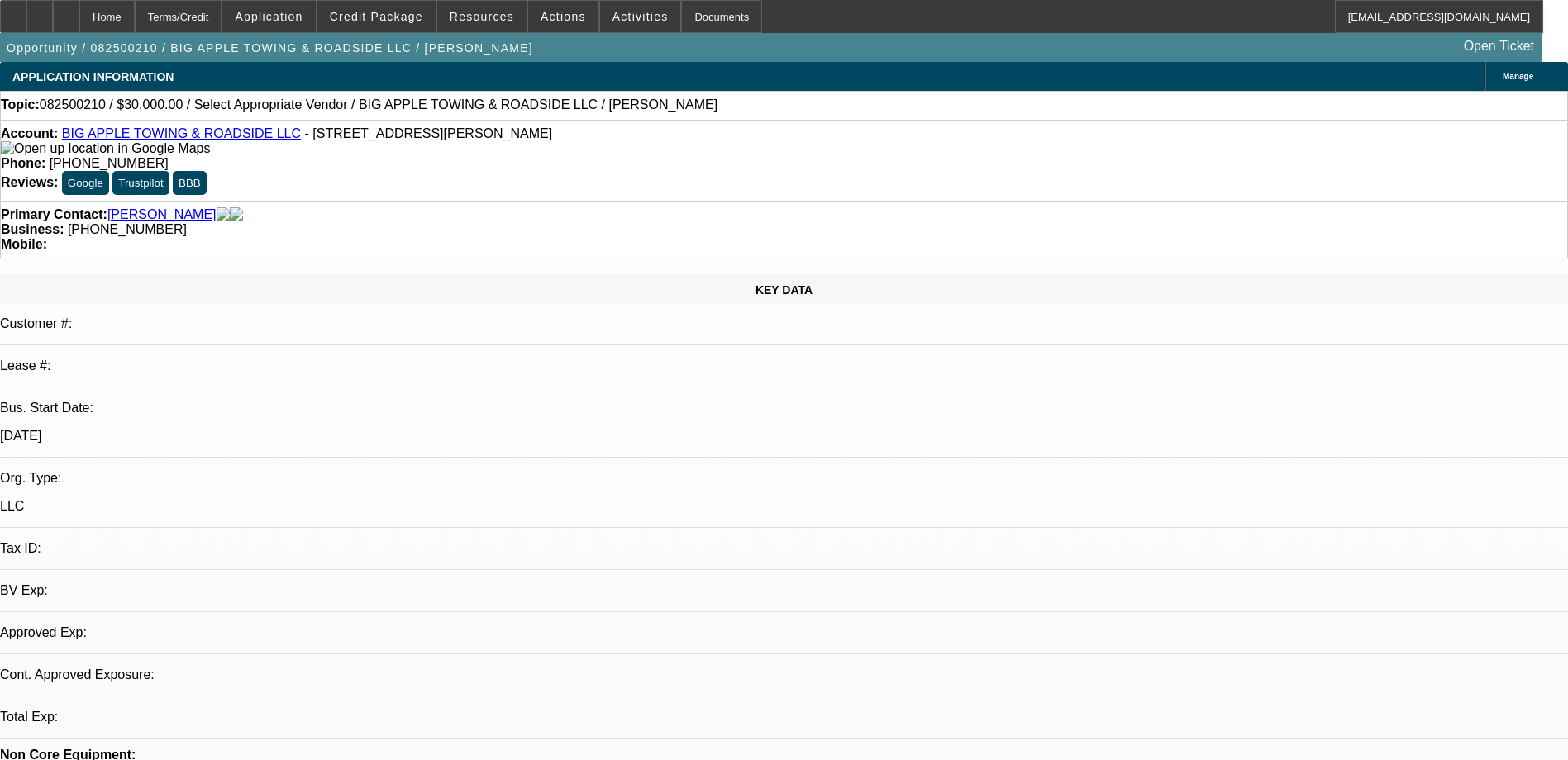
select select "0"
select select "2"
select select "0.1"
select select "4"
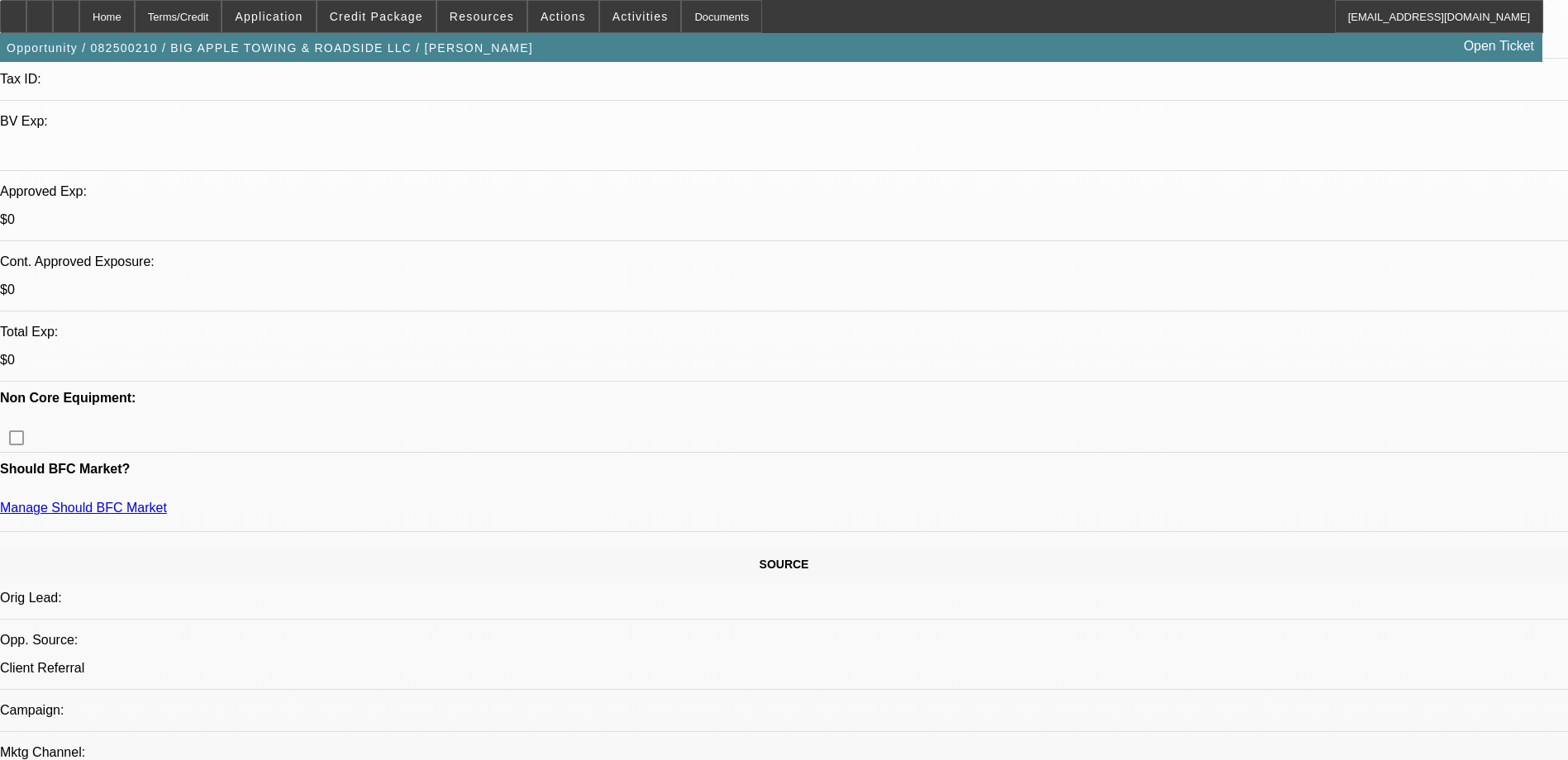
scroll to position [165, 0]
